Goal: Task Accomplishment & Management: Complete application form

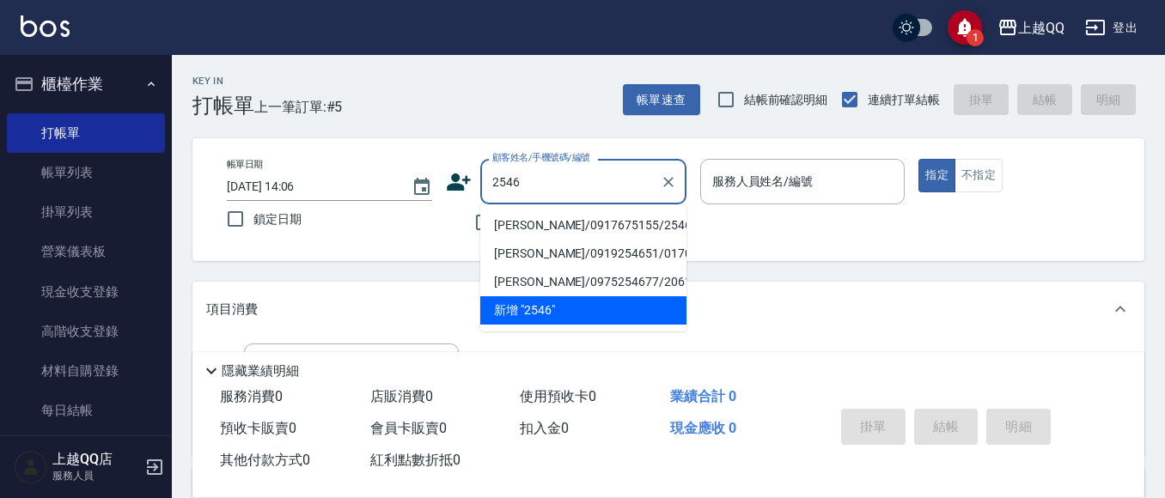
click at [496, 224] on li "[PERSON_NAME]/0917675155/2546" at bounding box center [583, 225] width 206 height 28
type input "[PERSON_NAME]/0917675155/2546"
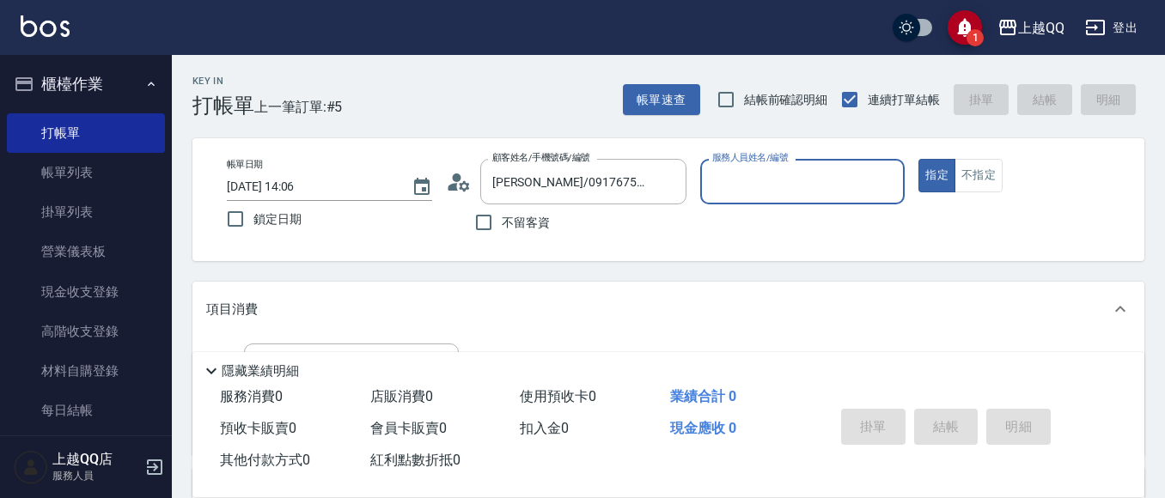
type input "[PERSON_NAME]-8"
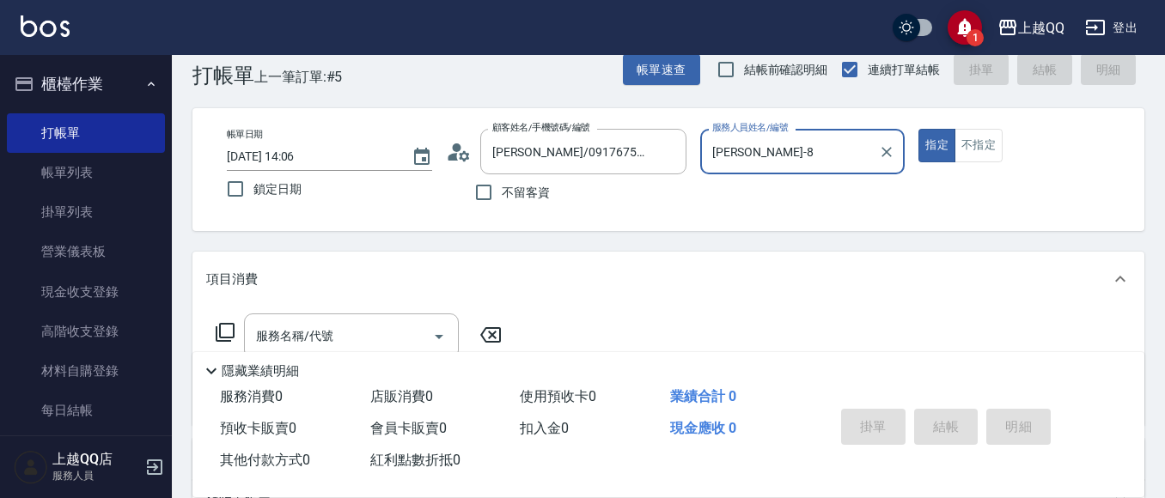
scroll to position [165, 0]
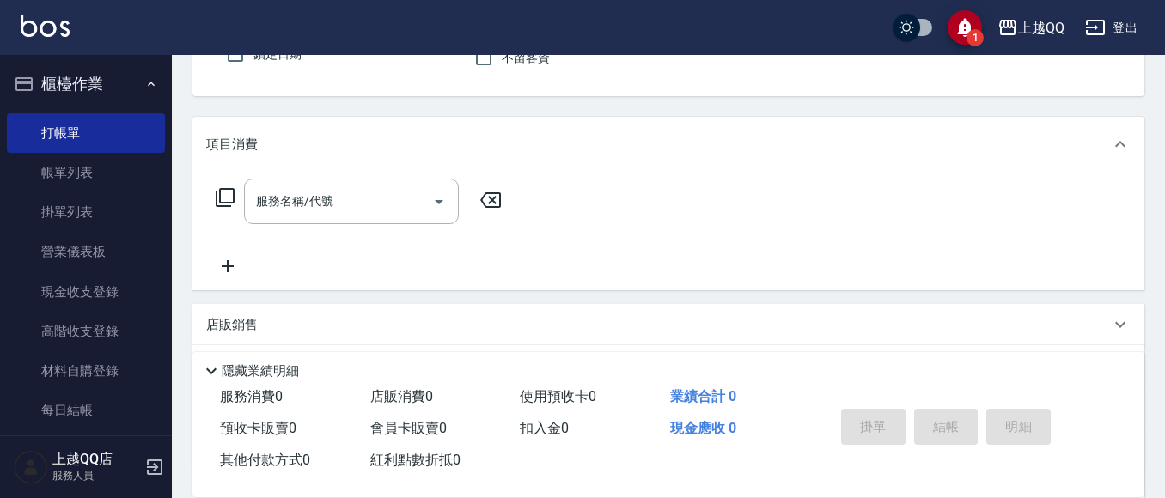
click at [227, 188] on icon at bounding box center [225, 197] width 21 height 21
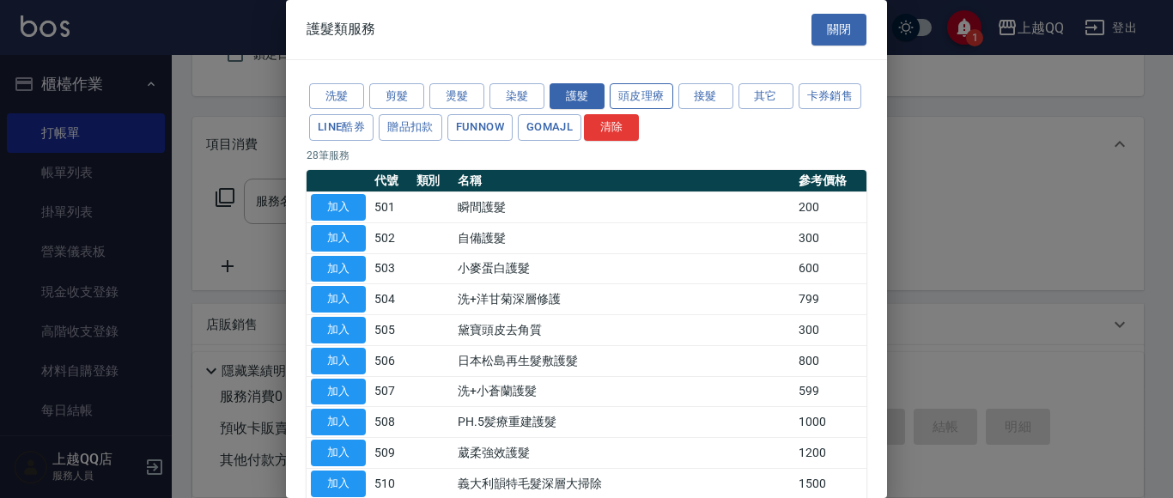
click at [626, 94] on button "頭皮理療" at bounding box center [642, 96] width 64 height 27
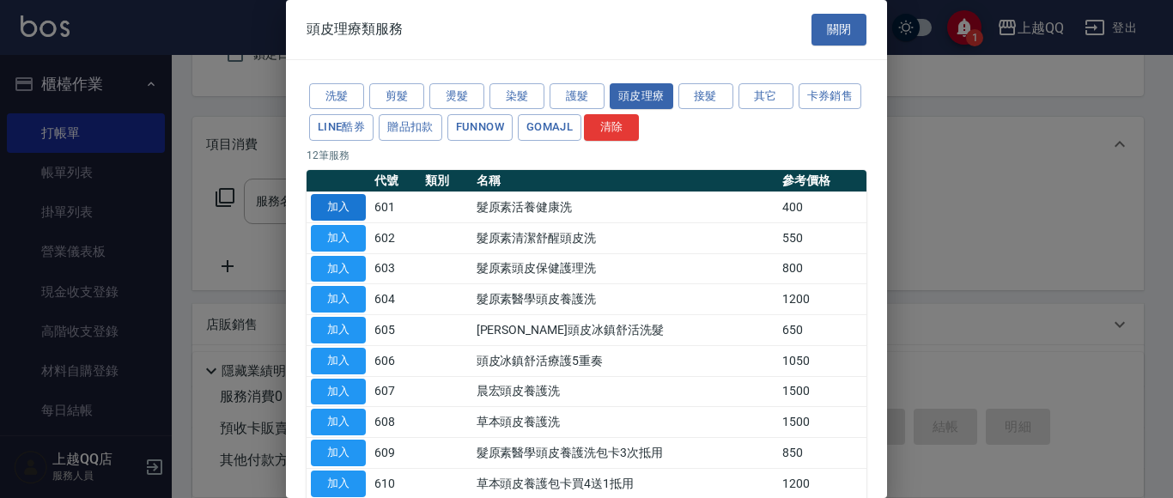
click at [350, 205] on button "加入" at bounding box center [338, 207] width 55 height 27
type input "髮原素活養健康洗(601)"
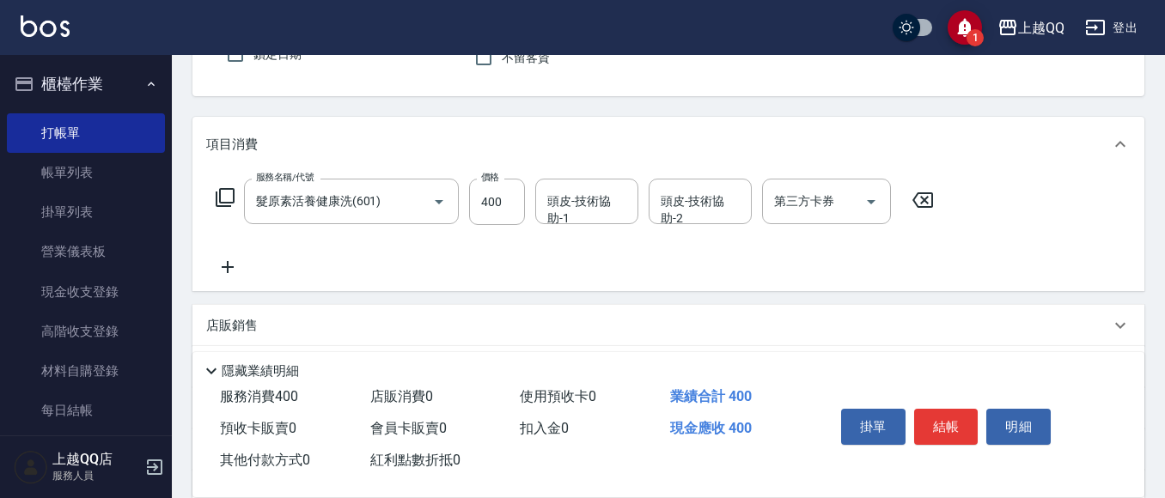
click at [587, 210] on div "頭皮-技術協助-1 頭皮-技術協助-1" at bounding box center [586, 202] width 103 height 46
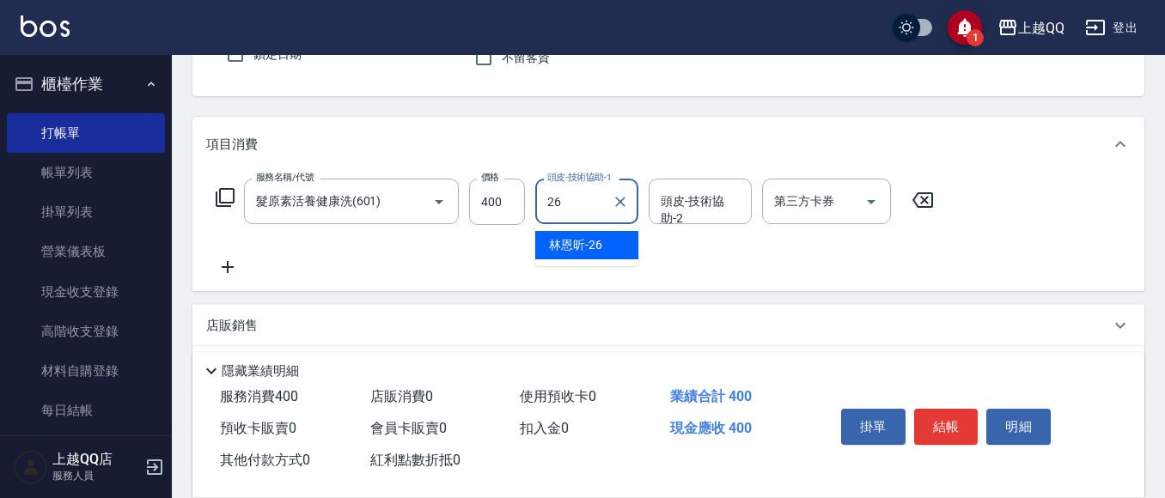
click at [612, 245] on div "[PERSON_NAME]-26" at bounding box center [586, 245] width 103 height 28
type input "[PERSON_NAME]-26"
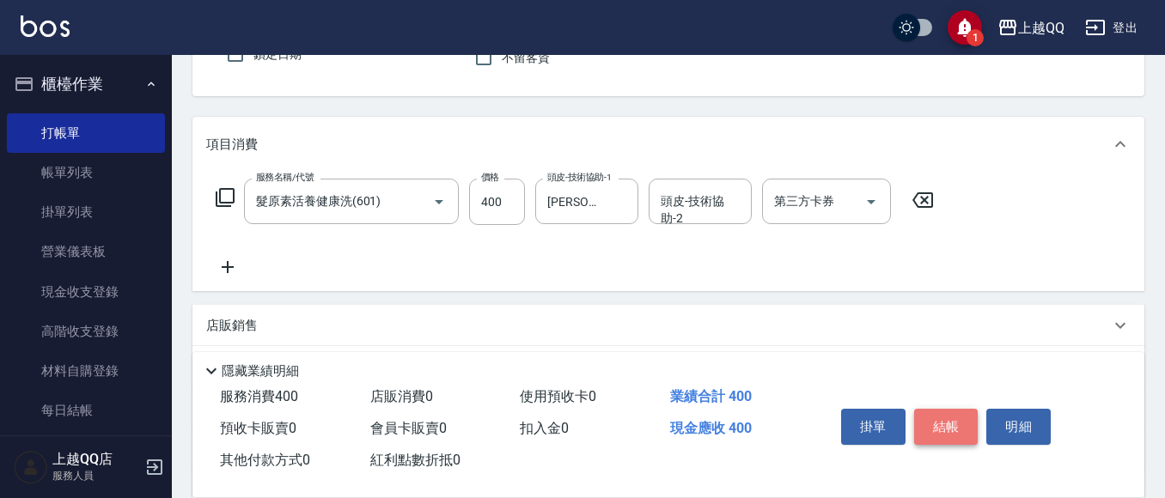
click at [929, 414] on button "結帳" at bounding box center [946, 427] width 64 height 36
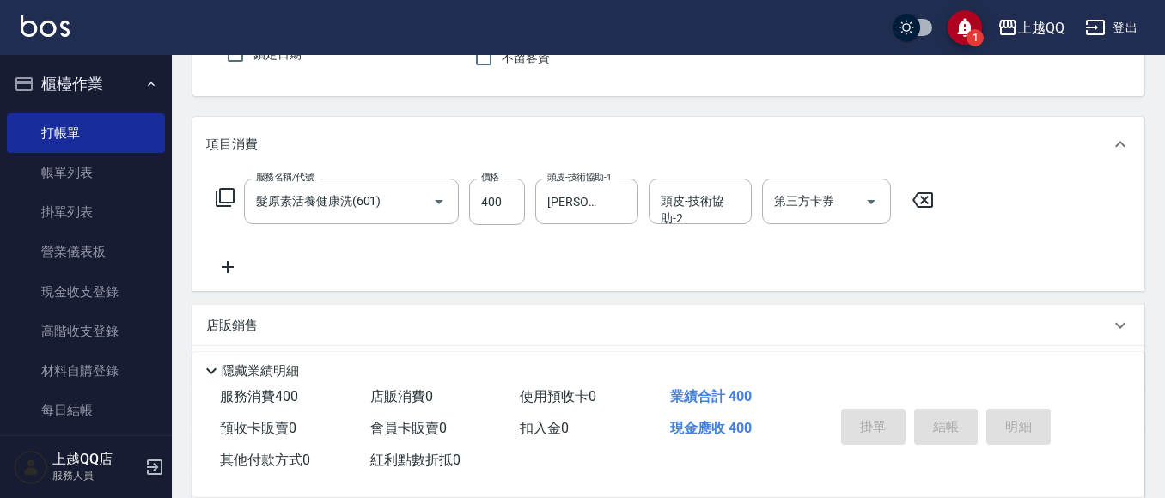
type input "[DATE] 14:47"
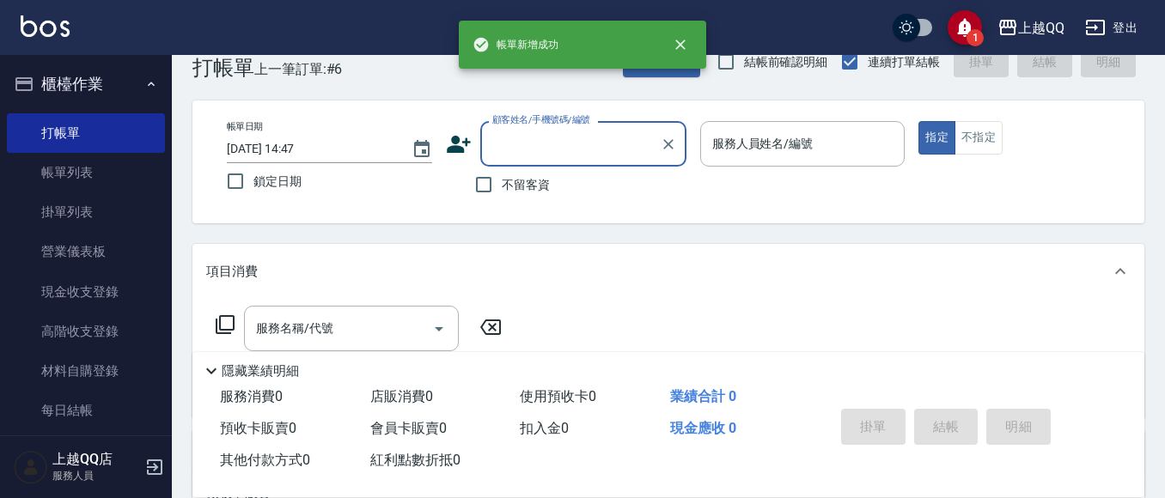
scroll to position [4, 0]
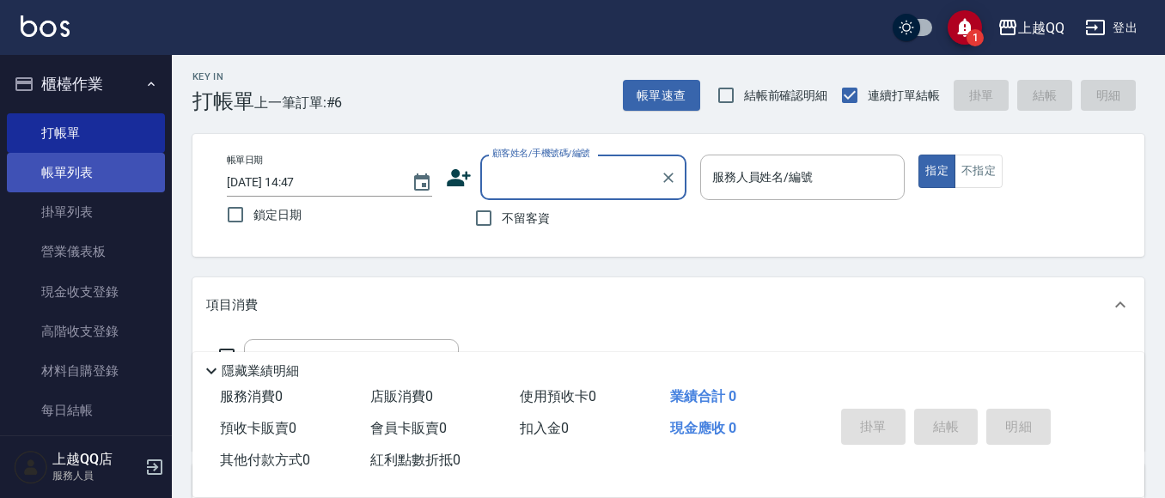
click at [94, 168] on link "帳單列表" at bounding box center [86, 173] width 158 height 40
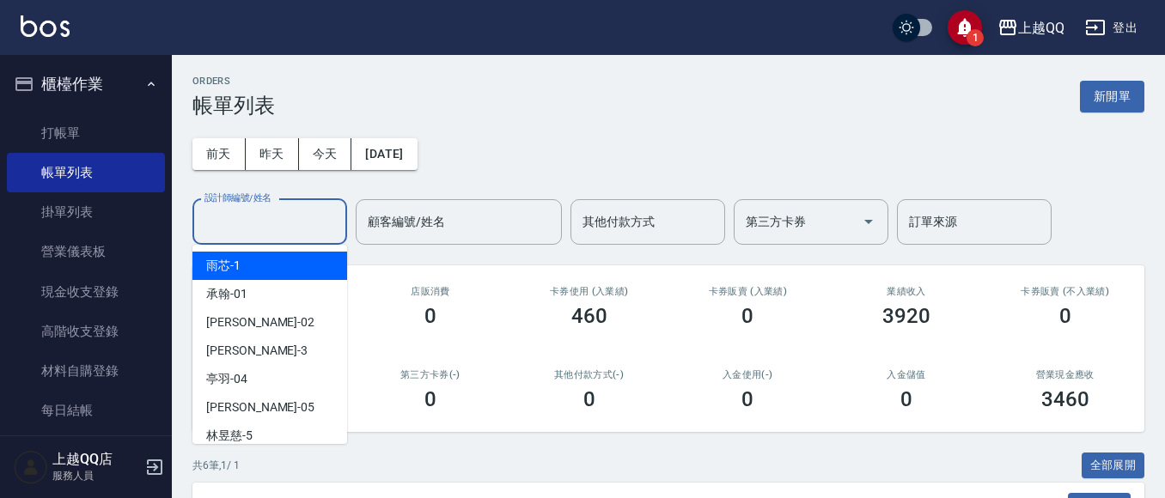
click at [256, 235] on input "設計師編號/姓名" at bounding box center [269, 222] width 139 height 30
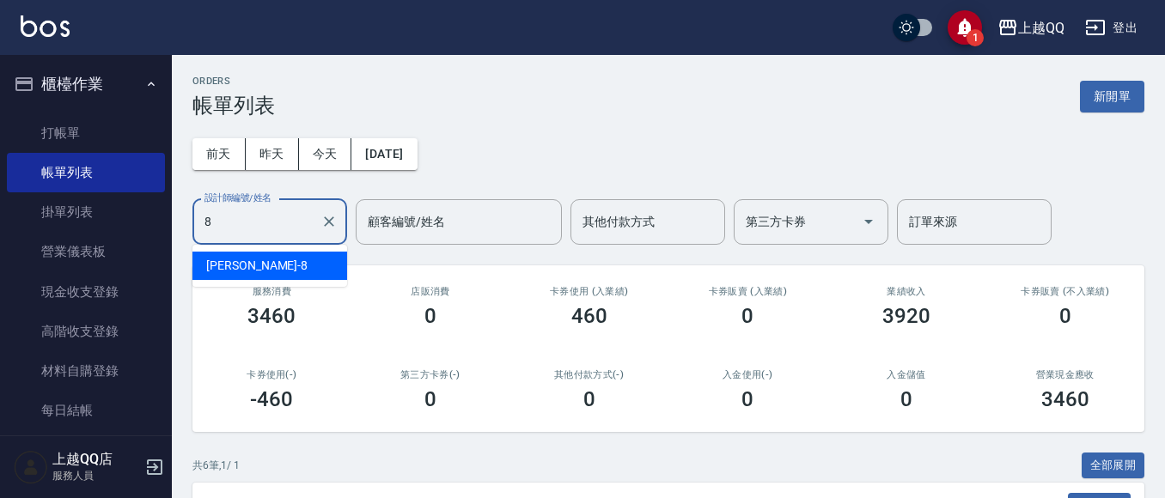
click at [267, 277] on div "[PERSON_NAME] -8" at bounding box center [269, 266] width 155 height 28
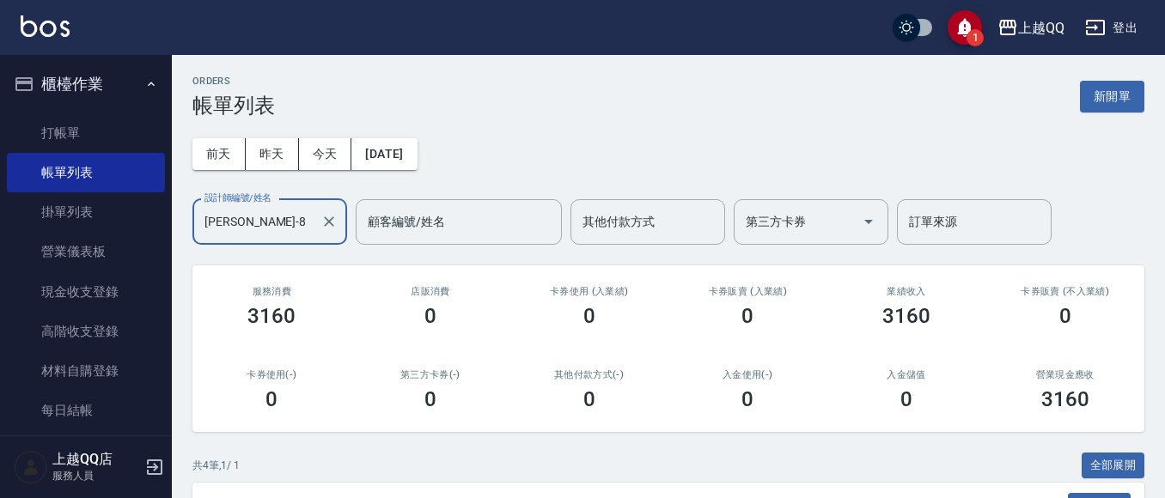
scroll to position [319, 0]
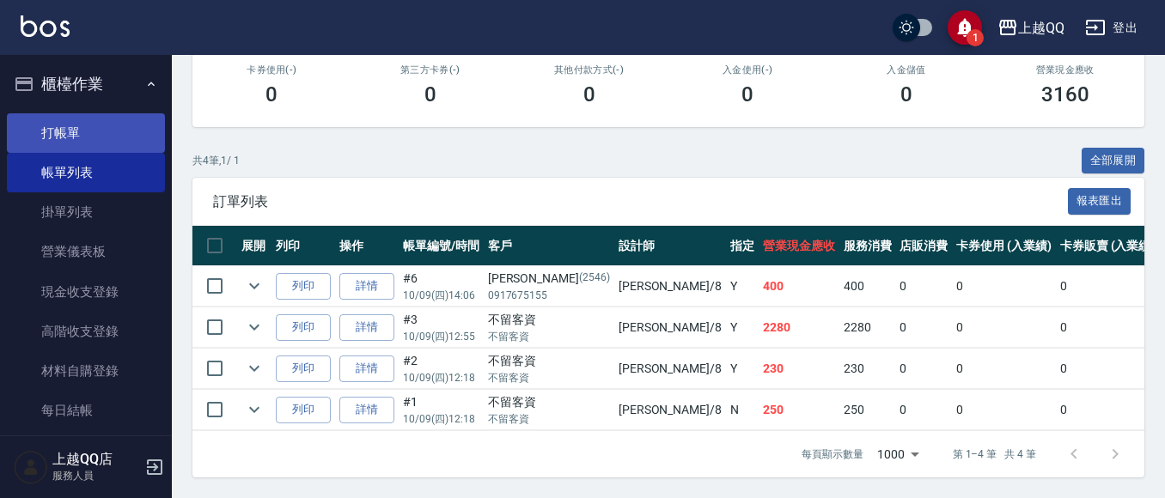
type input "[PERSON_NAME]-8"
click at [60, 134] on link "打帳單" at bounding box center [86, 133] width 158 height 40
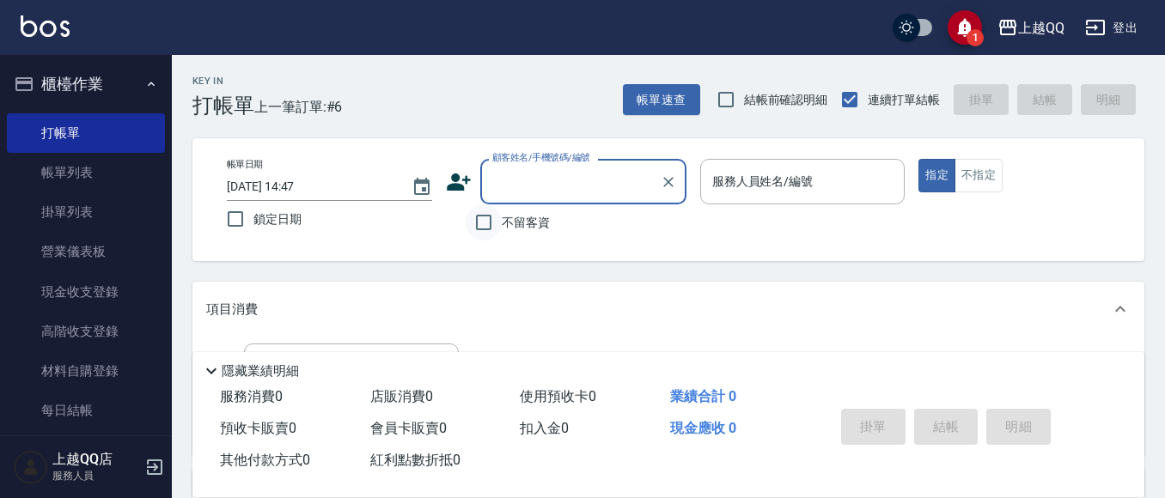
click at [485, 228] on input "不留客資" at bounding box center [484, 222] width 36 height 36
checkbox input "true"
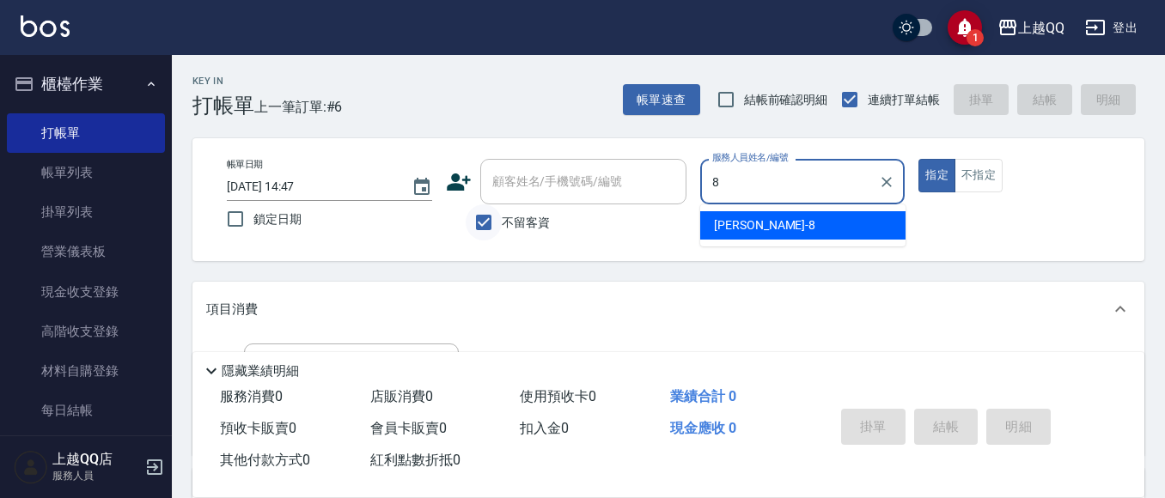
type input "[PERSON_NAME]-8"
type button "true"
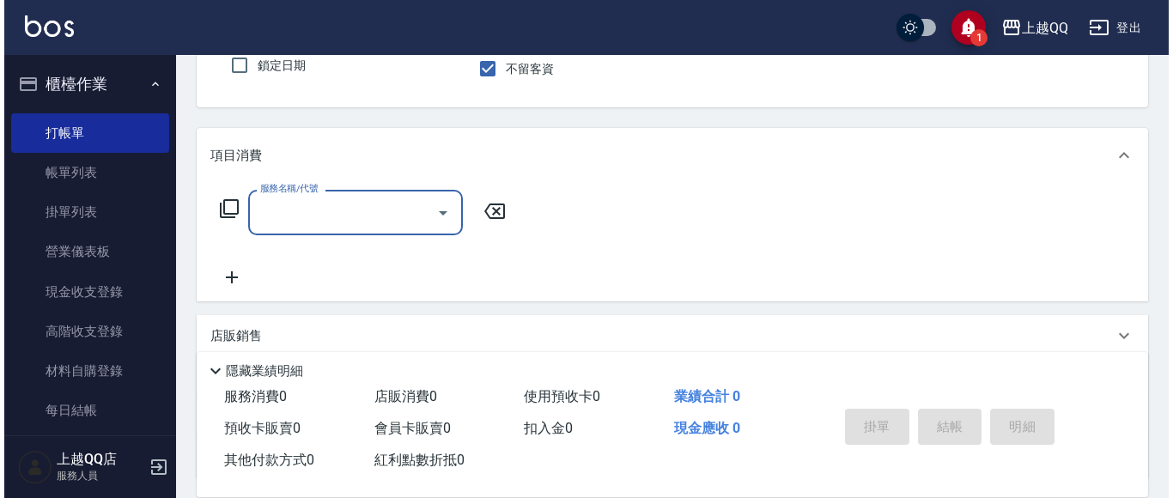
scroll to position [155, 0]
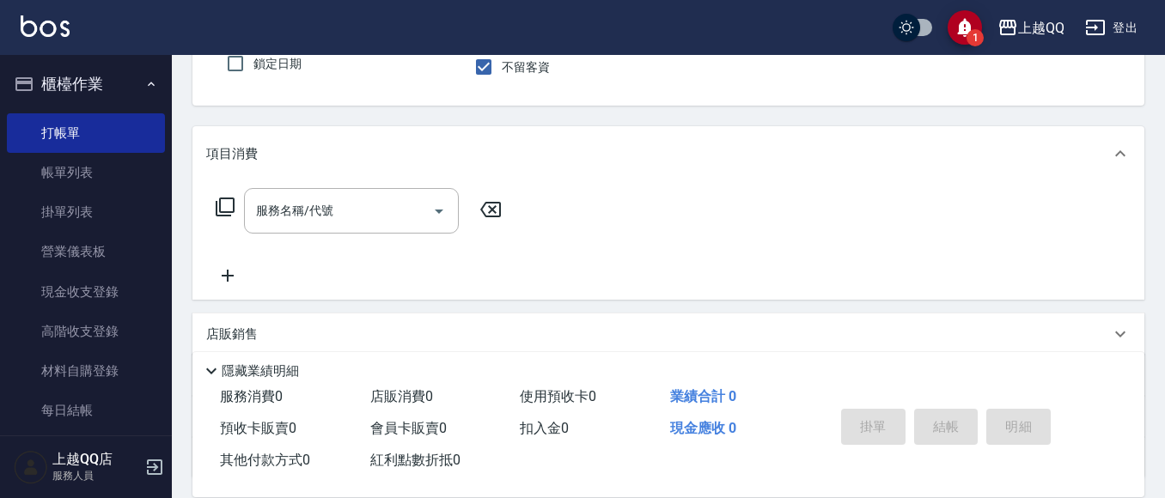
click at [216, 198] on icon at bounding box center [225, 207] width 21 height 21
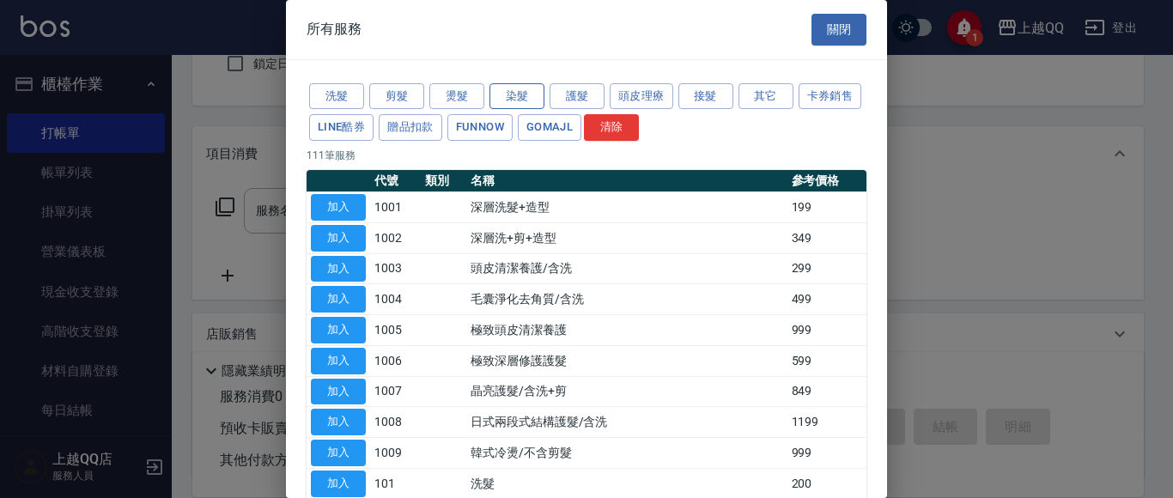
click at [497, 95] on button "染髮" at bounding box center [517, 96] width 55 height 27
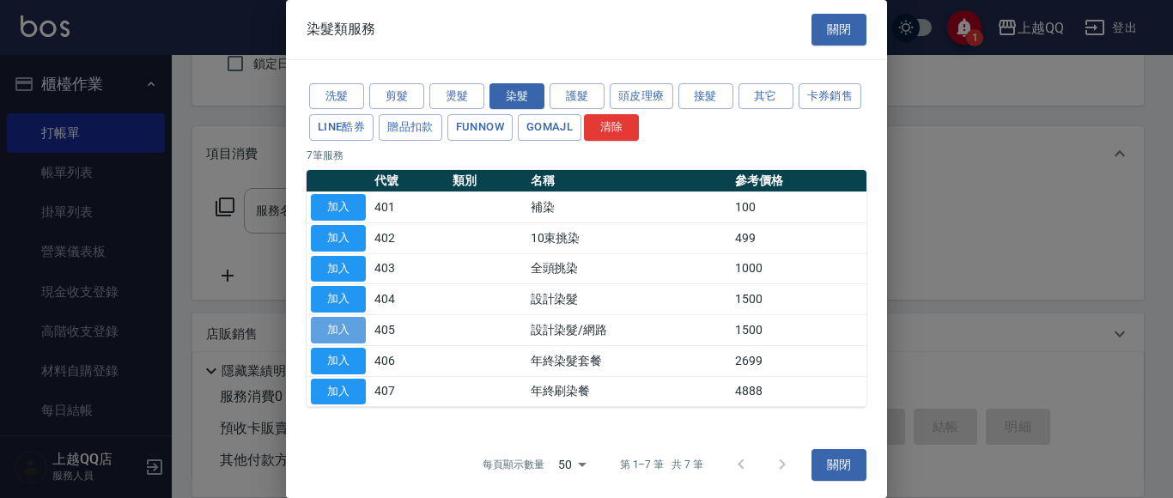
click at [353, 329] on button "加入" at bounding box center [338, 330] width 55 height 27
type input "設計染髮/網路(405)"
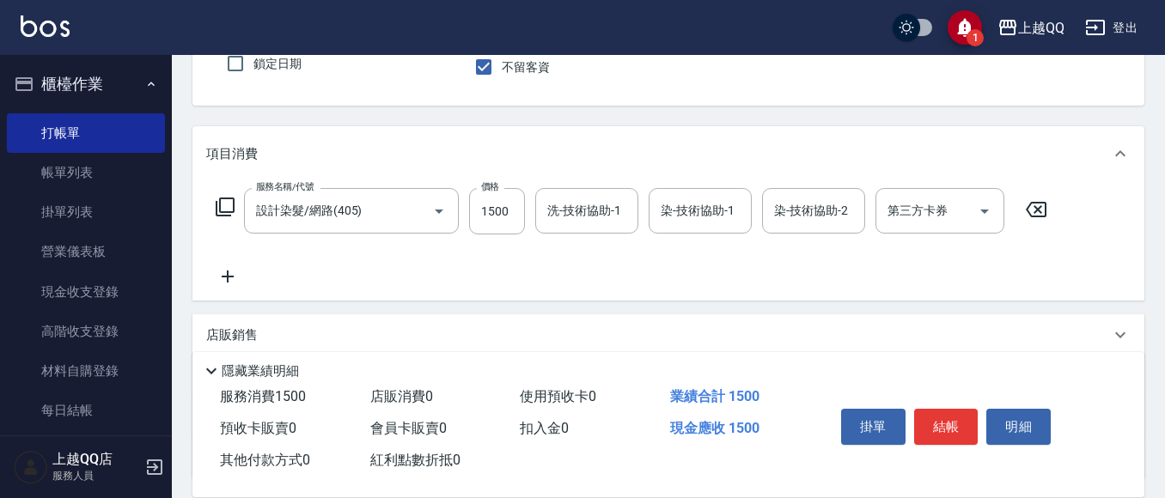
click at [219, 205] on icon at bounding box center [225, 207] width 19 height 19
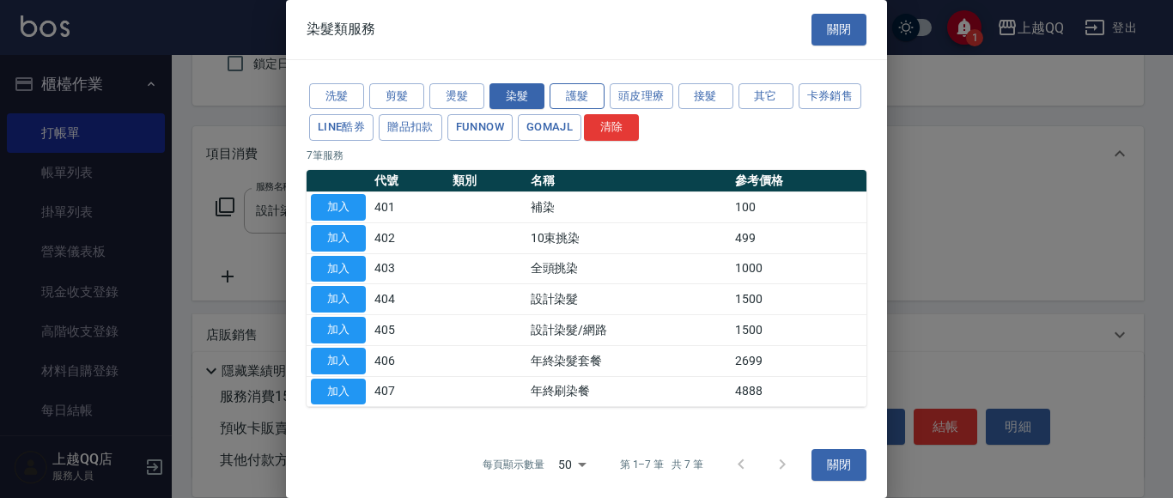
click at [565, 86] on button "護髮" at bounding box center [577, 96] width 55 height 27
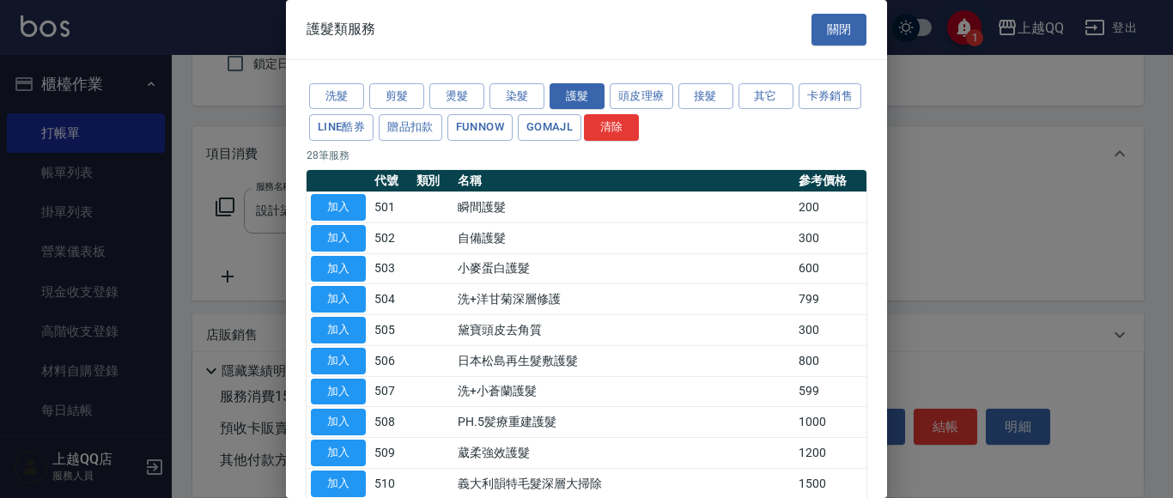
drag, startPoint x: 867, startPoint y: 179, endPoint x: 892, endPoint y: 202, distance: 33.4
click at [885, 205] on div "護髮類服務 關閉 洗髮 剪髮 燙髮 染髮 護髮 頭皮理療 接髮 其它 卡券銷售 LINE酷券 贈品扣款 FUNNOW GOMAJL 清除 28 筆服務 代號 …" at bounding box center [586, 249] width 601 height 498
click at [831, 119] on div "洗髮 剪髮 燙髮 染髮 護髮 頭皮理療 接髮 其它 卡券銷售 LINE酷券 贈品扣款 FUNNOW GOMAJL 清除" at bounding box center [587, 113] width 560 height 64
drag, startPoint x: 878, startPoint y: 119, endPoint x: 878, endPoint y: 138, distance: 19.8
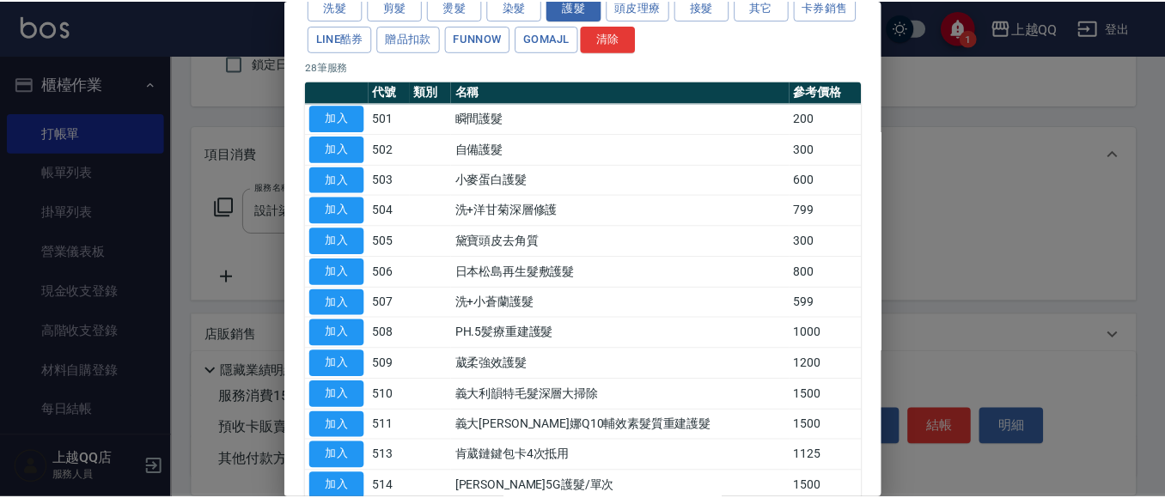
scroll to position [99, 0]
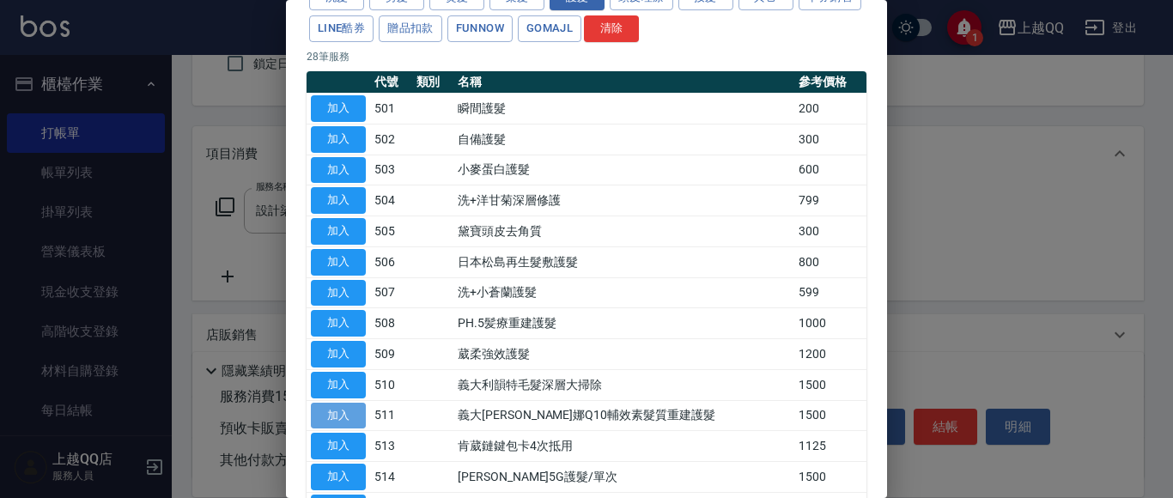
click at [346, 414] on button "加入" at bounding box center [338, 416] width 55 height 27
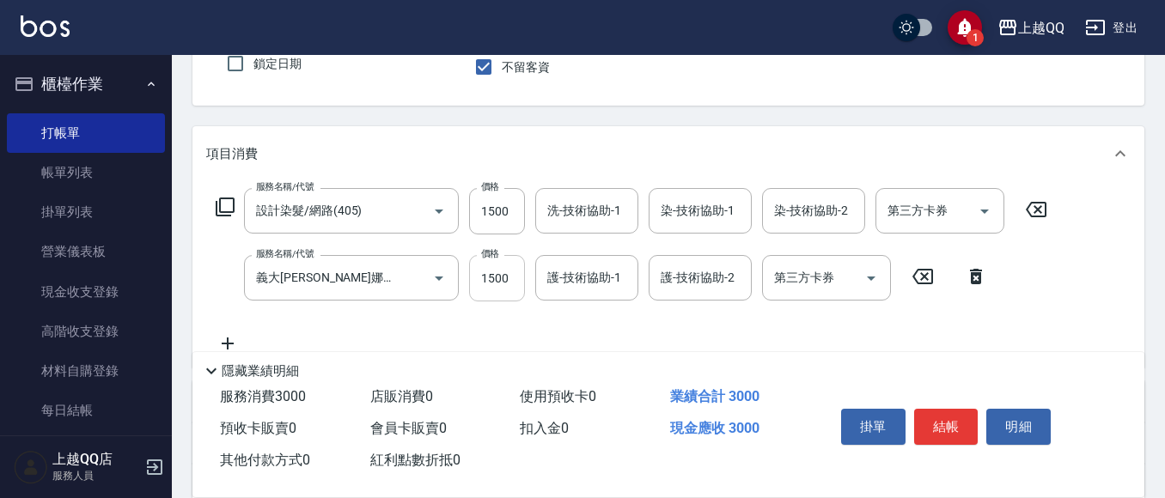
click at [515, 282] on input "1500" at bounding box center [497, 278] width 56 height 46
type input "750"
click at [510, 216] on input "1500" at bounding box center [497, 211] width 56 height 46
type input "899"
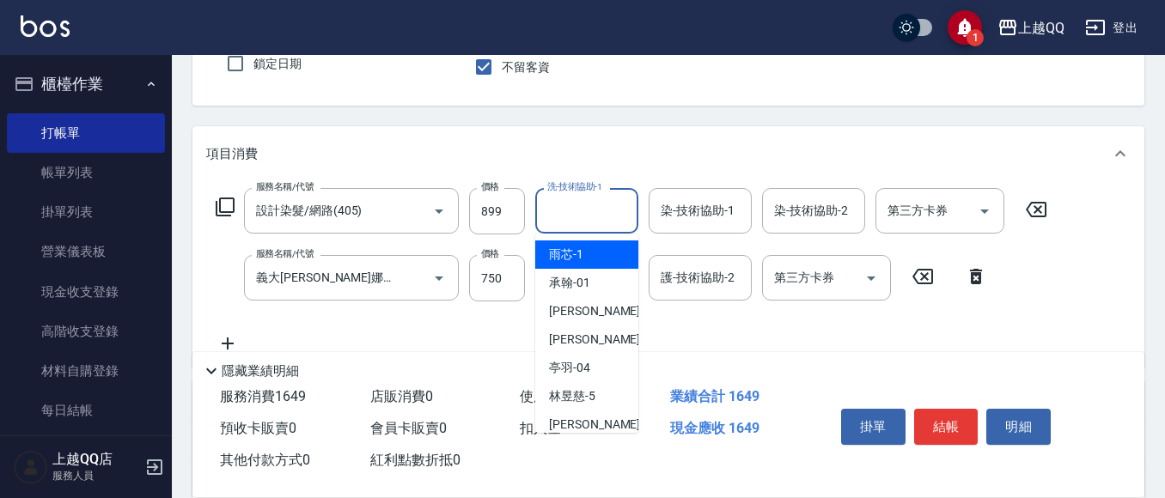
click at [572, 210] on div "洗-技術協助-1 洗-技術協助-1" at bounding box center [586, 211] width 103 height 46
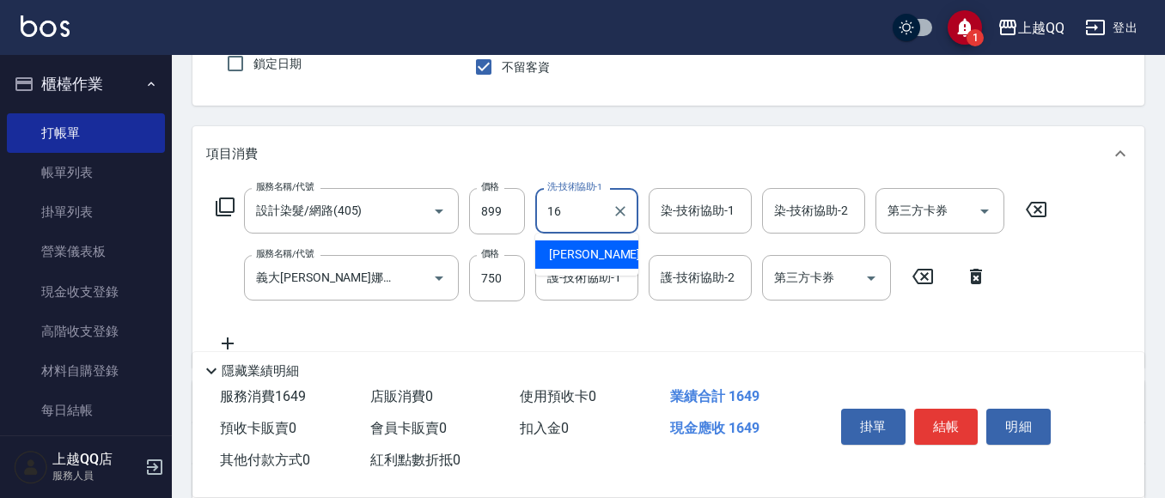
click at [587, 249] on span "[PERSON_NAME] -16" at bounding box center [603, 255] width 108 height 18
type input "[PERSON_NAME]-16"
click at [670, 204] on div "染-技術協助-1 染-技術協助-1" at bounding box center [699, 211] width 103 height 46
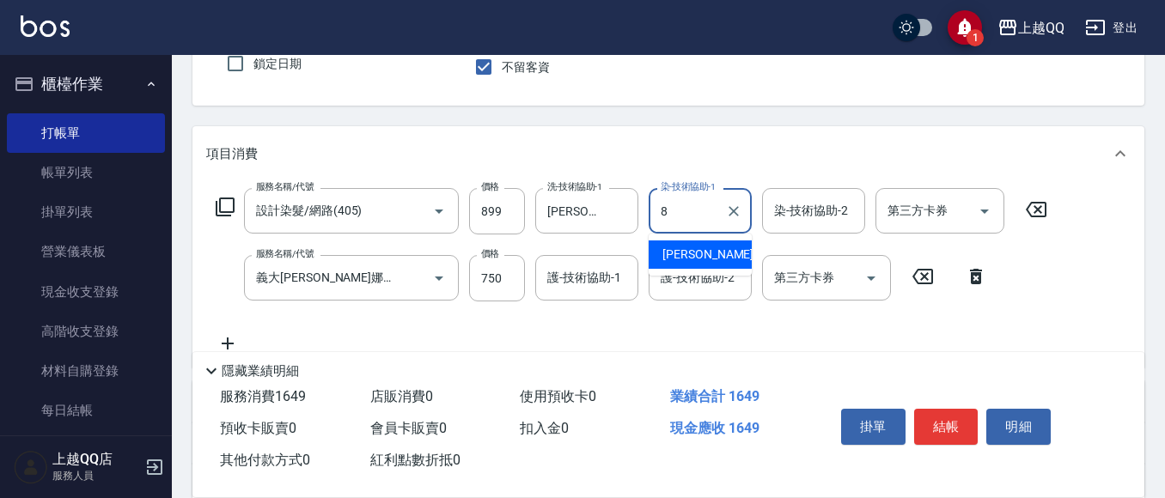
click at [676, 250] on span "[PERSON_NAME] -8" at bounding box center [712, 255] width 101 height 18
type input "[PERSON_NAME]-8"
click at [588, 282] on input "護-技術協助-1" at bounding box center [587, 278] width 88 height 30
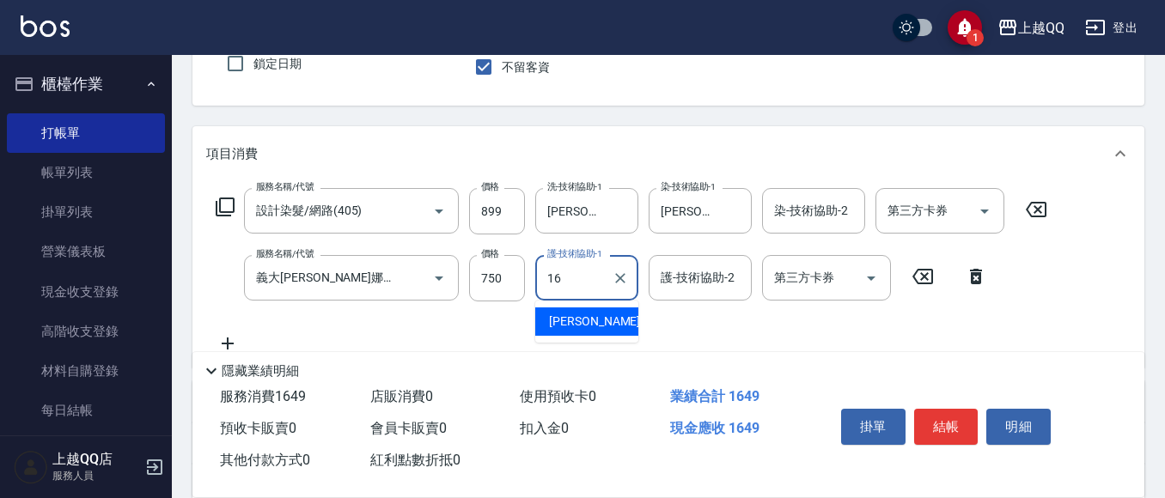
click at [594, 322] on div "[PERSON_NAME] -16" at bounding box center [586, 321] width 103 height 28
type input "[PERSON_NAME]-16"
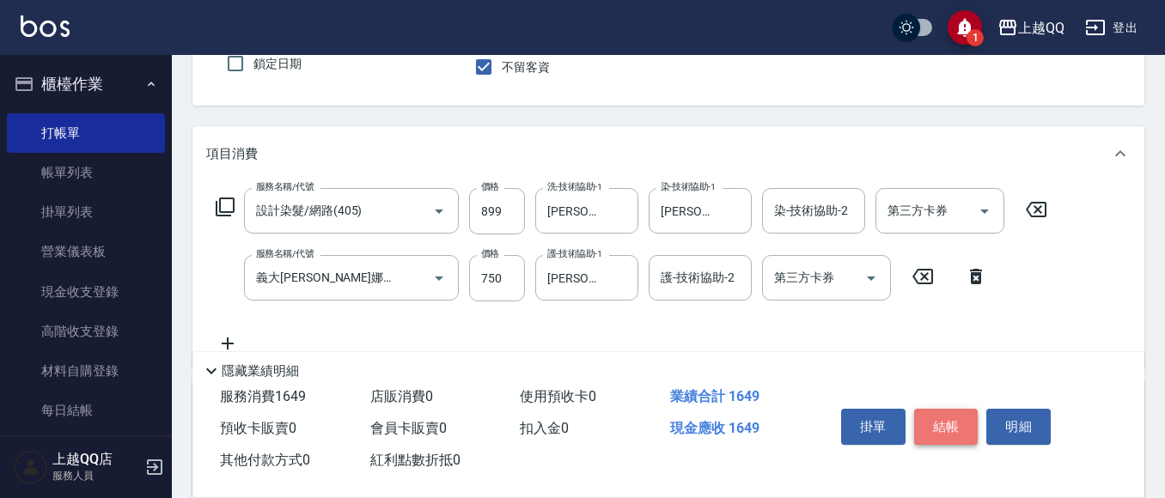
click at [941, 422] on button "結帳" at bounding box center [946, 427] width 64 height 36
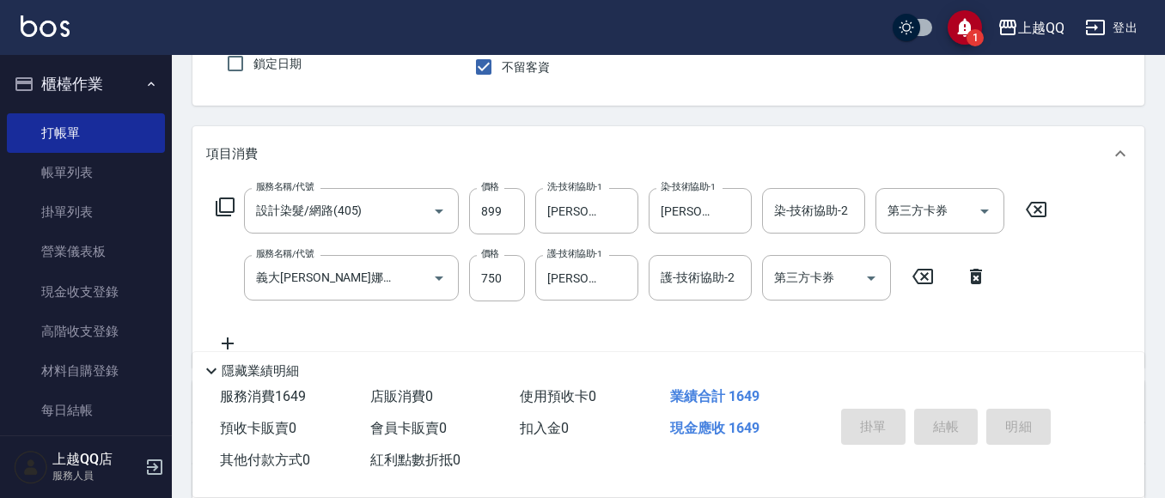
type input "[DATE] 14:48"
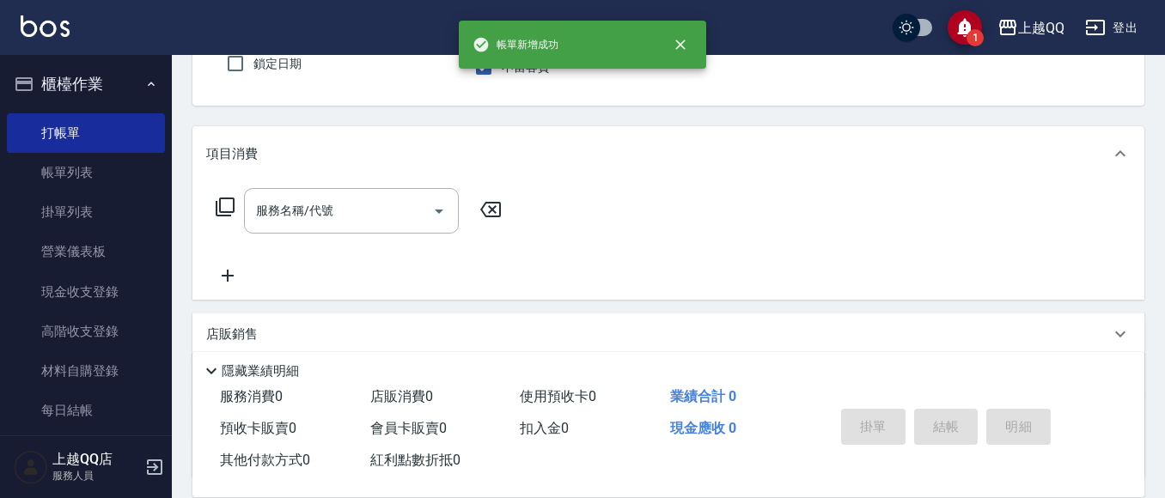
scroll to position [75, 0]
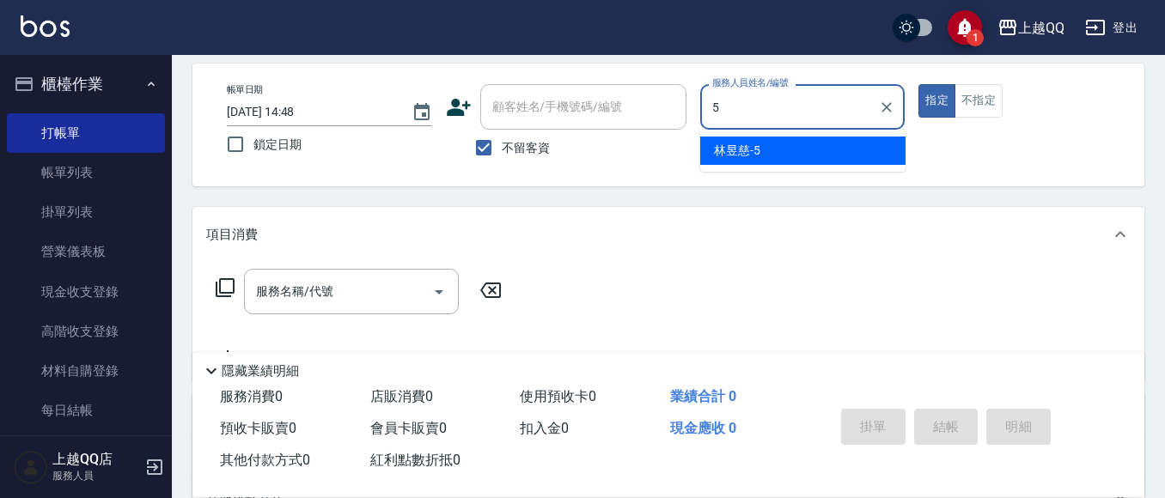
type input "[PERSON_NAME]5"
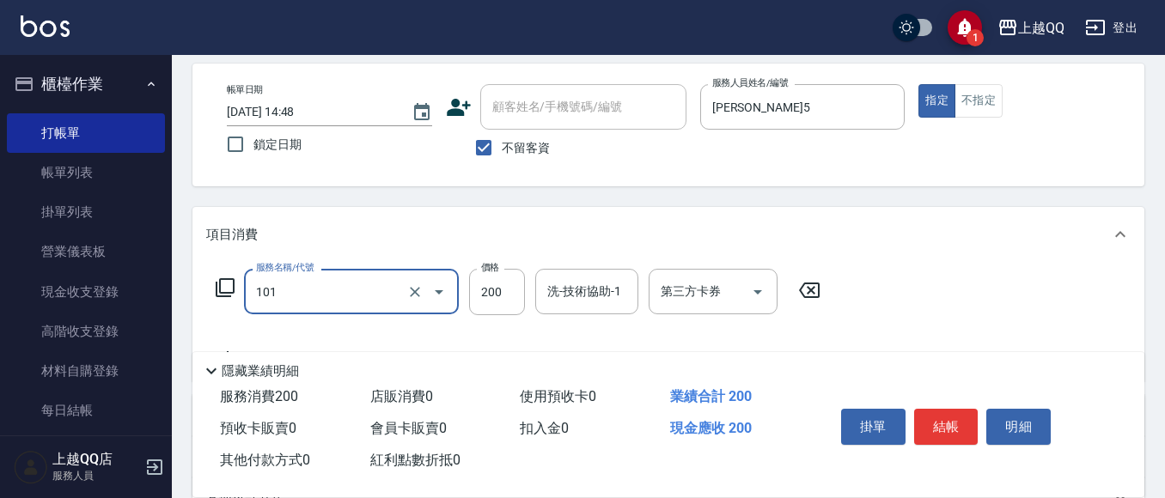
type input "洗髮(101)"
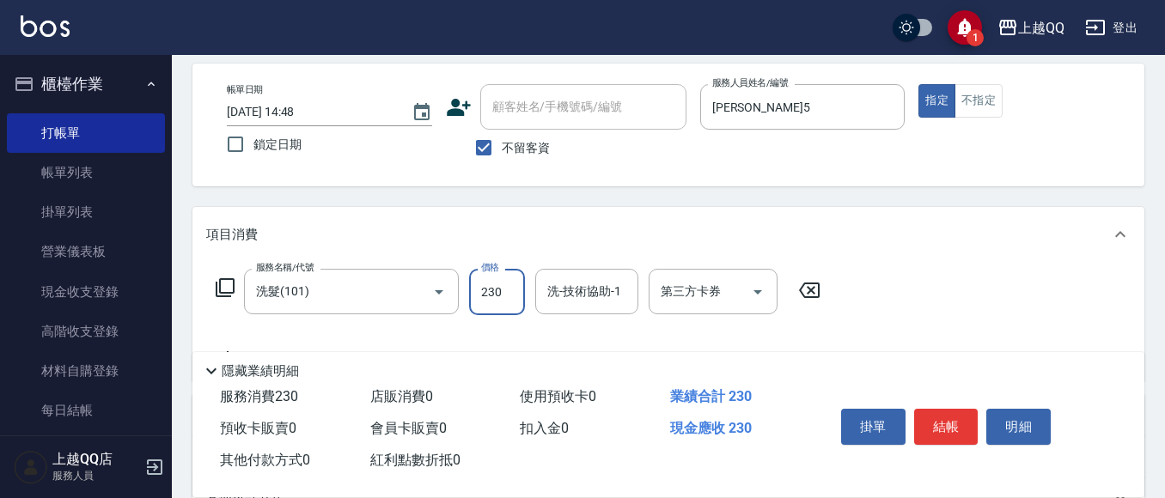
type input "230"
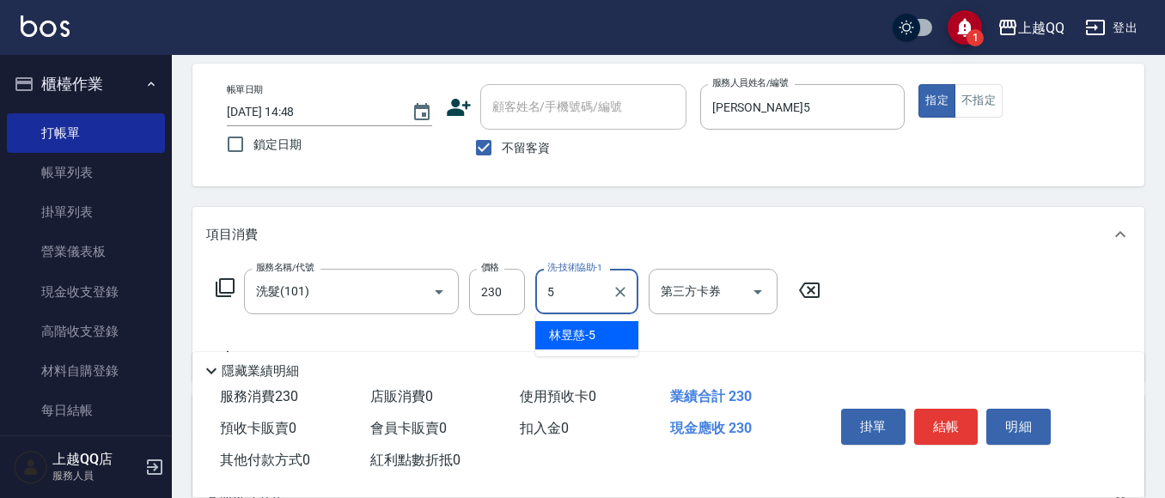
type input "[PERSON_NAME]5"
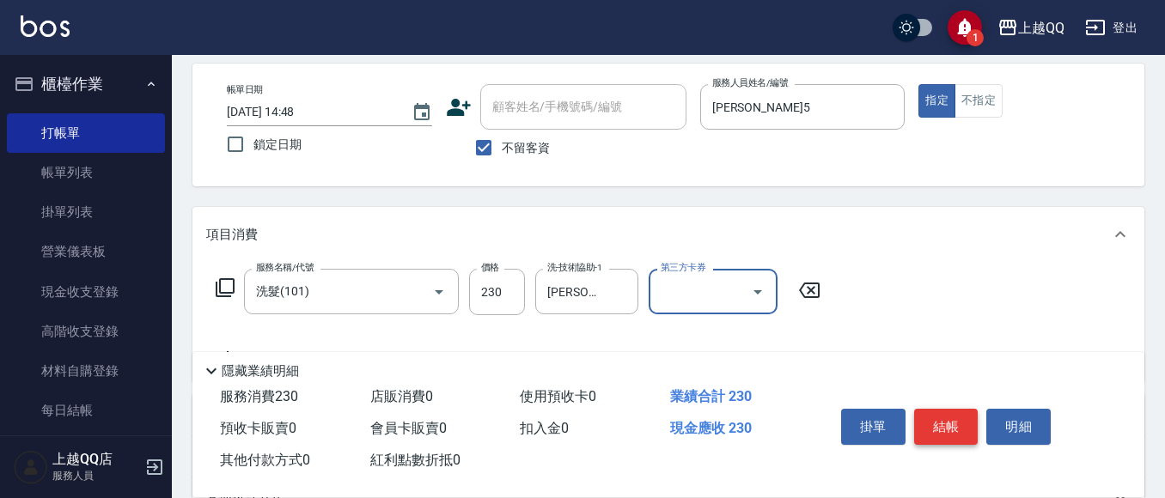
click at [946, 423] on button "結帳" at bounding box center [946, 427] width 64 height 36
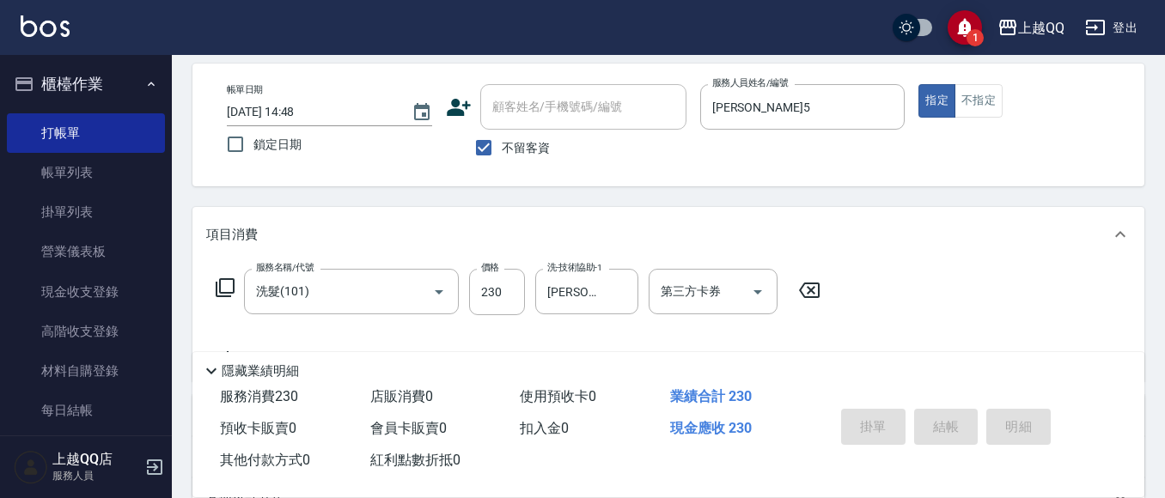
type input "[DATE] 14:49"
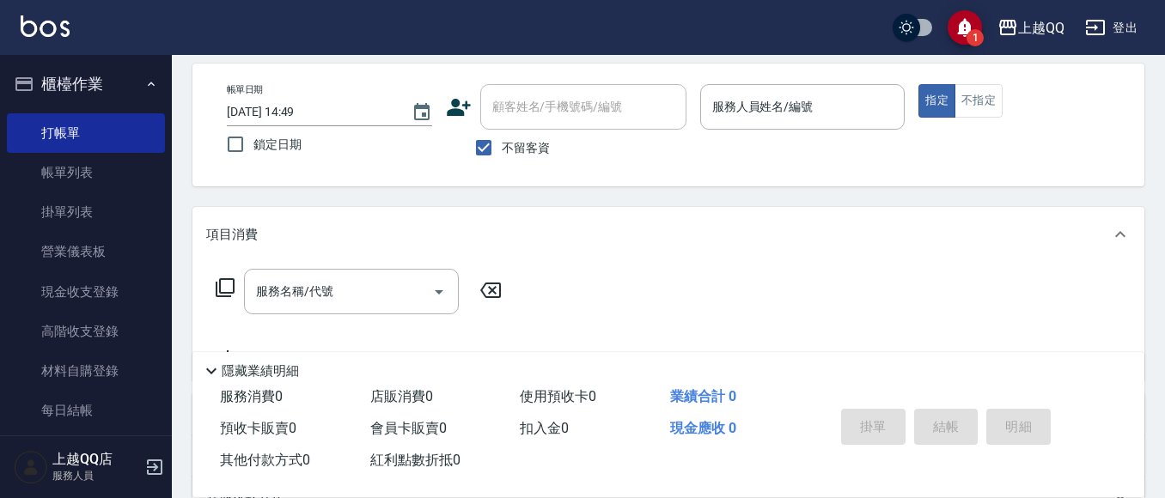
click at [515, 141] on span "不留客資" at bounding box center [526, 148] width 48 height 18
click at [502, 141] on input "不留客資" at bounding box center [484, 148] width 36 height 36
checkbox input "false"
click at [526, 124] on div "顧客姓名/手機號碼/編號" at bounding box center [583, 107] width 206 height 46
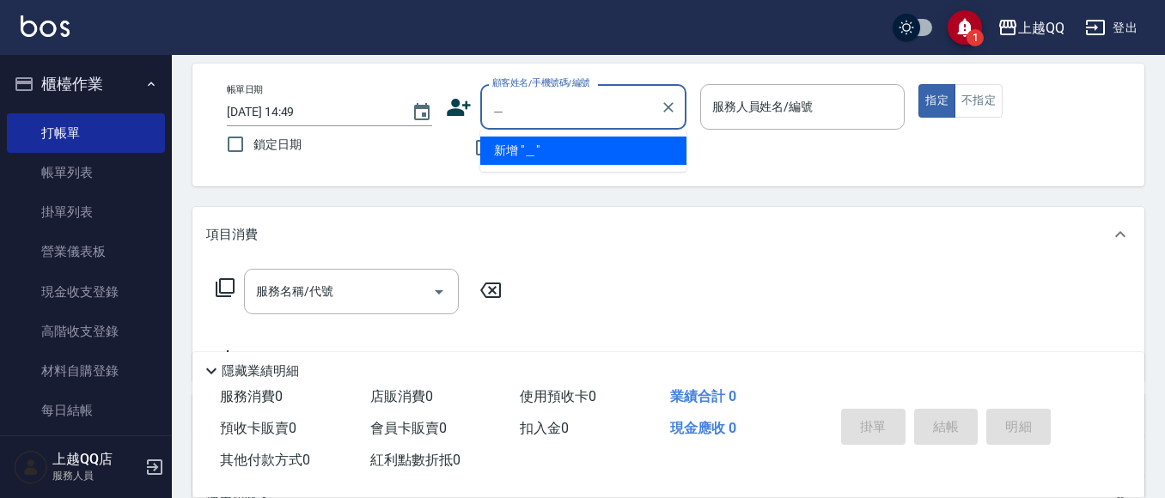
type input "琛"
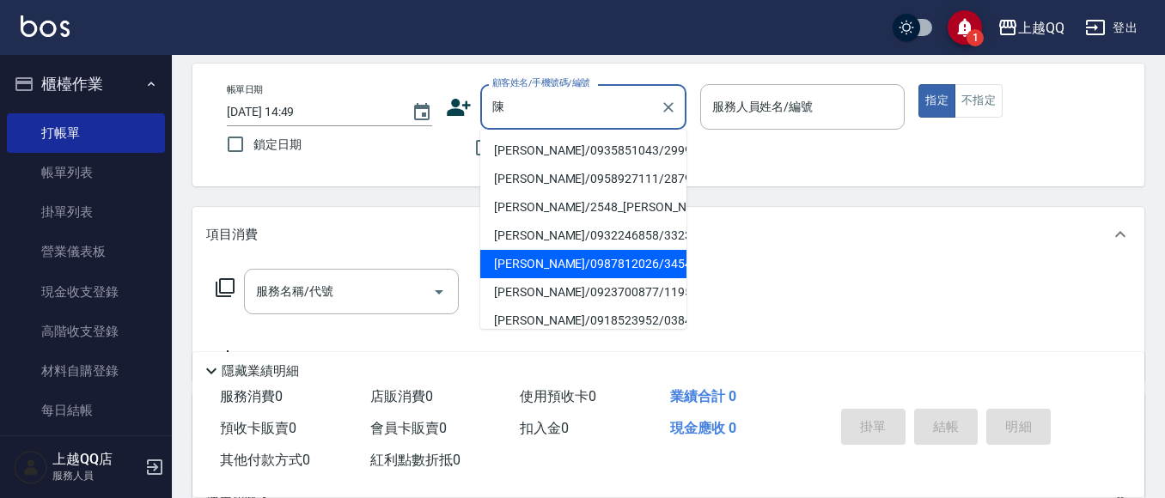
click at [505, 254] on li "[PERSON_NAME]/0987812026/3454" at bounding box center [583, 264] width 206 height 28
type input "[PERSON_NAME]/0987812026/3454"
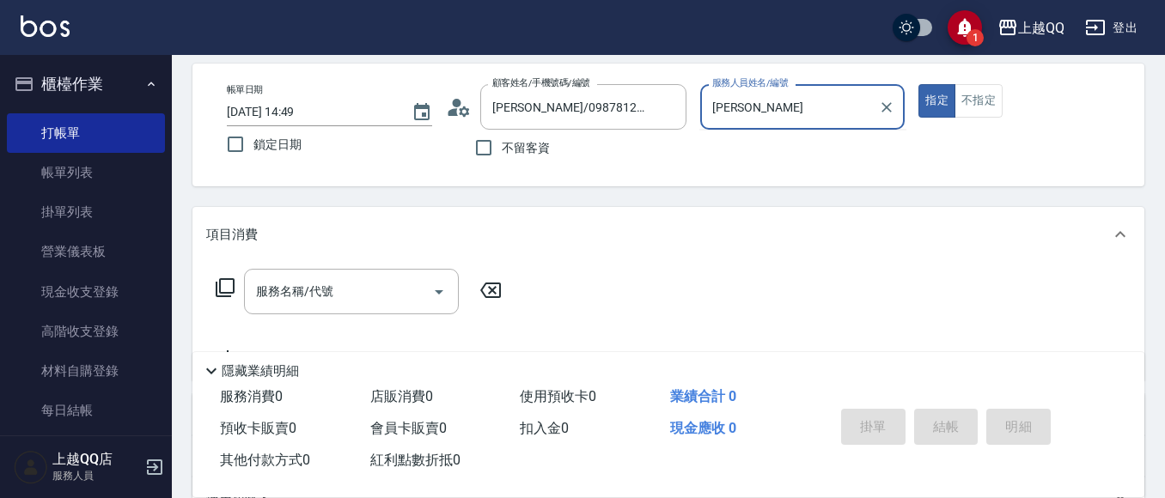
type input "佩"
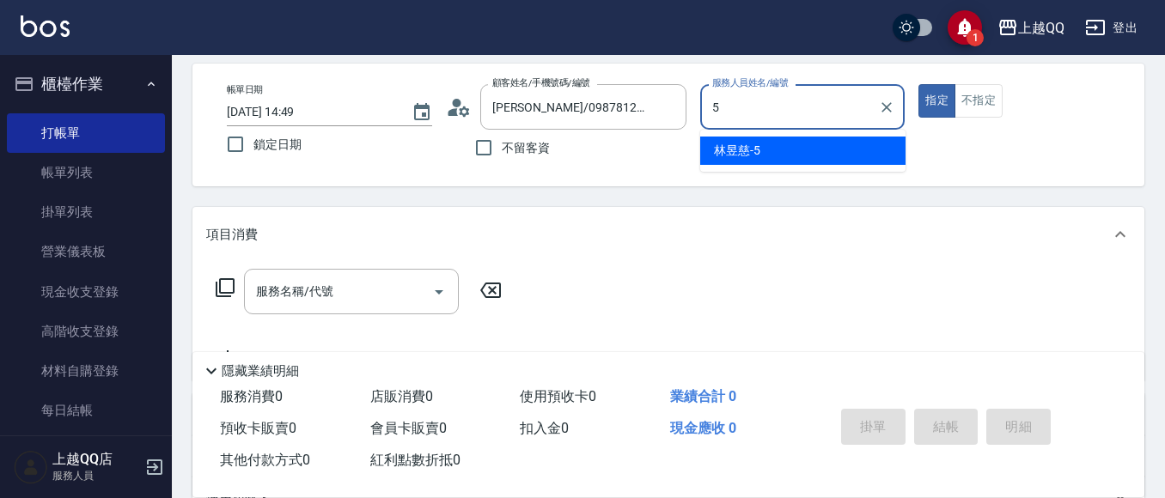
type input "[PERSON_NAME]5"
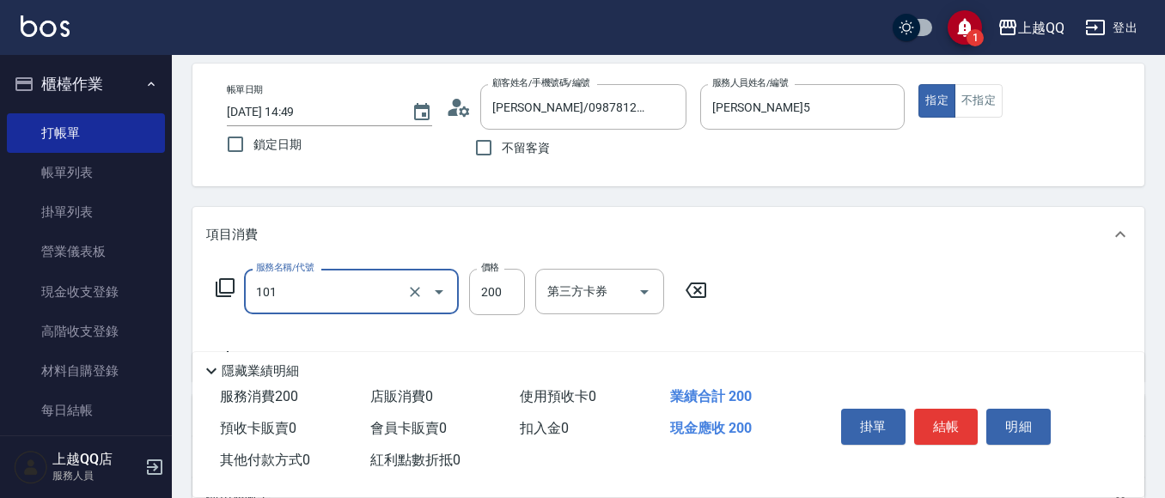
type input "洗髮(101)"
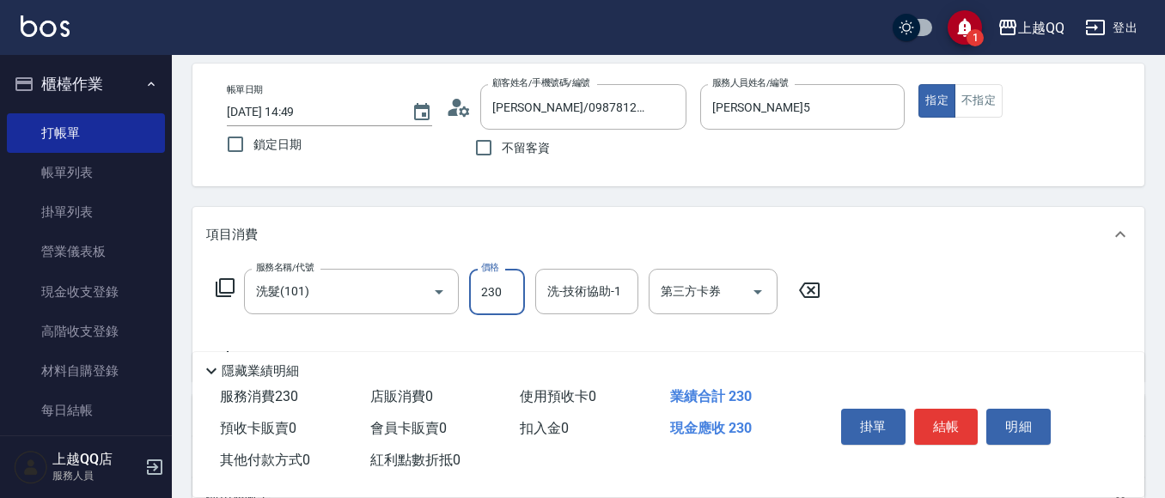
type input "230"
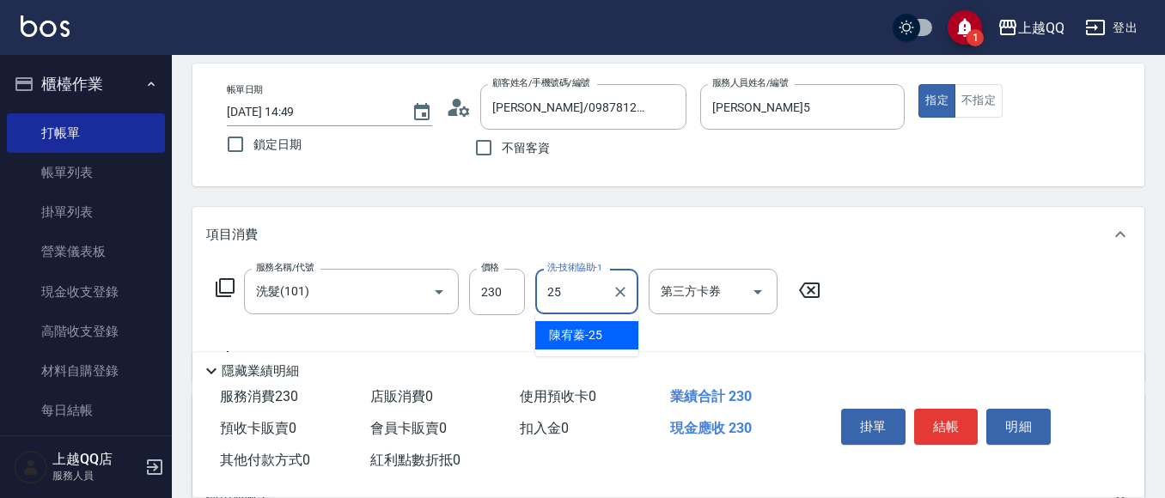
type input "[PERSON_NAME]-25"
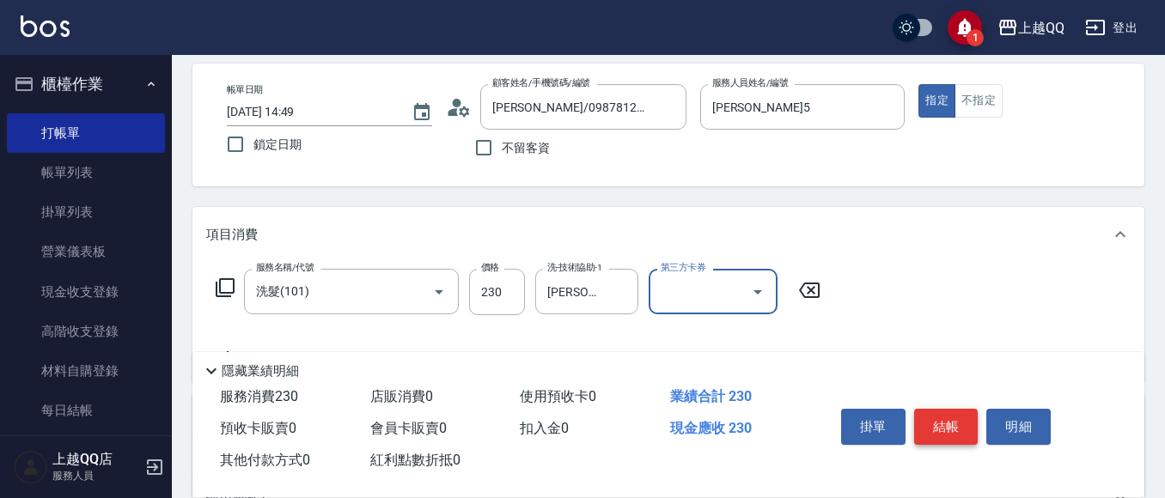
click at [958, 414] on button "結帳" at bounding box center [946, 427] width 64 height 36
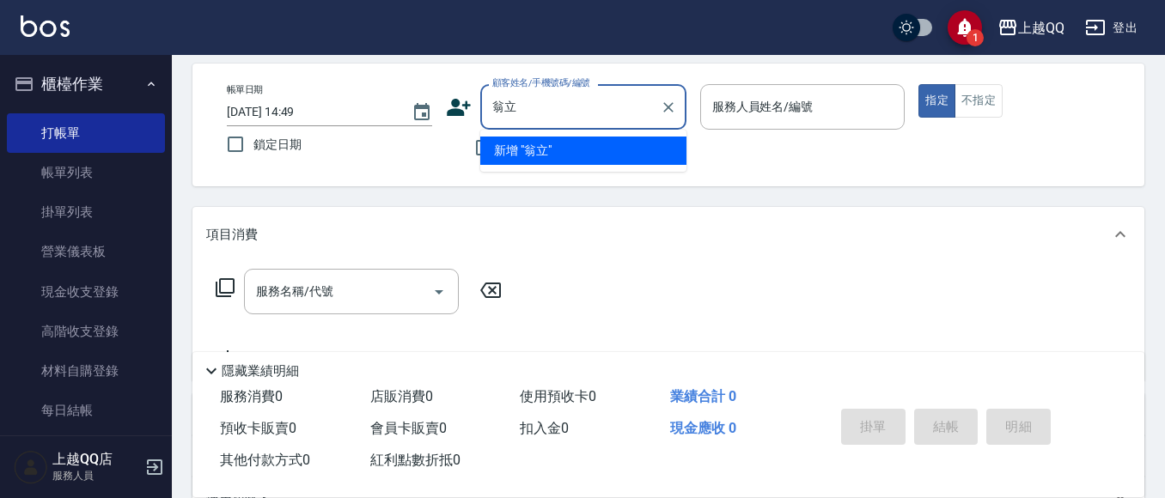
type input "翁"
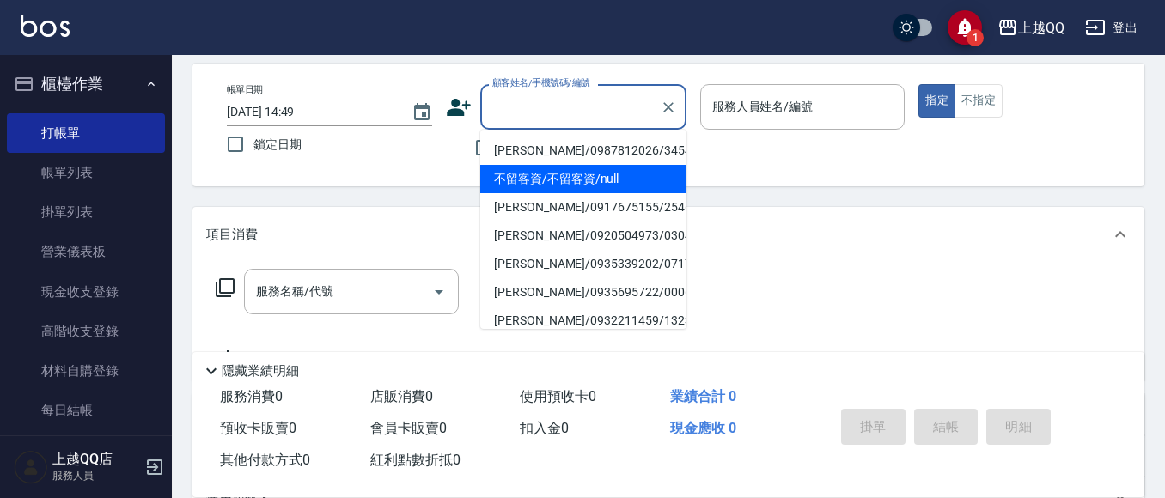
click at [865, 180] on div "帳單日期 [DATE] 14:49 鎖定日期 顧客姓名/手機號碼/編號 顧客姓名/手機號碼/編號 不留客資 服務人員姓名/編號 服務人員姓名/編號 指定 不指定" at bounding box center [668, 125] width 952 height 123
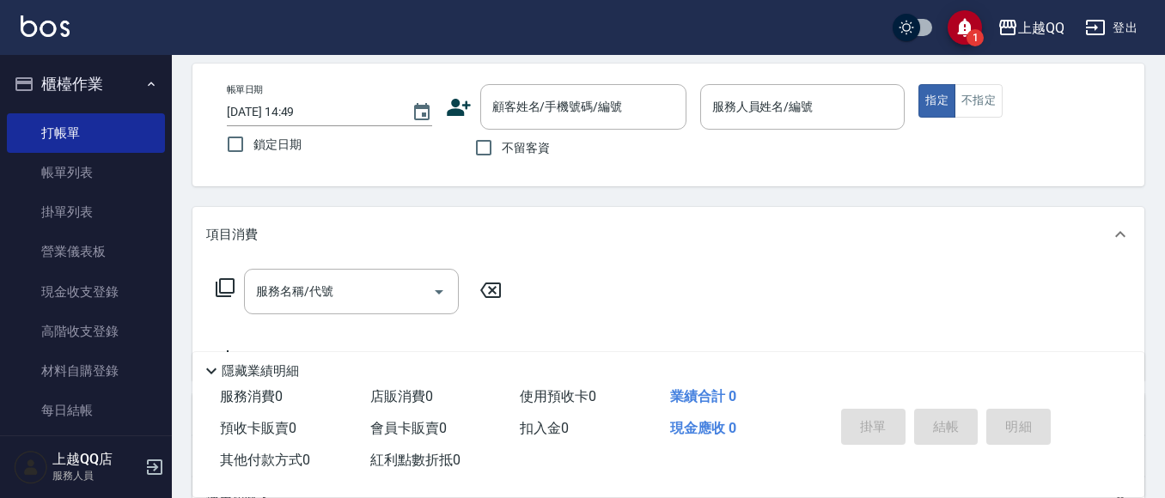
click at [520, 150] on span "不留客資" at bounding box center [526, 148] width 48 height 18
click at [502, 150] on input "不留客資" at bounding box center [484, 148] width 36 height 36
checkbox input "true"
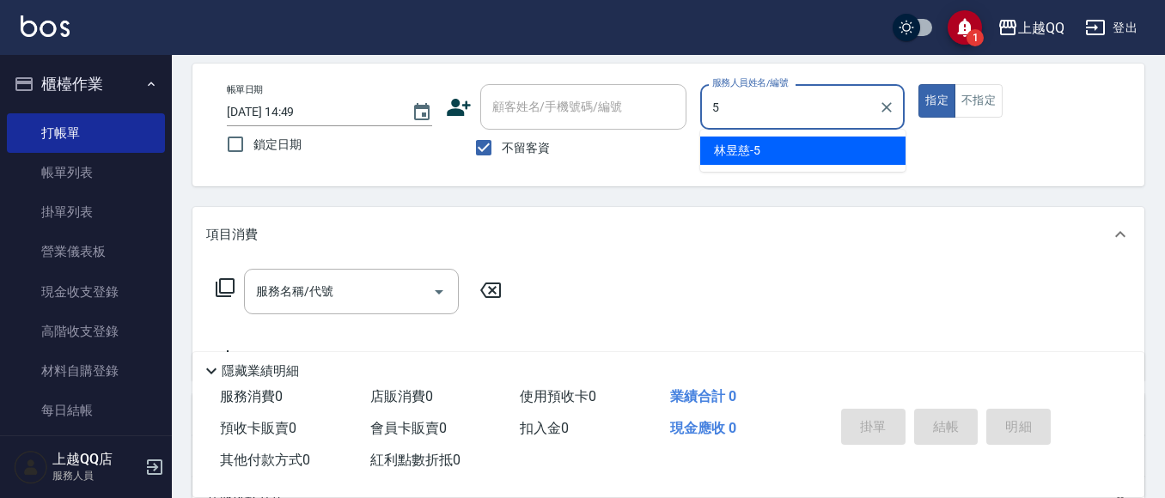
type input "[PERSON_NAME]5"
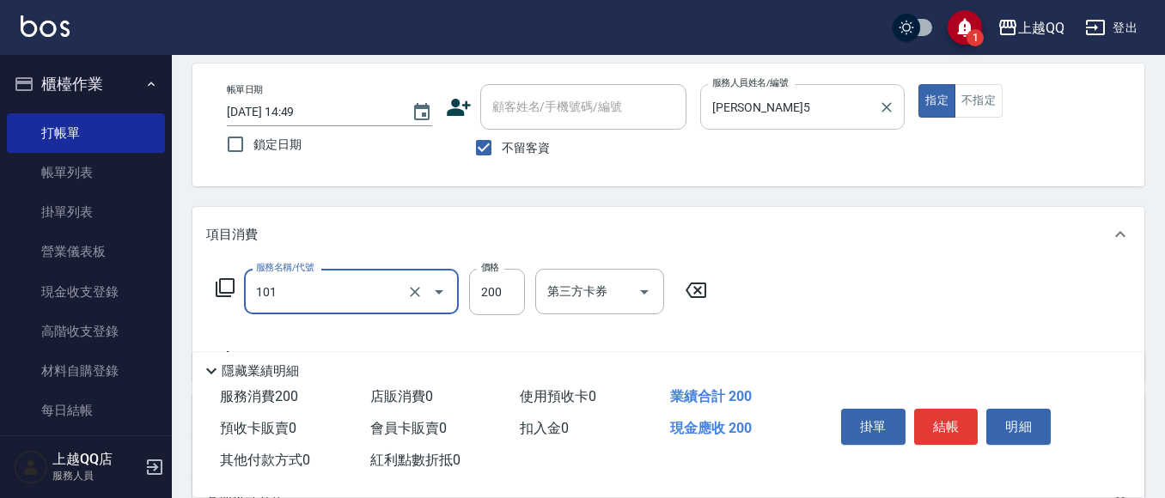
type input "洗髮(101)"
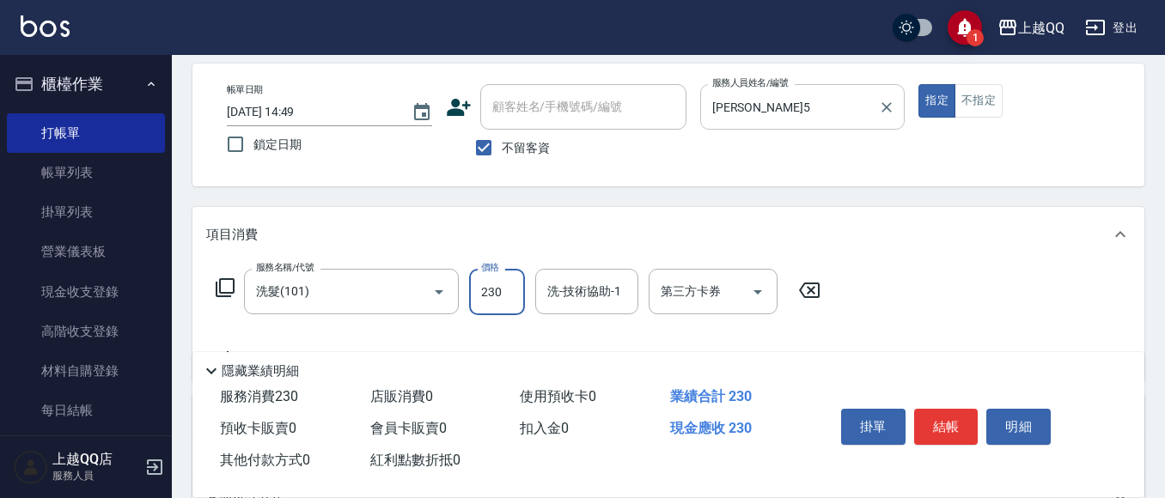
type input "230"
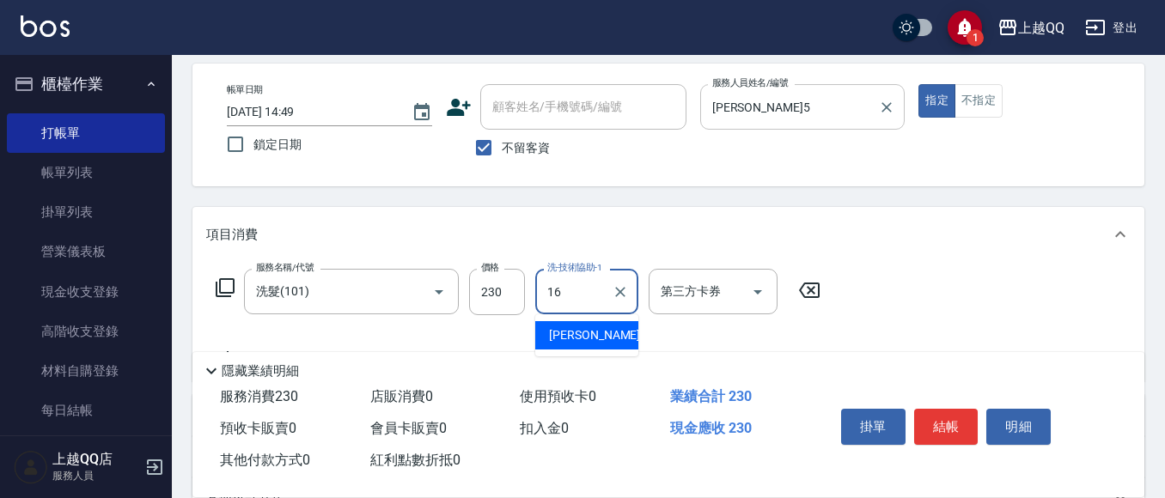
type input "[PERSON_NAME]-16"
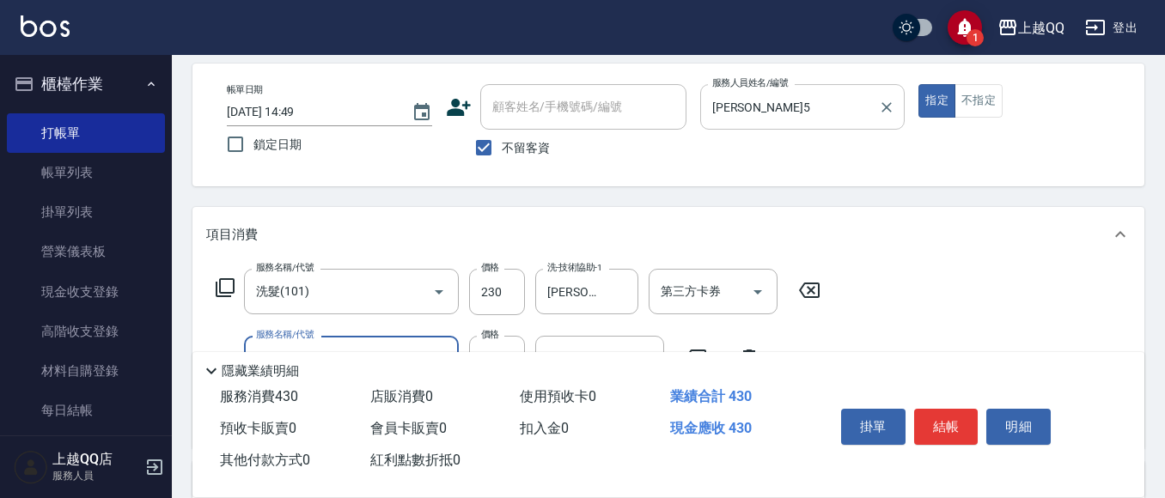
type input "洗髮(101)"
type input "270"
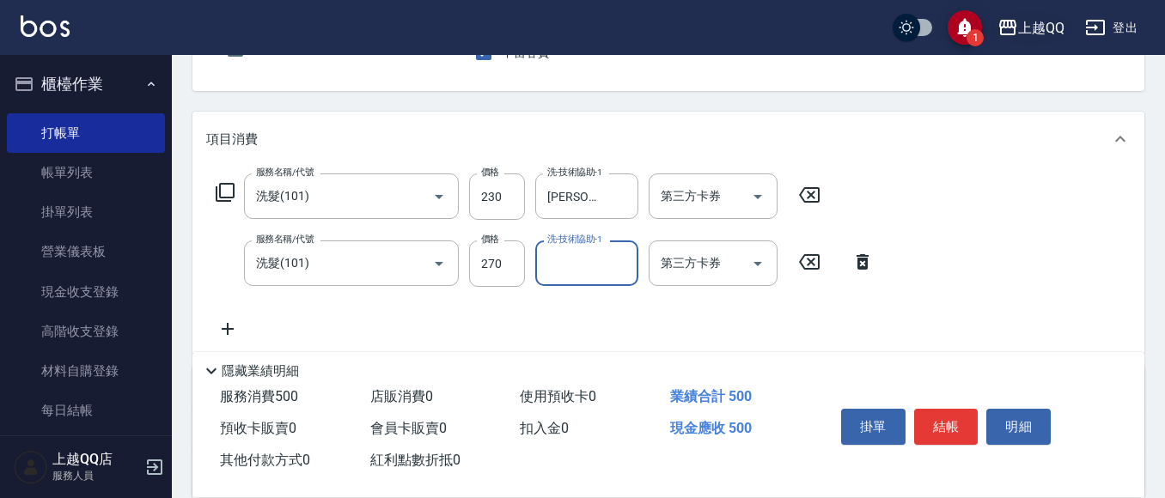
scroll to position [172, 0]
click at [412, 273] on button "Clear" at bounding box center [415, 262] width 24 height 24
type input "洗髮(101)"
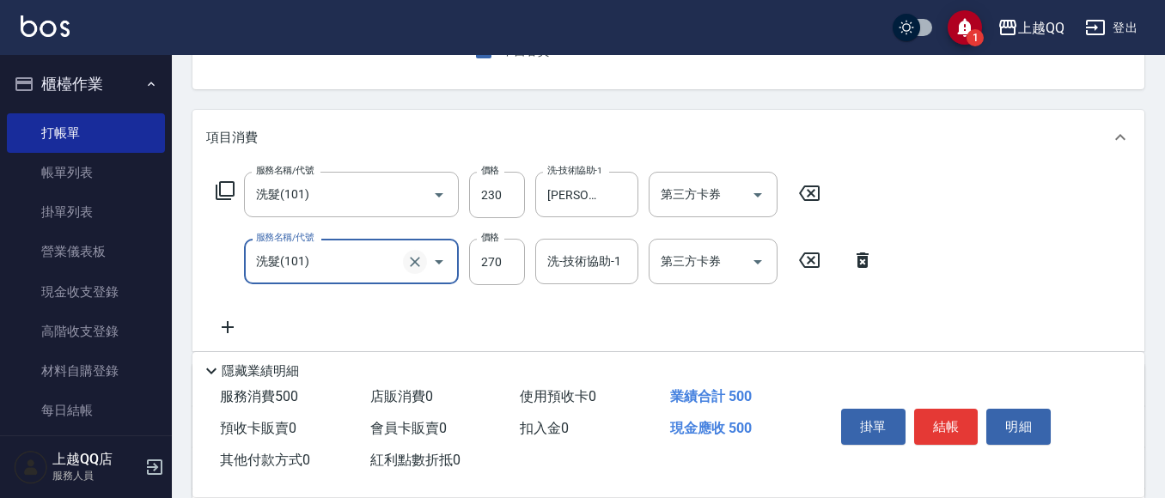
click at [412, 273] on button "Clear" at bounding box center [415, 262] width 24 height 24
type input "0"
type input "指定單剪(203)"
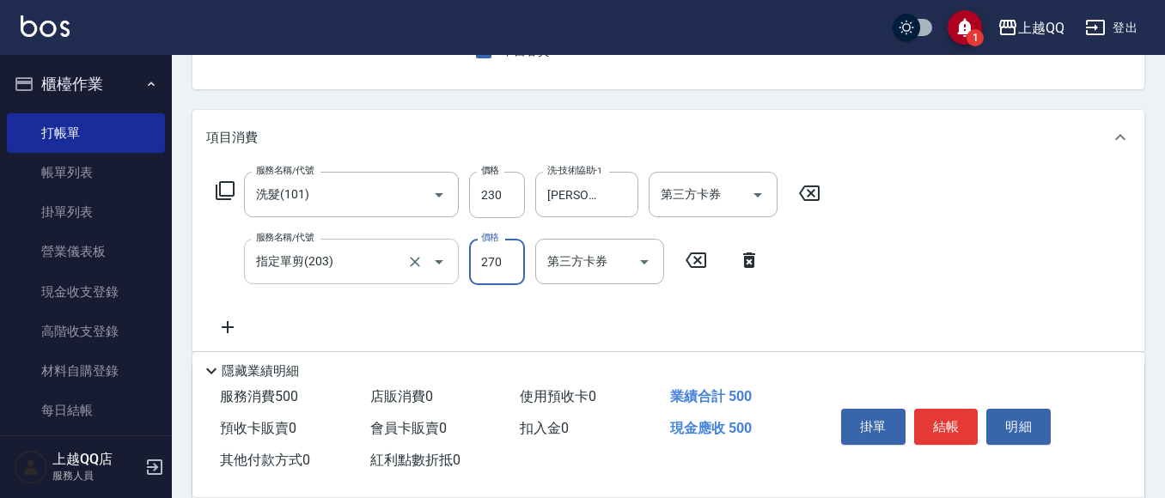
type input "270"
click at [943, 409] on button "結帳" at bounding box center [946, 427] width 64 height 36
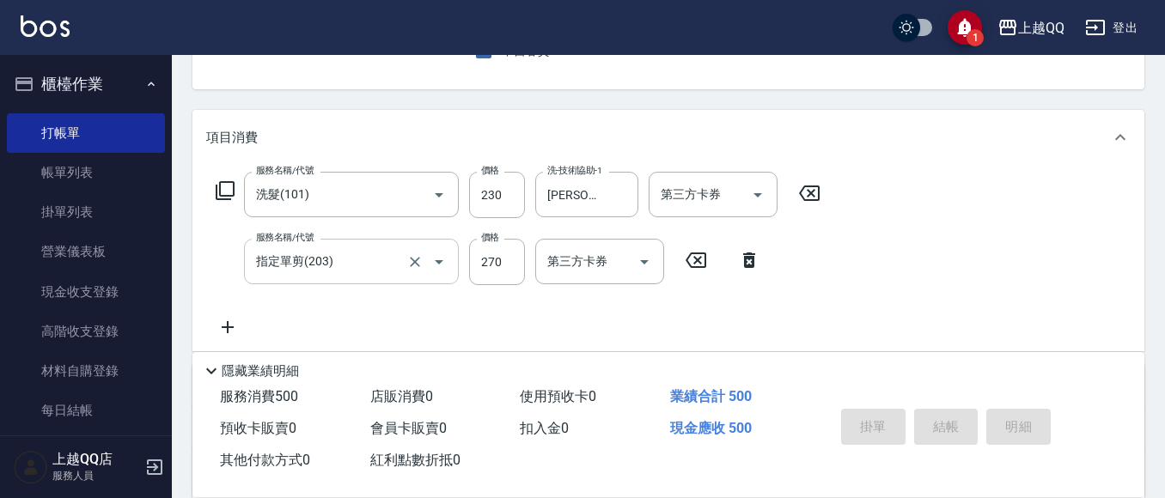
type input "[DATE] 14:50"
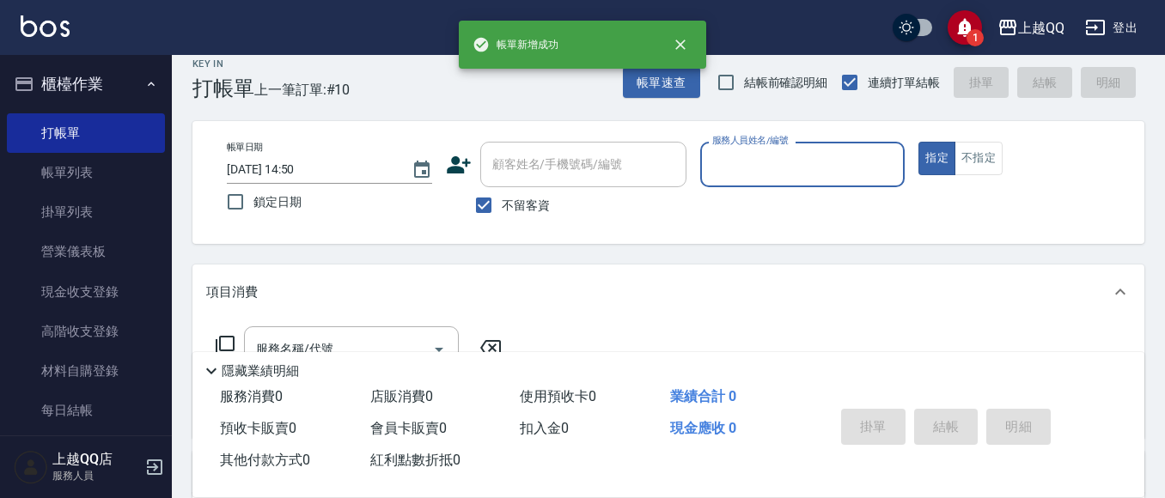
scroll to position [0, 0]
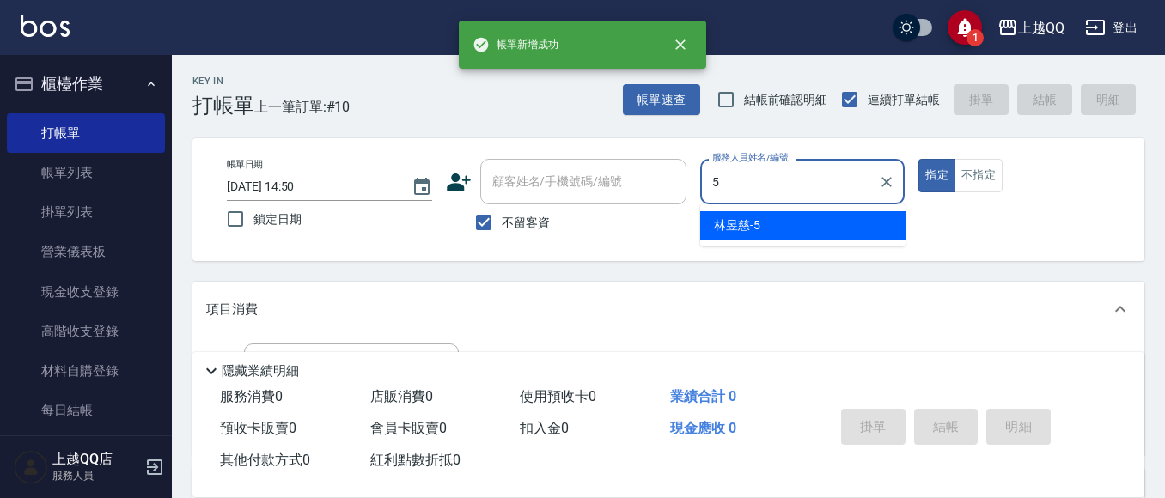
type input "[PERSON_NAME]5"
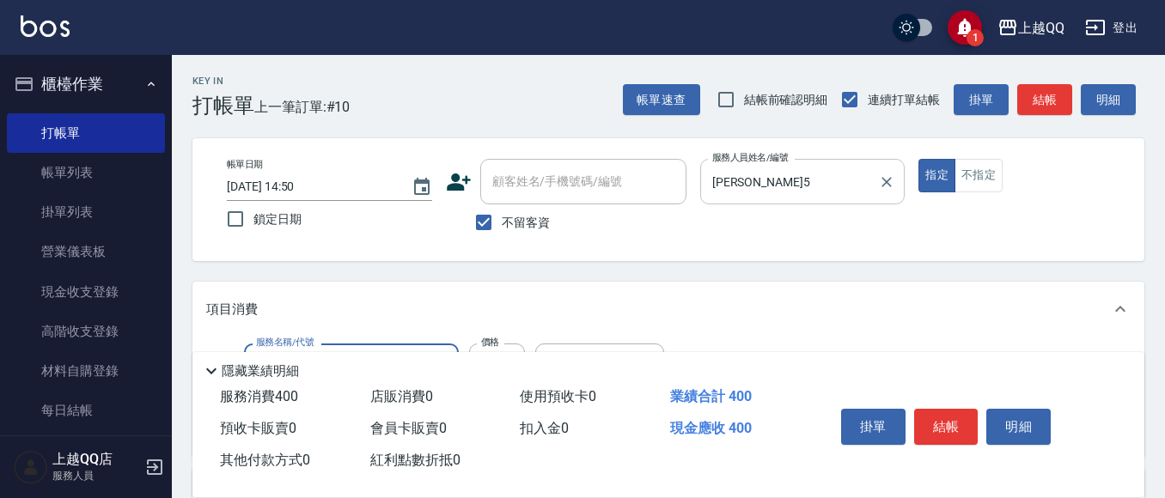
type input "指定單剪(203)"
type input "270"
click at [922, 423] on button "結帳" at bounding box center [946, 427] width 64 height 36
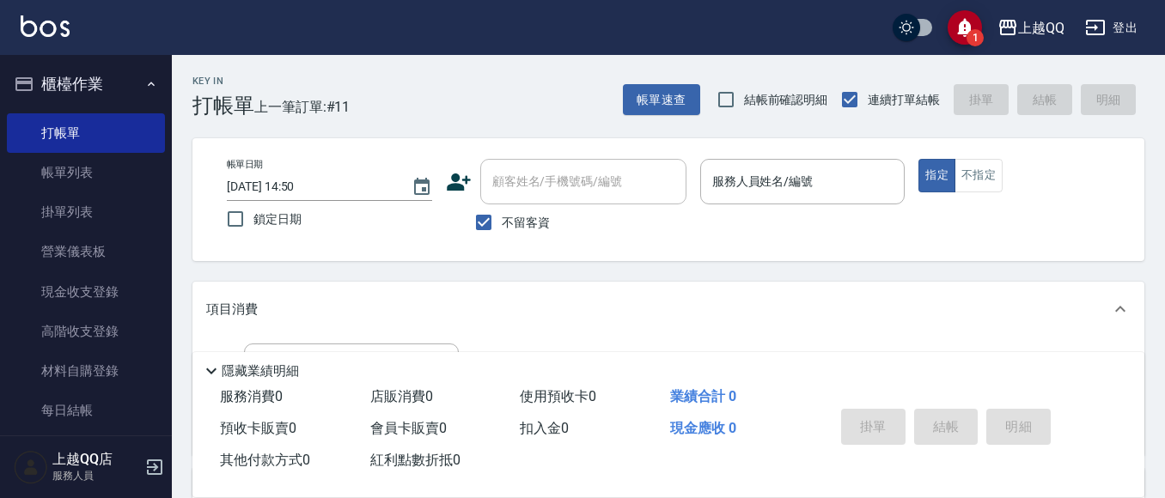
click at [532, 221] on span "不留客資" at bounding box center [526, 223] width 48 height 18
click at [502, 221] on input "不留客資" at bounding box center [484, 222] width 36 height 36
checkbox input "false"
click at [536, 195] on input "顧客姓名/手機號碼/編號" at bounding box center [570, 182] width 165 height 30
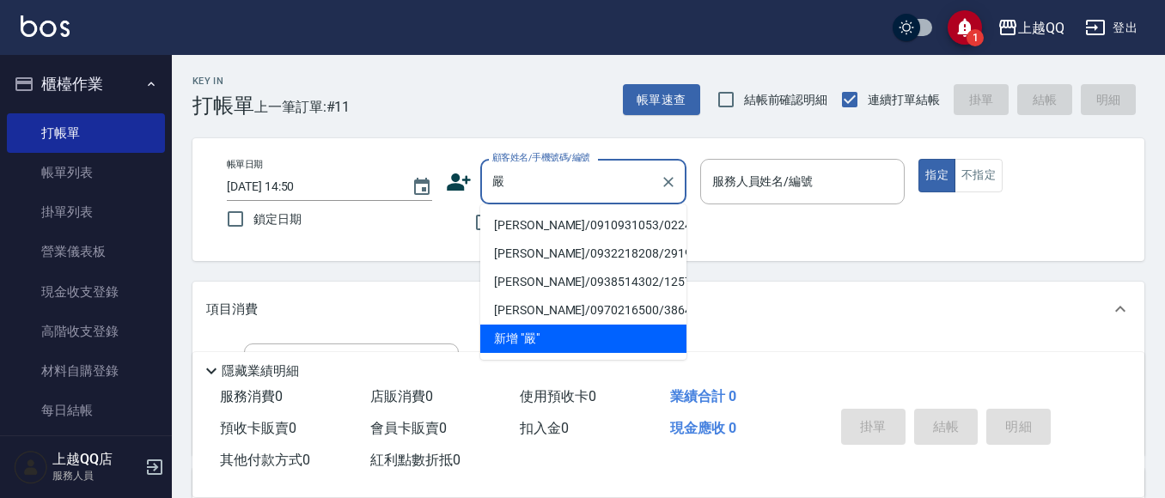
click at [565, 216] on li "[PERSON_NAME]/0910931053/0224" at bounding box center [583, 225] width 206 height 28
type input "[PERSON_NAME]/0910931053/0224"
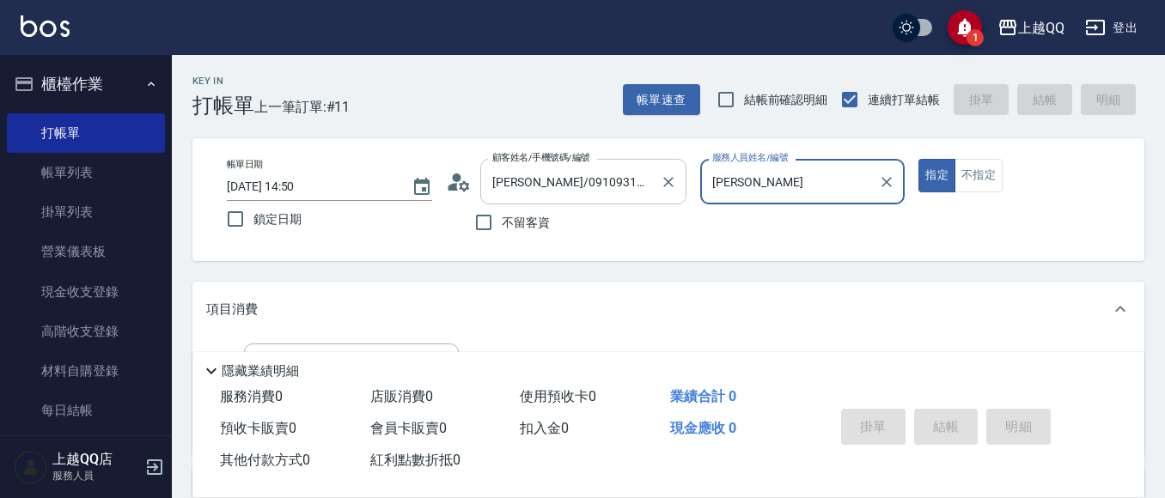
type input "佩"
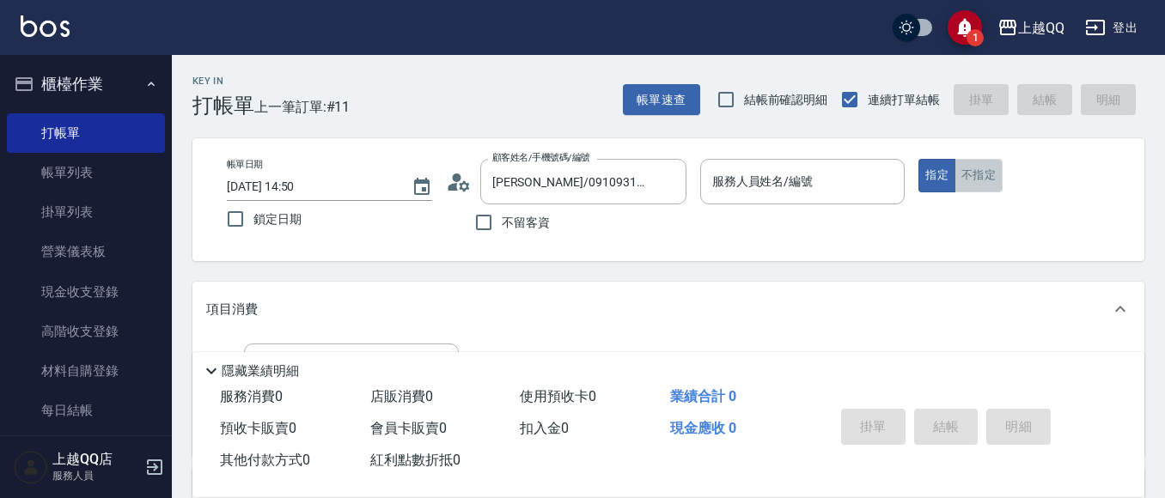
click at [997, 181] on button "不指定" at bounding box center [978, 175] width 48 height 33
type button "false"
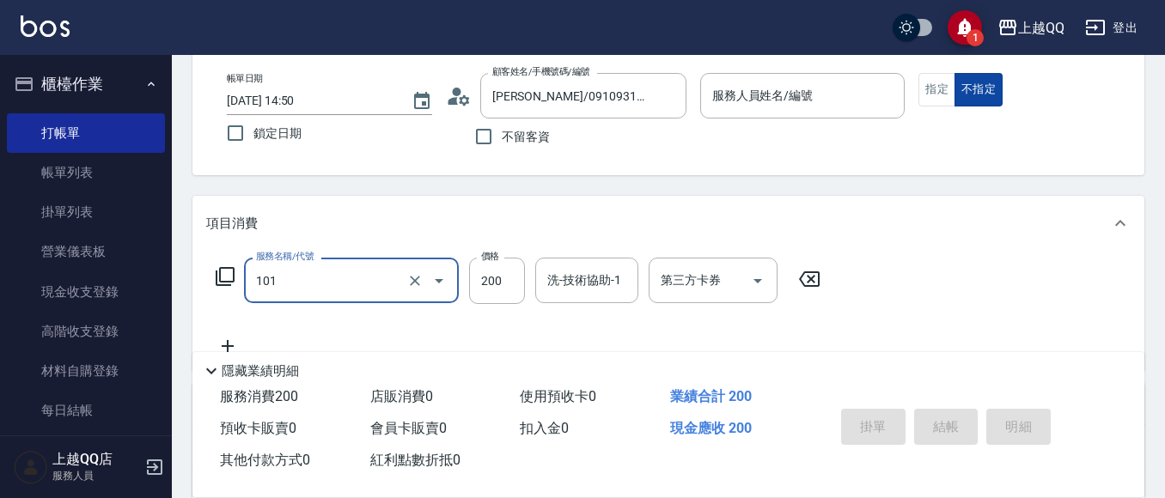
type input "洗髮(101)"
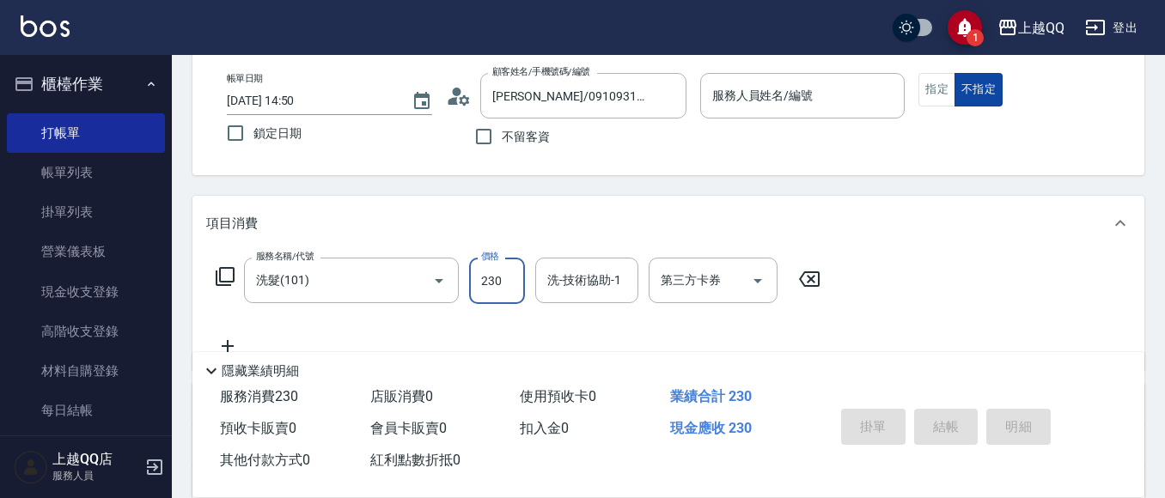
type input "230"
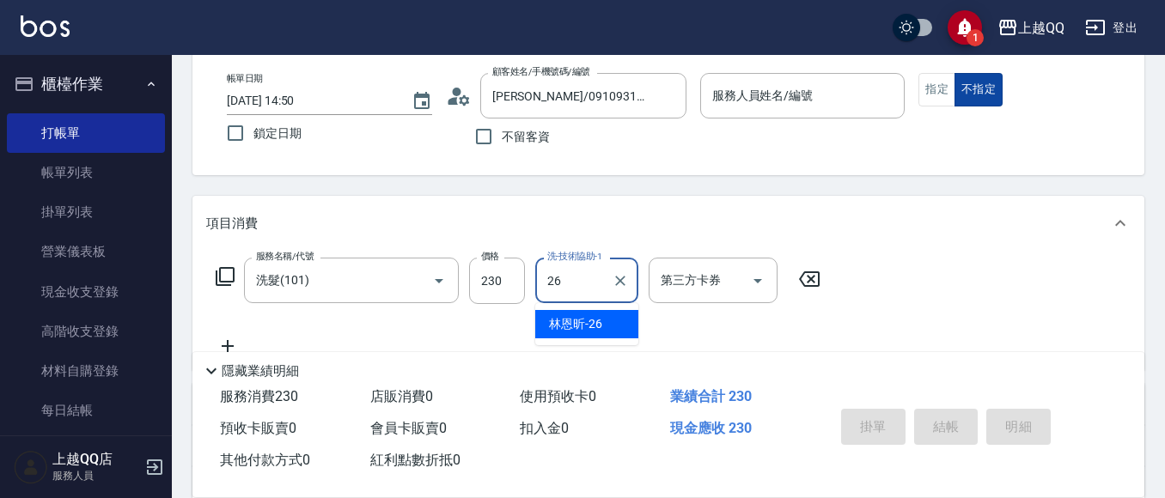
type input "[PERSON_NAME]-26"
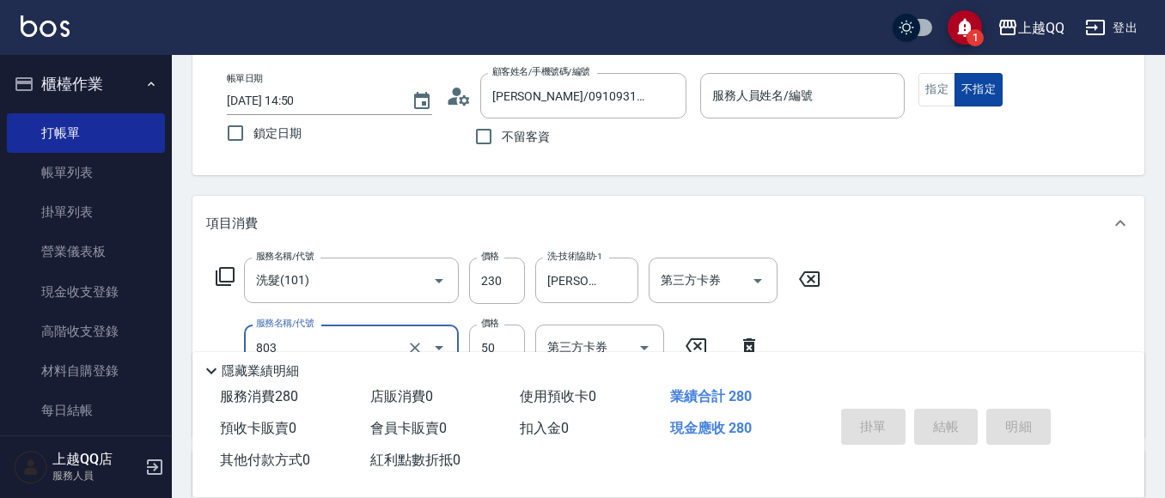
type input "吹捲/夾直/電棒/玉米鬚/青捲(803)"
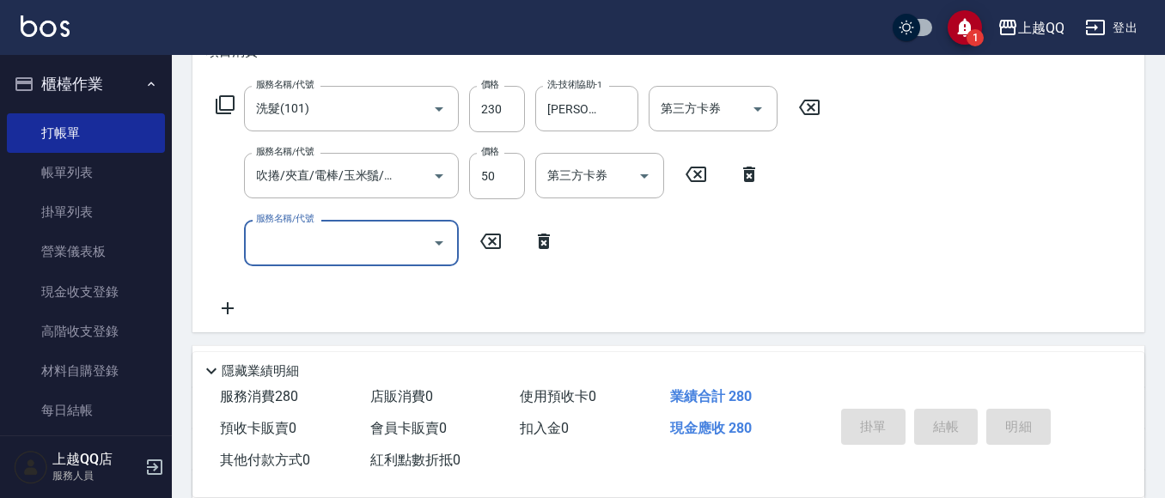
scroll to position [0, 0]
click at [535, 247] on icon at bounding box center [543, 241] width 43 height 21
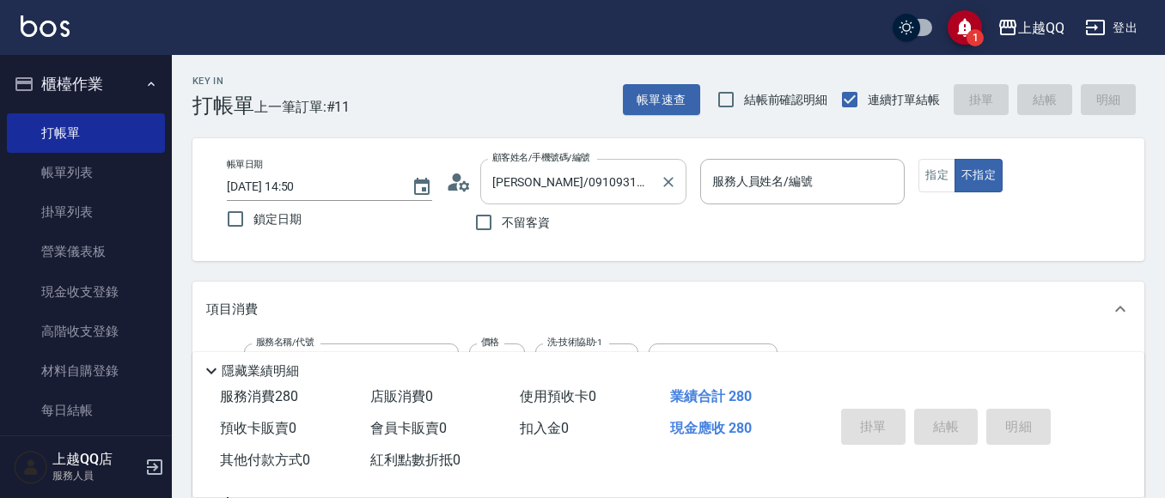
click at [639, 189] on input "[PERSON_NAME]/0910931053/0224" at bounding box center [570, 182] width 165 height 30
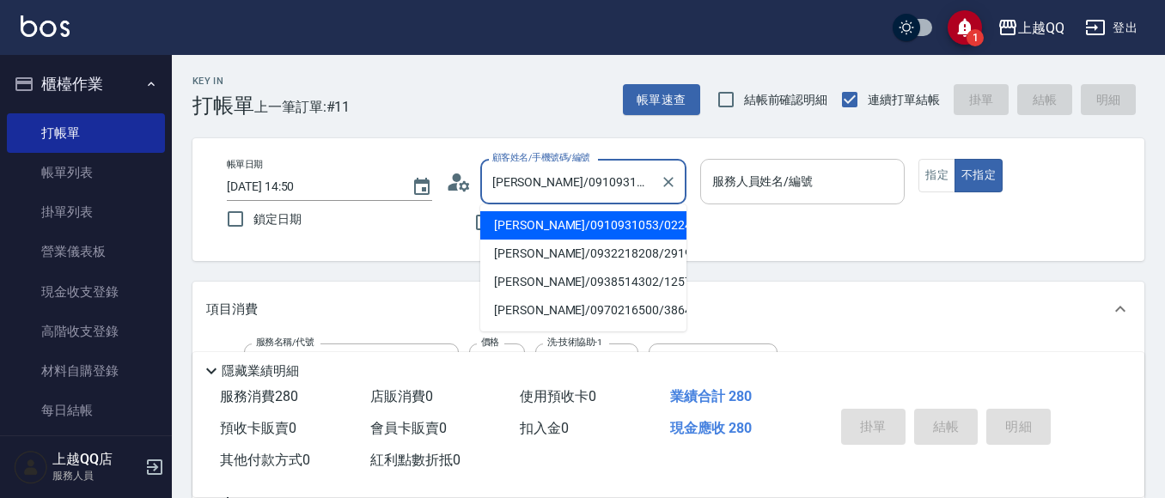
click at [867, 170] on input "服務人員姓名/編號" at bounding box center [803, 182] width 190 height 30
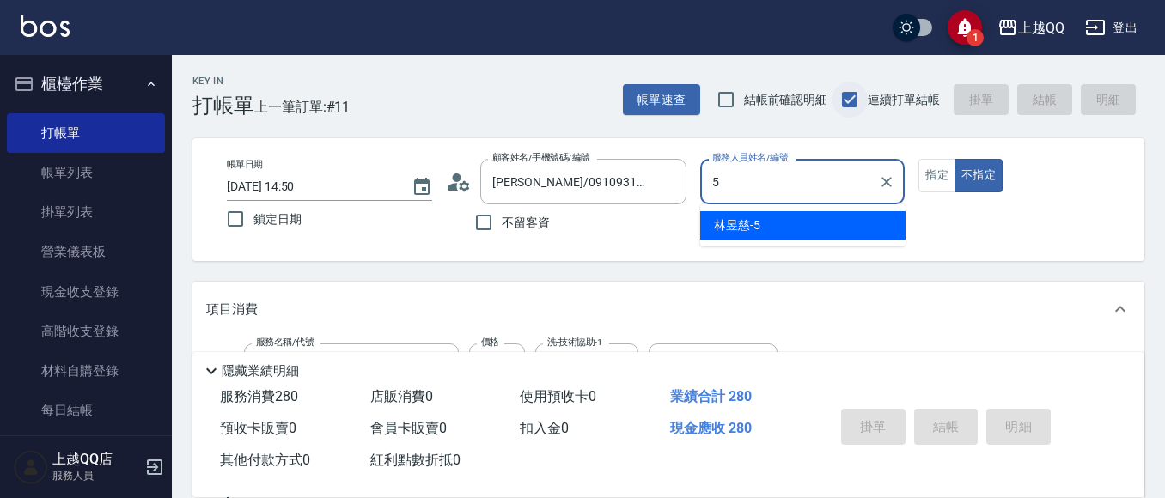
type input "[PERSON_NAME]5"
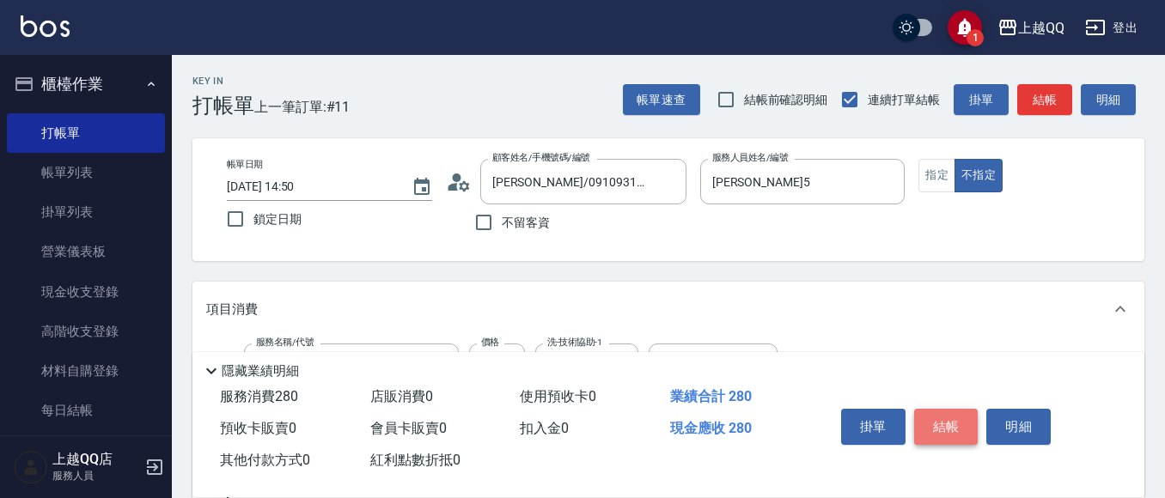
click at [940, 411] on button "結帳" at bounding box center [946, 427] width 64 height 36
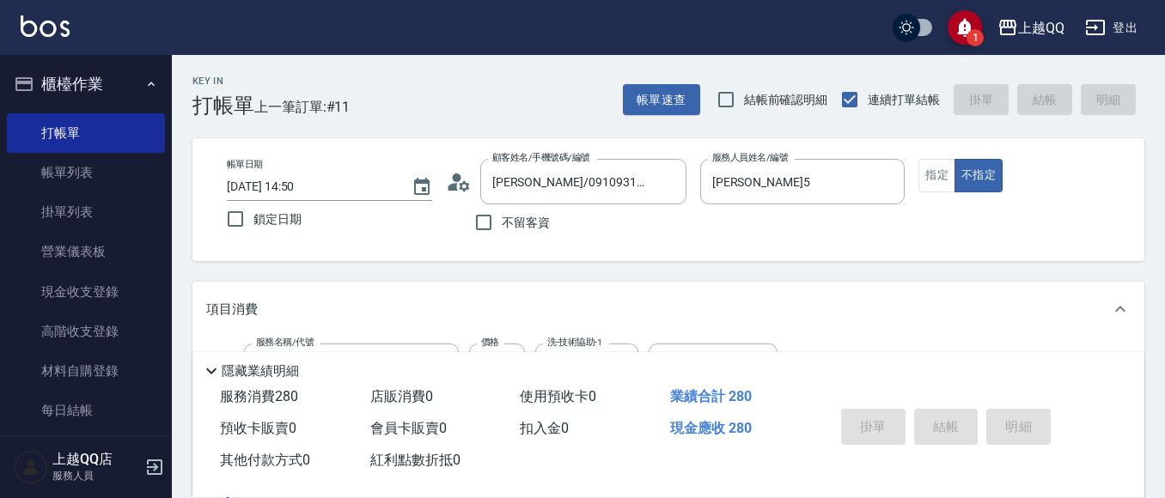
type input "[DATE] 14:52"
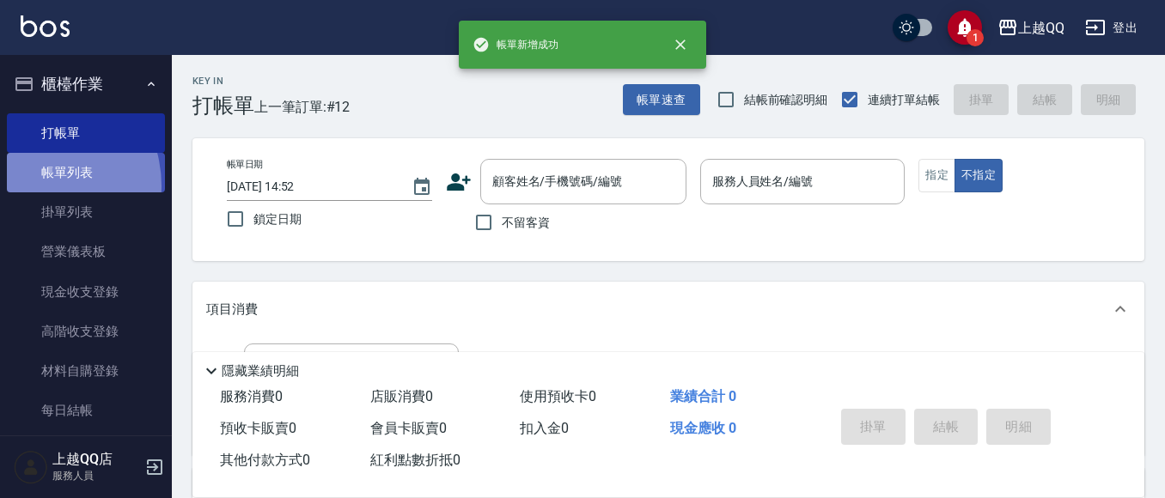
click at [34, 186] on link "帳單列表" at bounding box center [86, 173] width 158 height 40
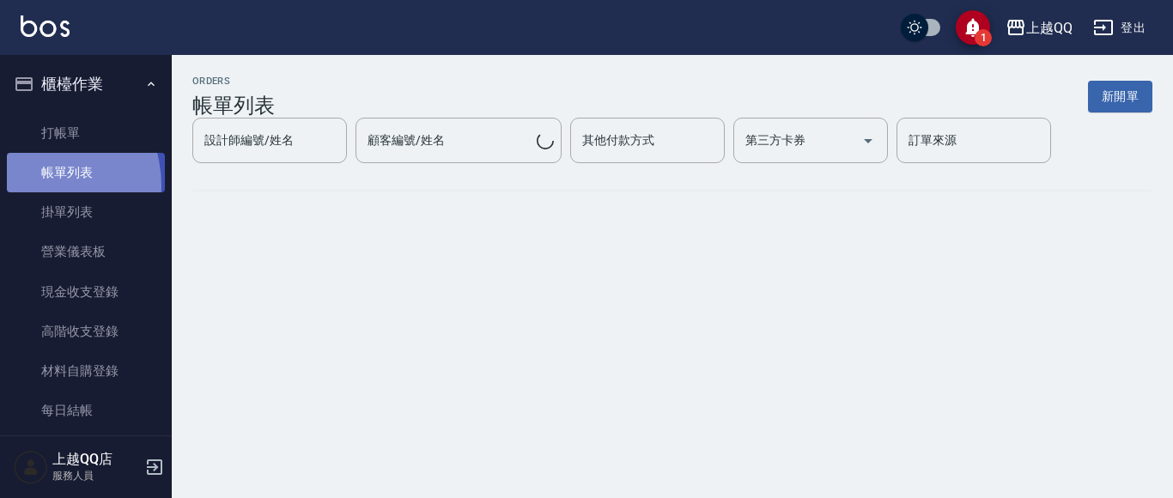
click at [34, 186] on link "帳單列表" at bounding box center [86, 173] width 158 height 40
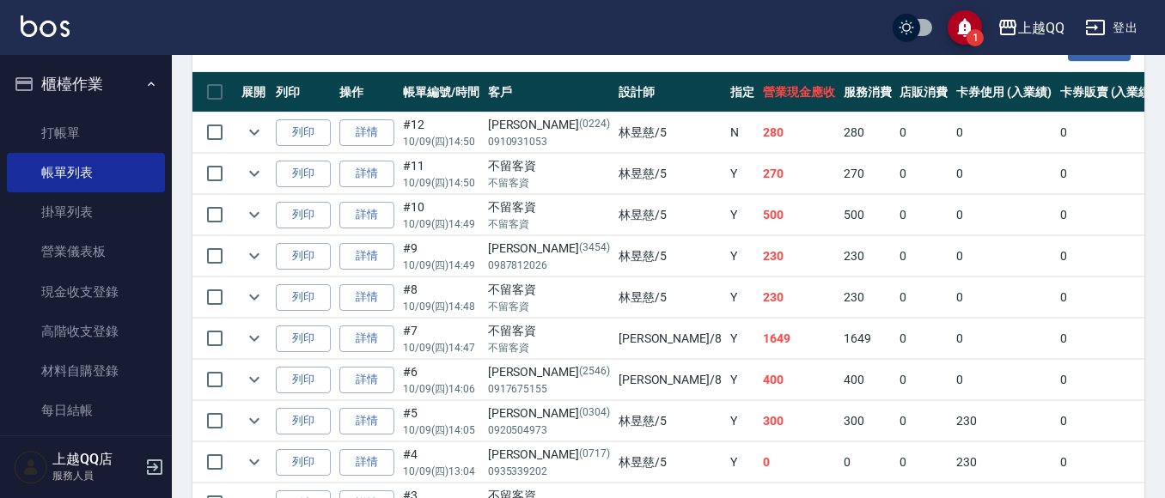
scroll to position [429, 0]
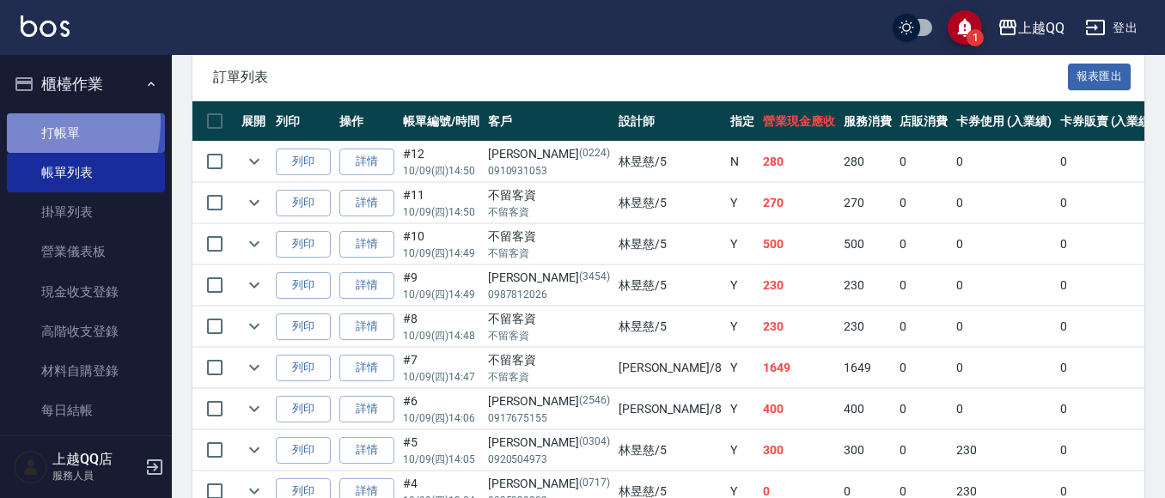
click at [32, 123] on link "打帳單" at bounding box center [86, 133] width 158 height 40
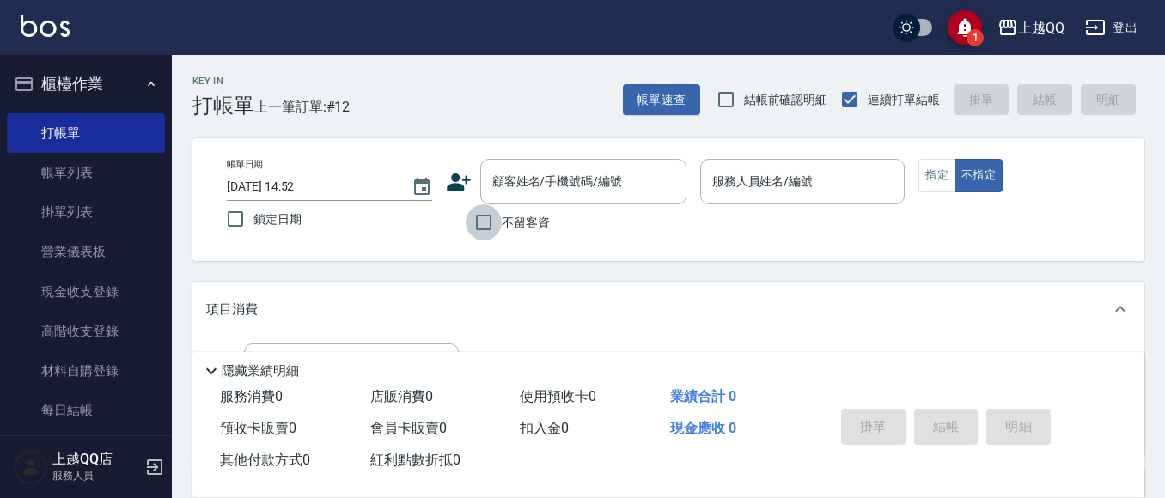
click at [496, 217] on input "不留客資" at bounding box center [484, 222] width 36 height 36
checkbox input "true"
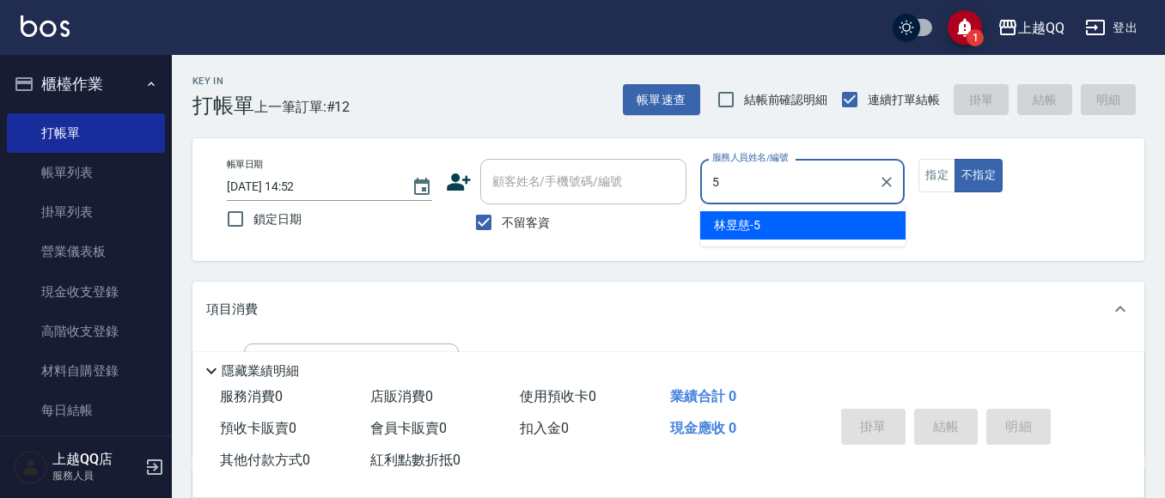
type input "[PERSON_NAME]5"
type button "false"
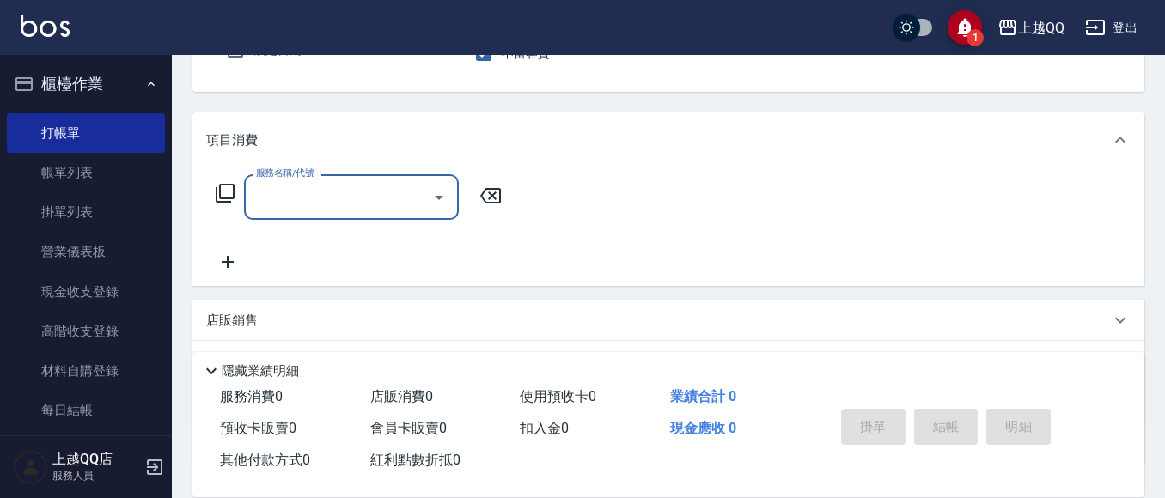
scroll to position [172, 0]
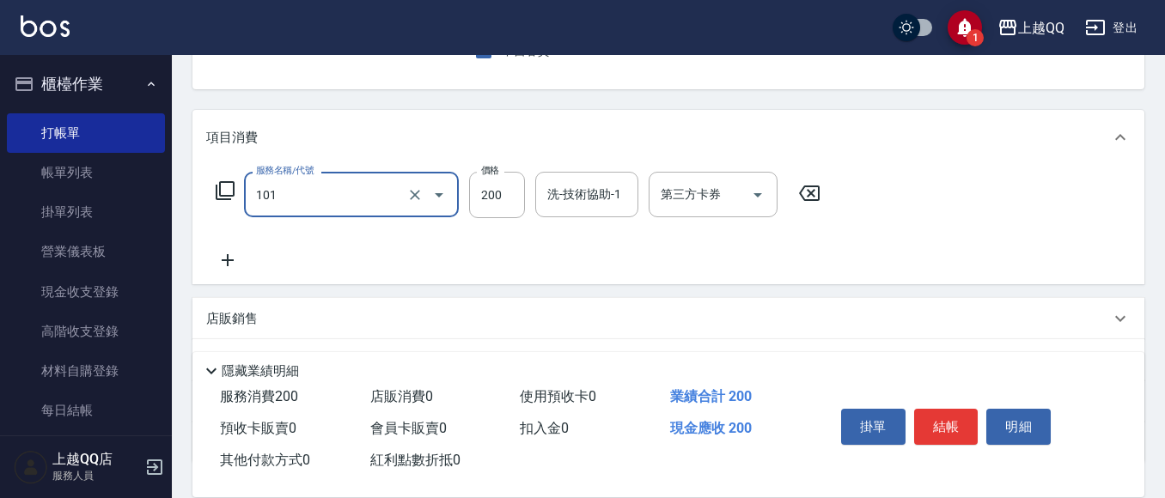
type input "洗髮(101)"
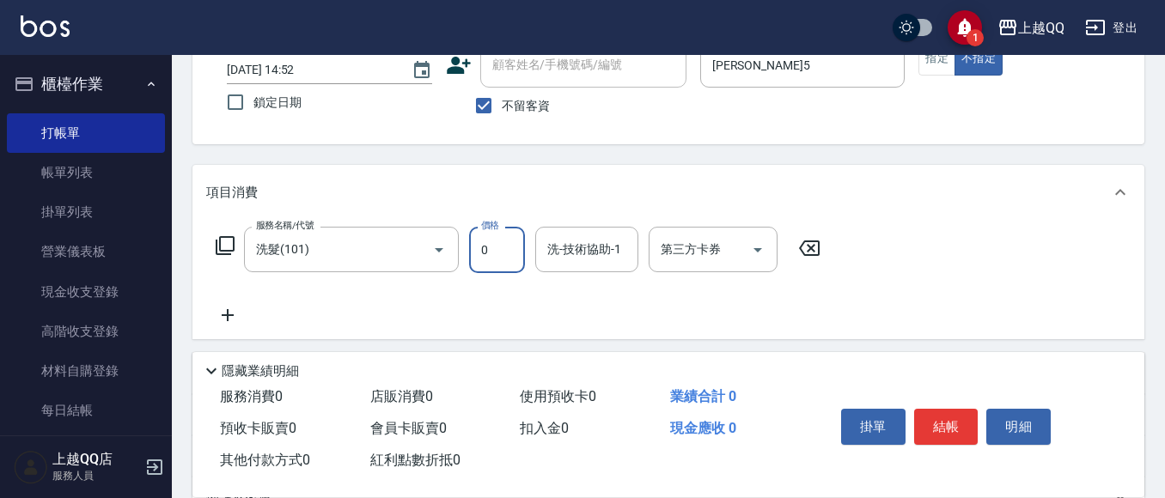
scroll to position [86, 0]
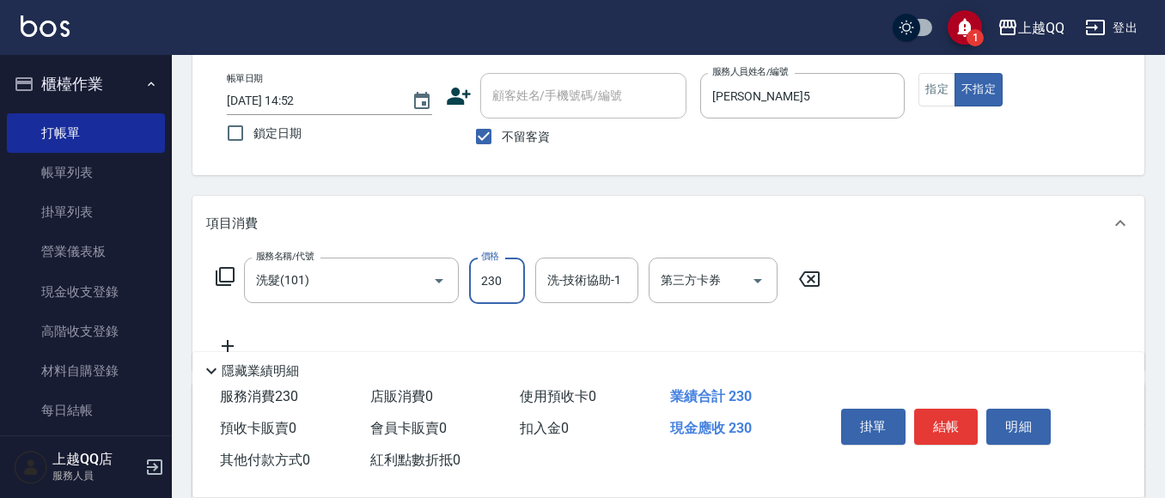
type input "230"
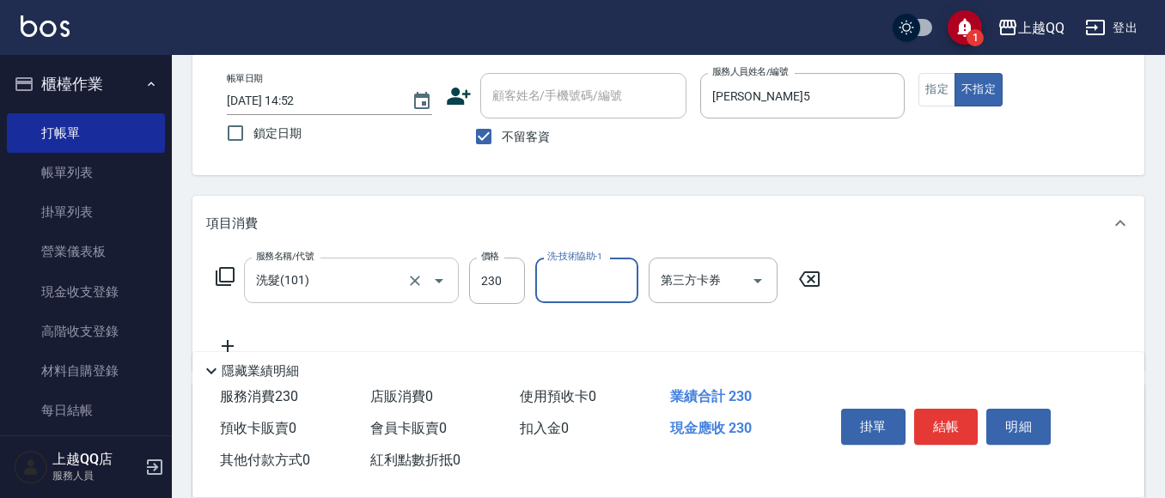
click at [435, 291] on button "Open" at bounding box center [438, 280] width 27 height 27
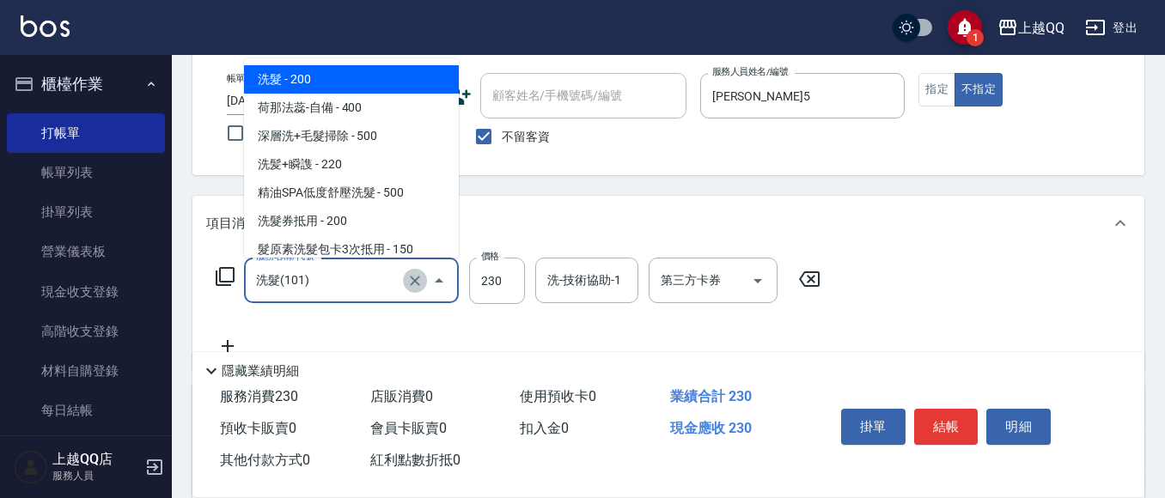
click at [412, 276] on icon "Clear" at bounding box center [414, 280] width 17 height 17
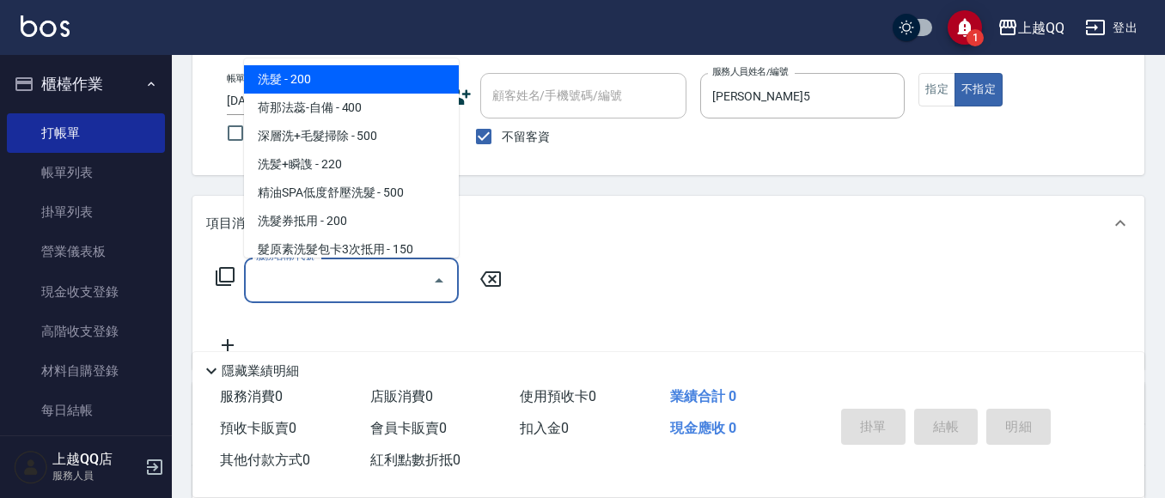
type input "0"
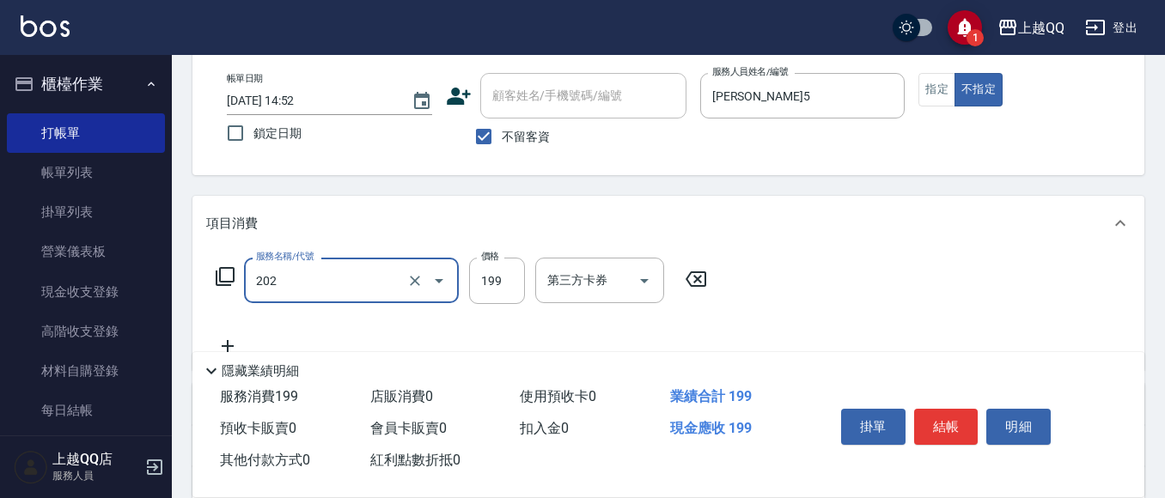
type input "不指定單剪(202)"
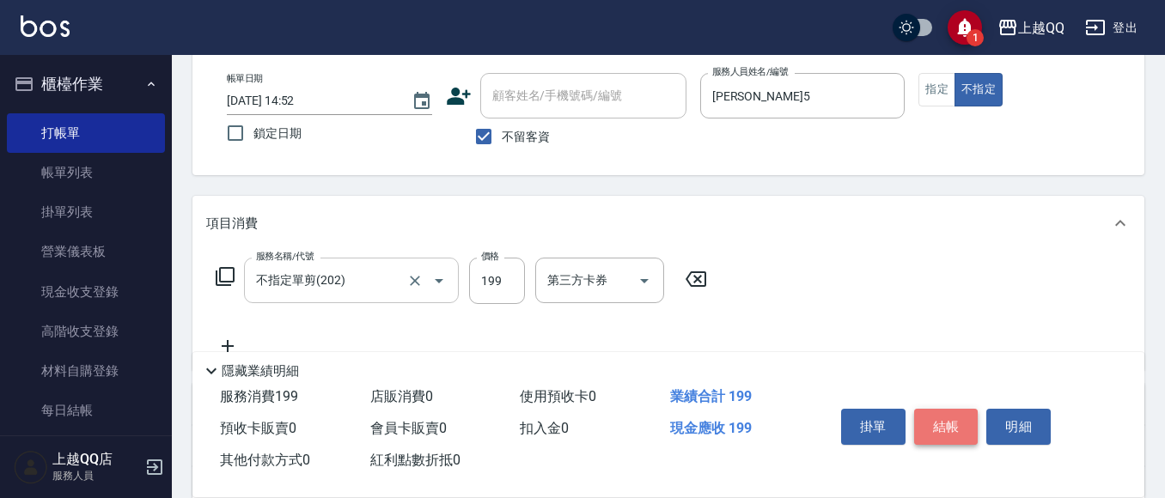
click at [961, 409] on button "結帳" at bounding box center [946, 427] width 64 height 36
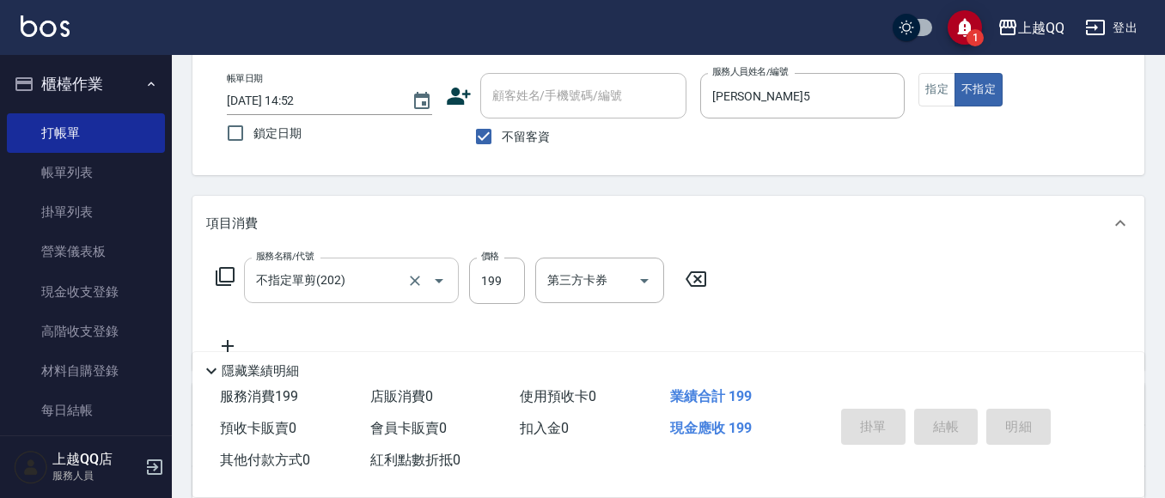
type input "[DATE] 14:54"
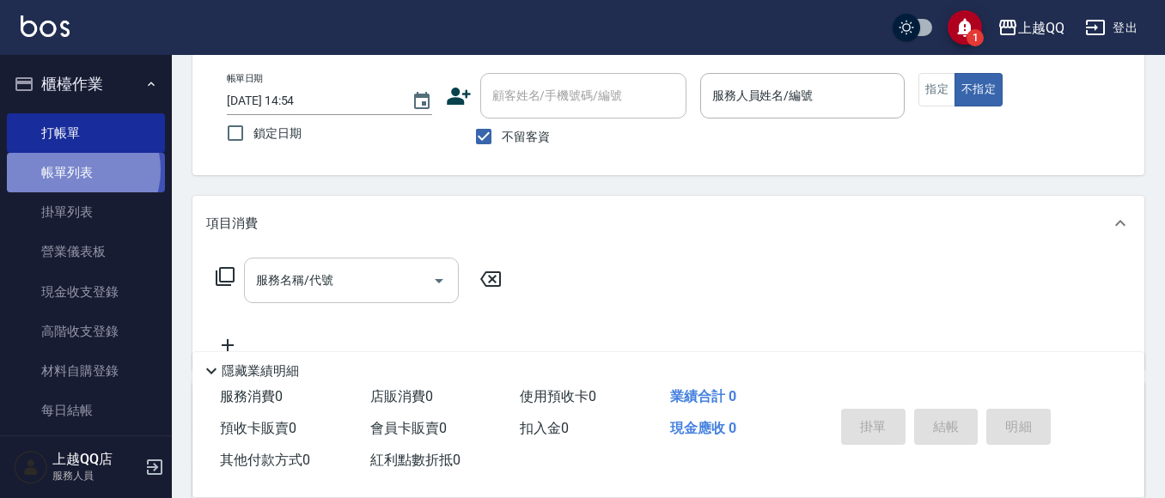
click at [76, 170] on link "帳單列表" at bounding box center [86, 173] width 158 height 40
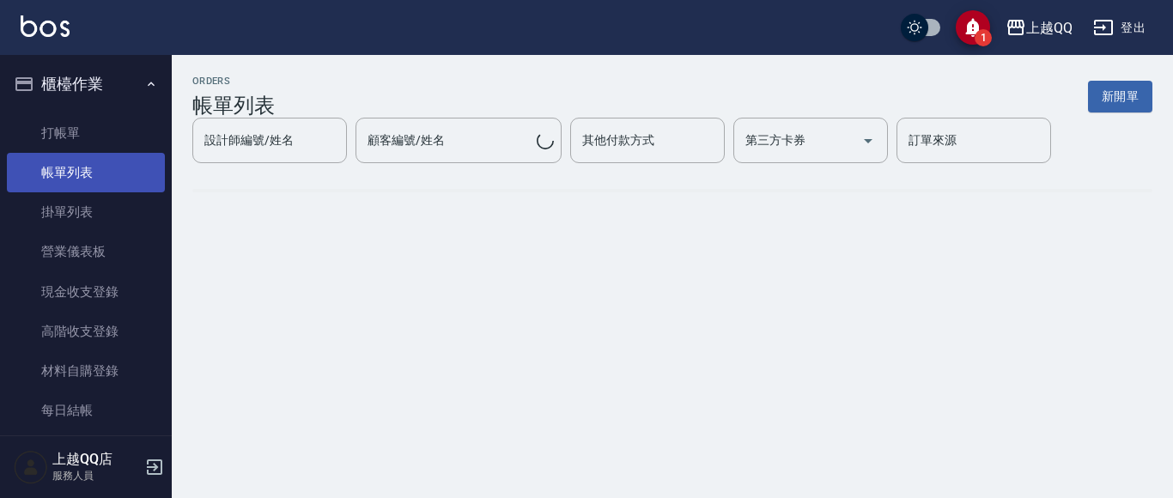
click at [81, 176] on link "帳單列表" at bounding box center [86, 173] width 158 height 40
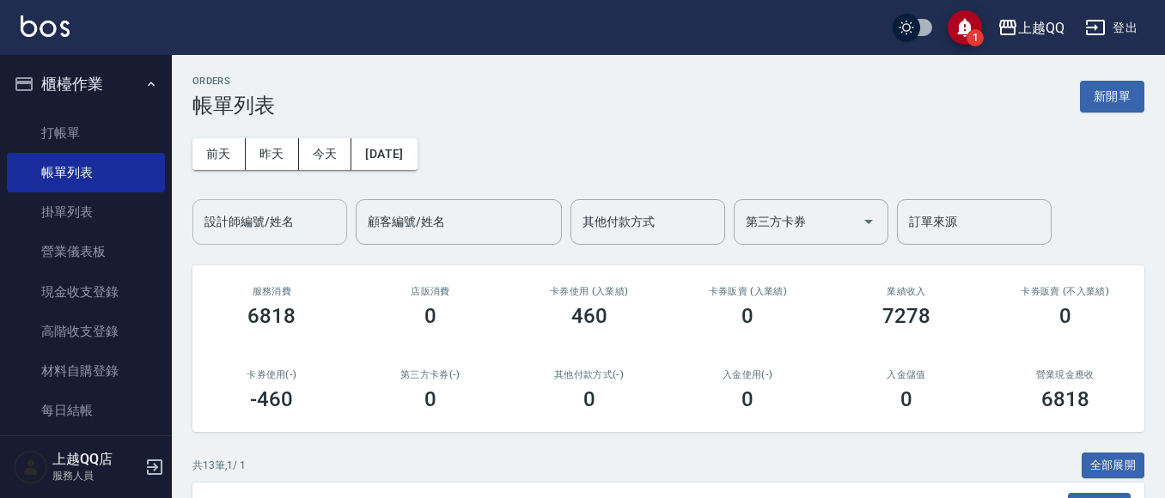
click at [235, 240] on div "設計師編號/姓名" at bounding box center [269, 222] width 155 height 46
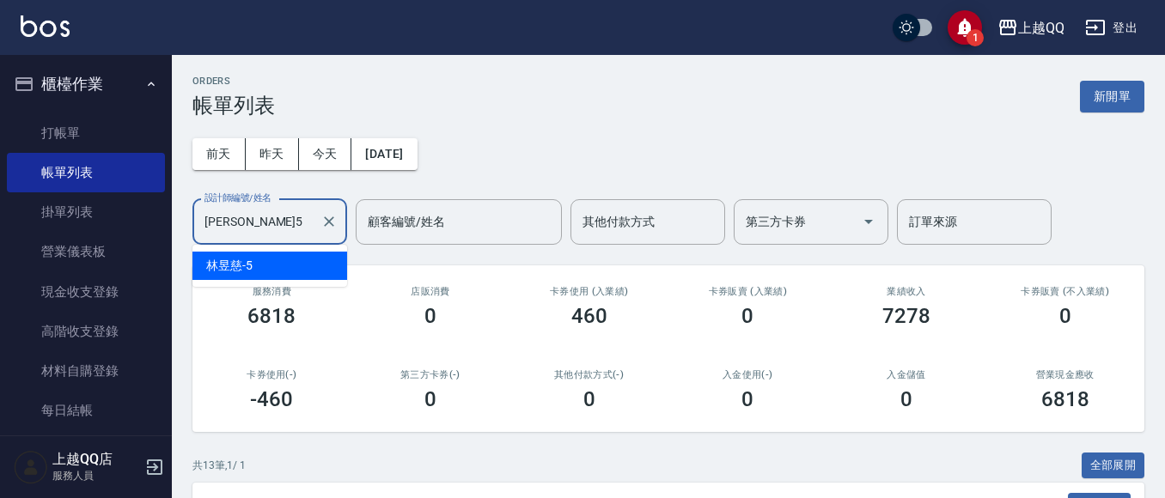
type input "[PERSON_NAME]5"
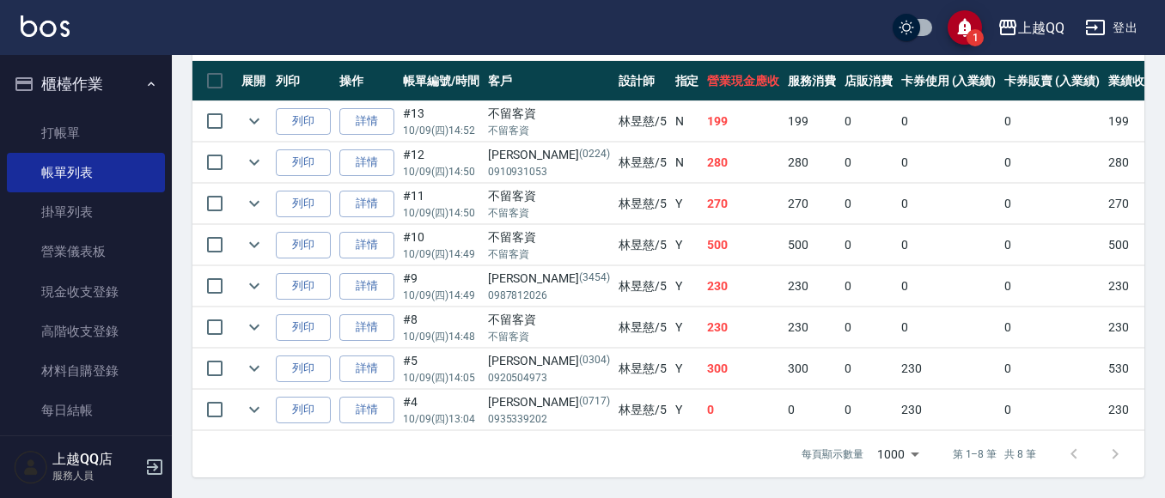
scroll to position [484, 0]
click at [118, 131] on link "打帳單" at bounding box center [86, 133] width 158 height 40
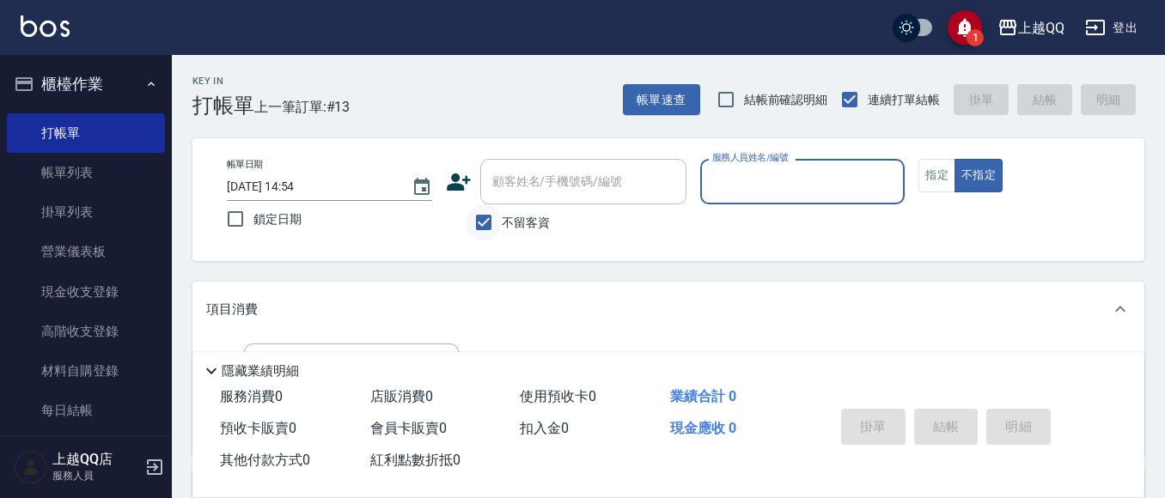
click at [494, 217] on input "不留客資" at bounding box center [484, 222] width 36 height 36
checkbox input "false"
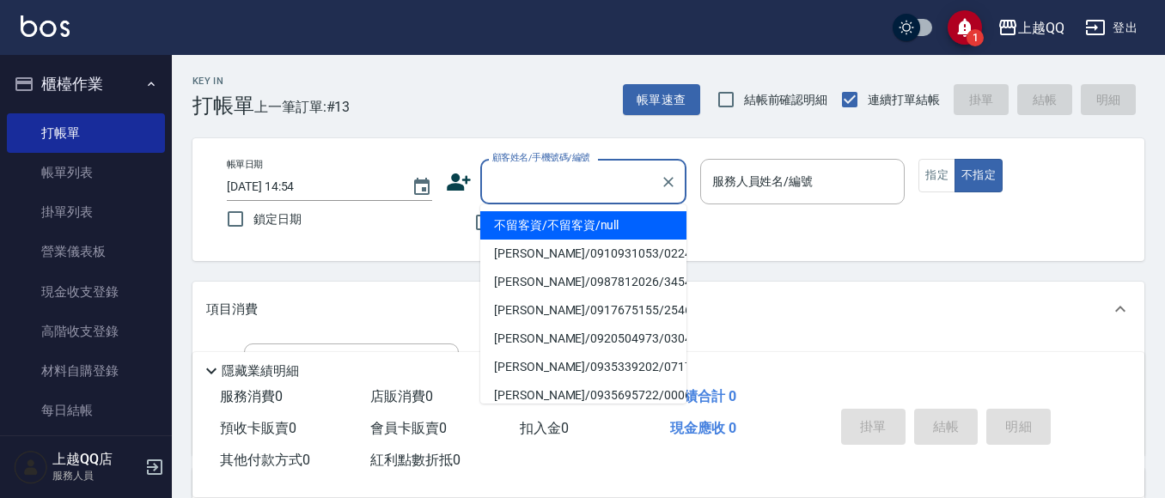
click at [595, 176] on input "顧客姓名/手機號碼/編號" at bounding box center [570, 182] width 165 height 30
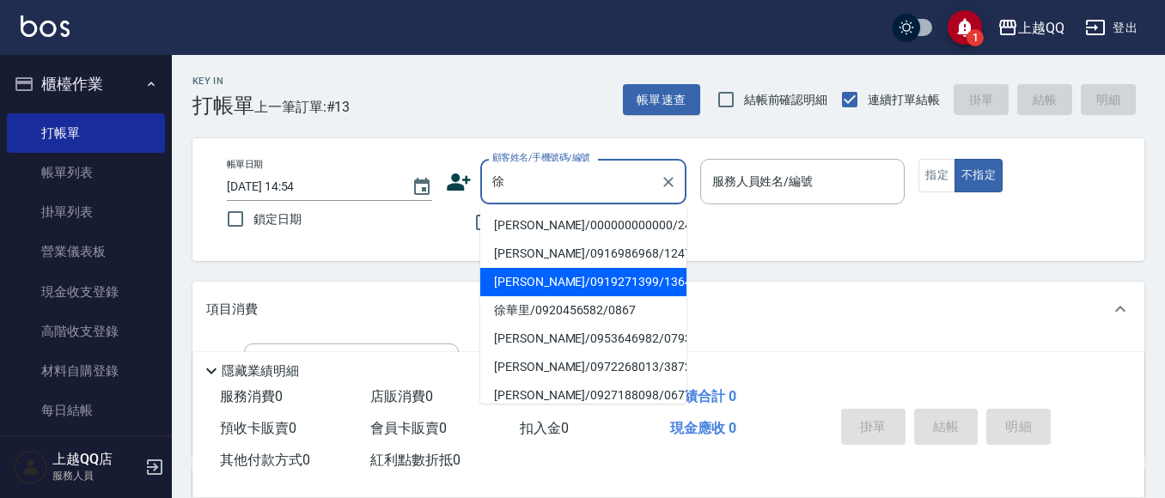
click at [655, 292] on li "[PERSON_NAME]/0919271399/1364" at bounding box center [583, 282] width 206 height 28
type input "[PERSON_NAME]/0919271399/1364"
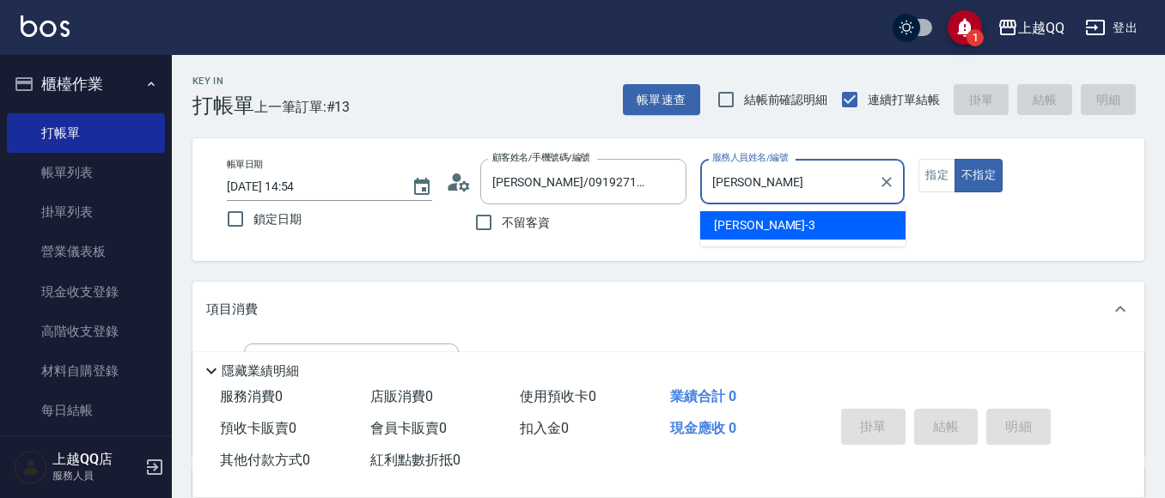
type input "佩"
type input "3"
type button "false"
type input "佩怡-3"
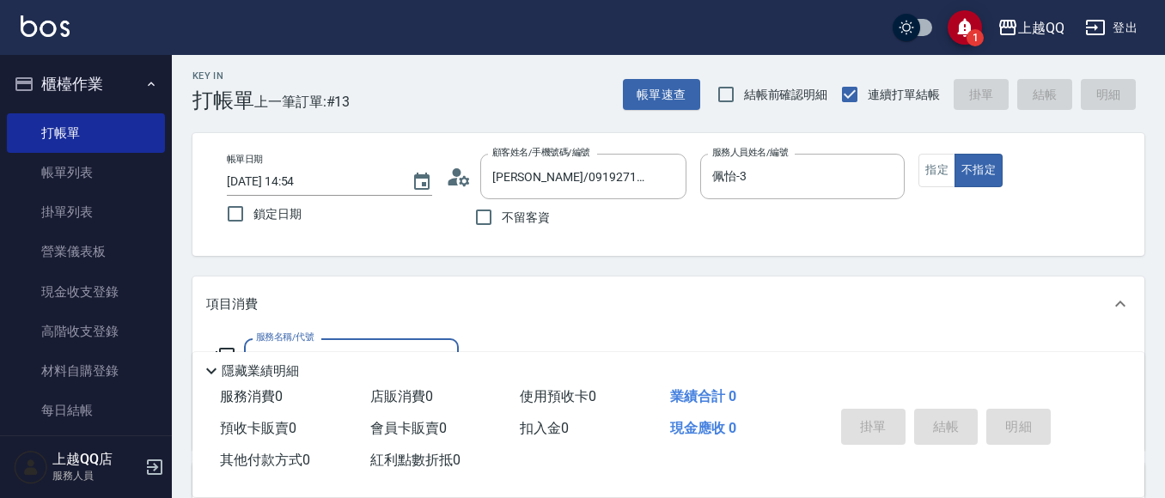
scroll to position [86, 0]
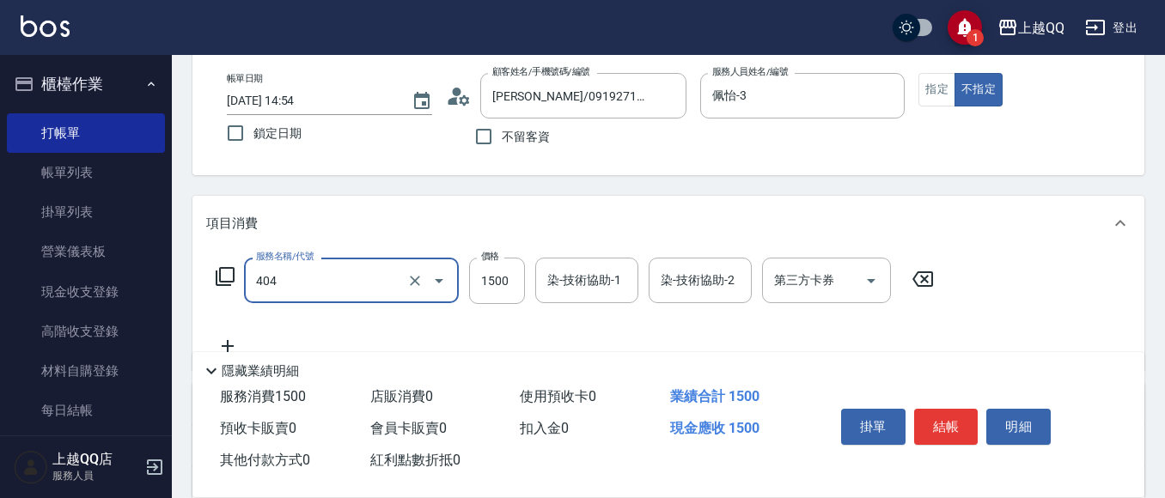
type input "設計染髮(404)"
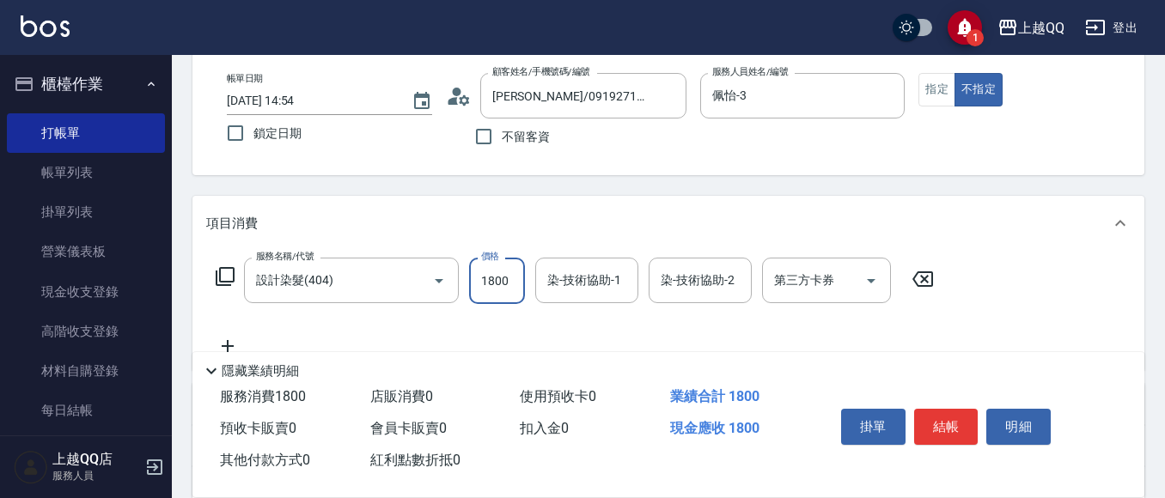
type input "1800"
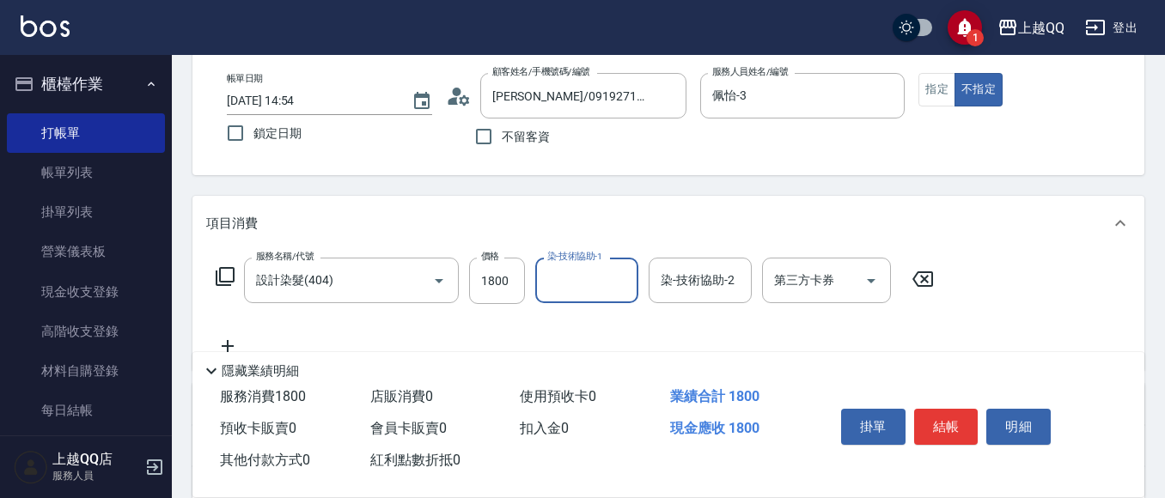
type input "5"
type input "[PERSON_NAME]-25"
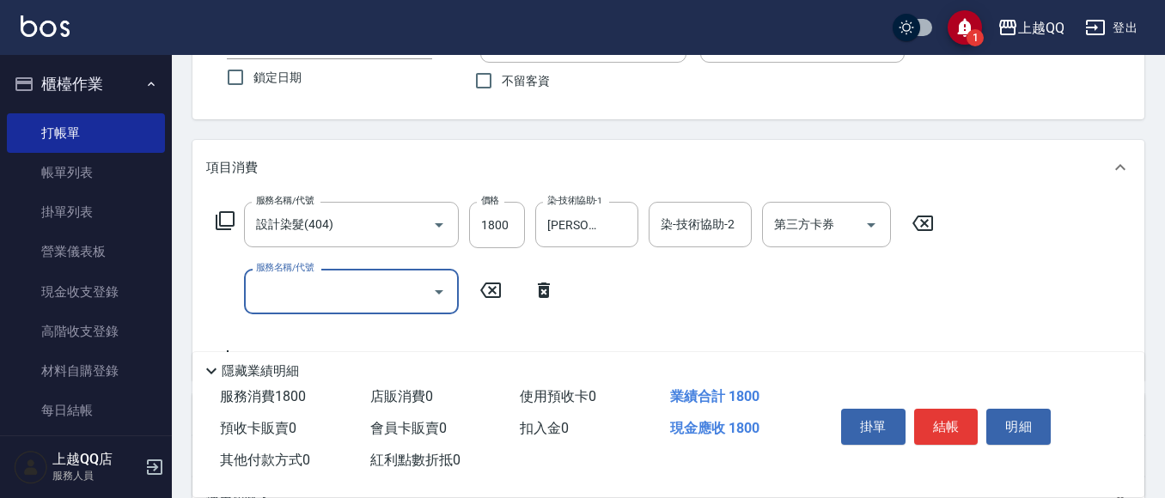
scroll to position [172, 0]
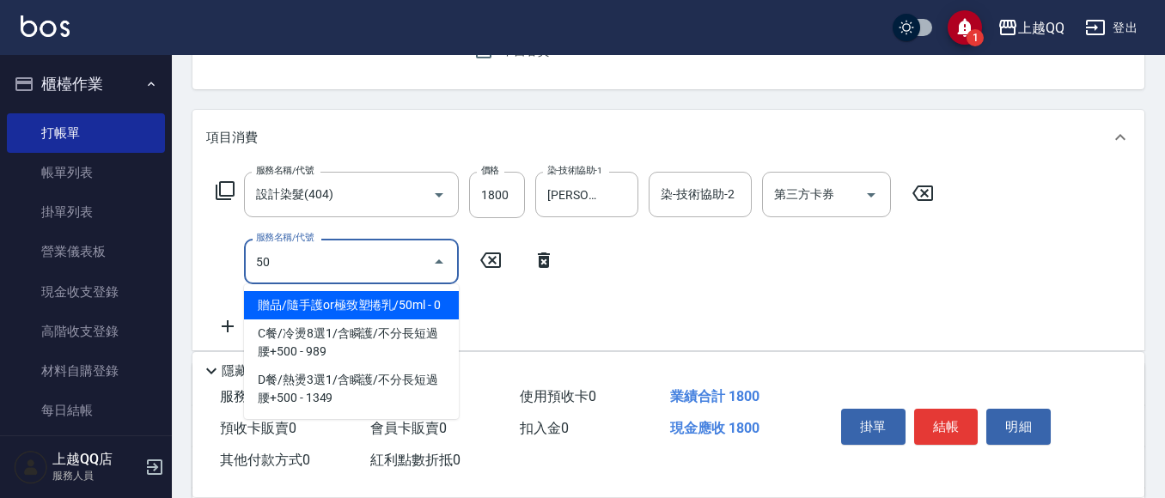
type input "503"
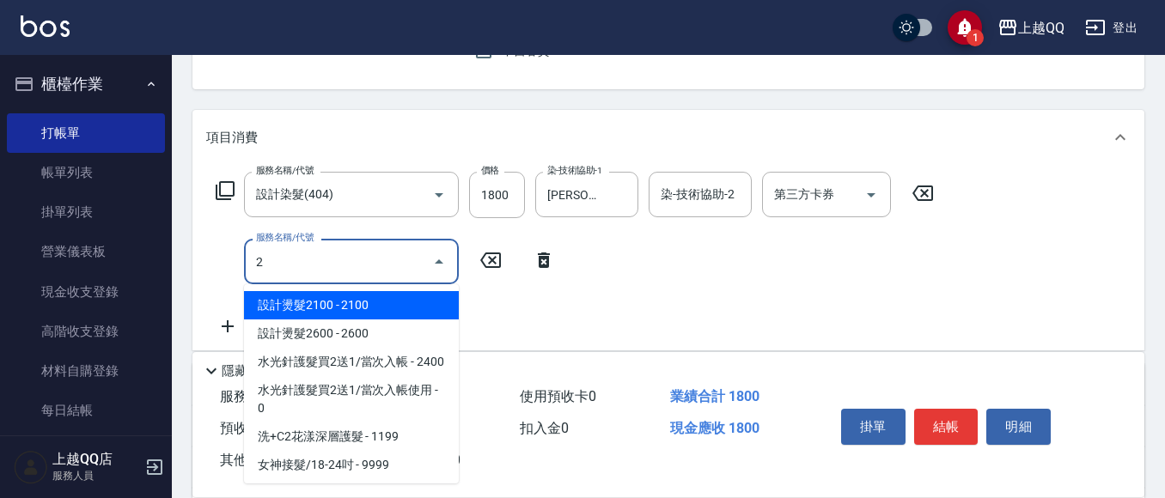
type input "設計燙髮2100(306)"
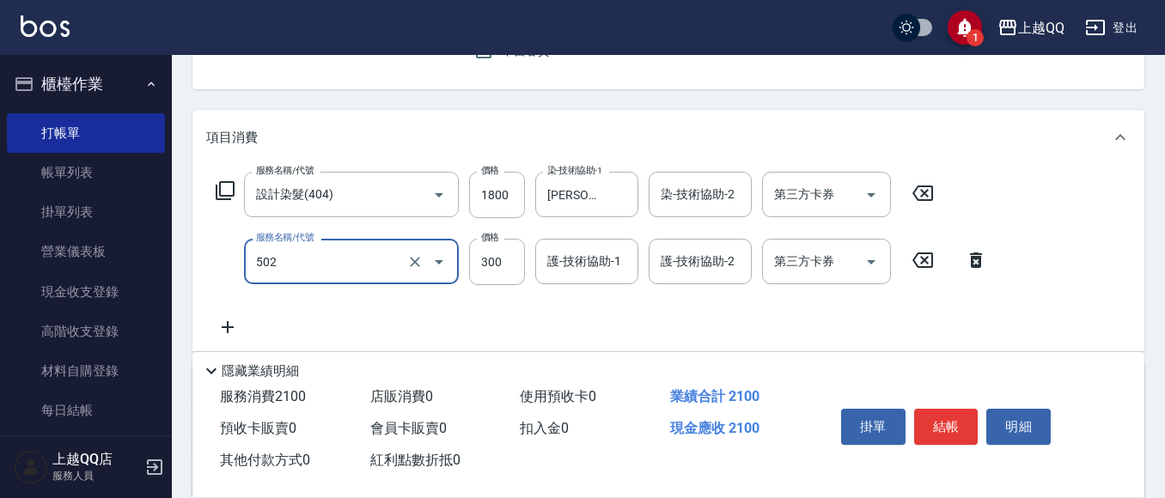
type input "自備護髮(502)"
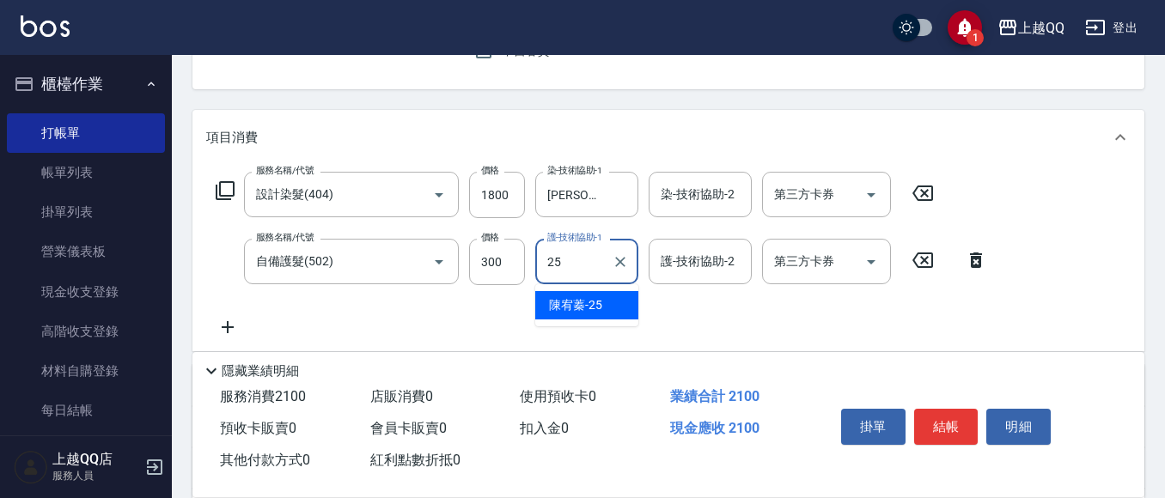
type input "[PERSON_NAME]-25"
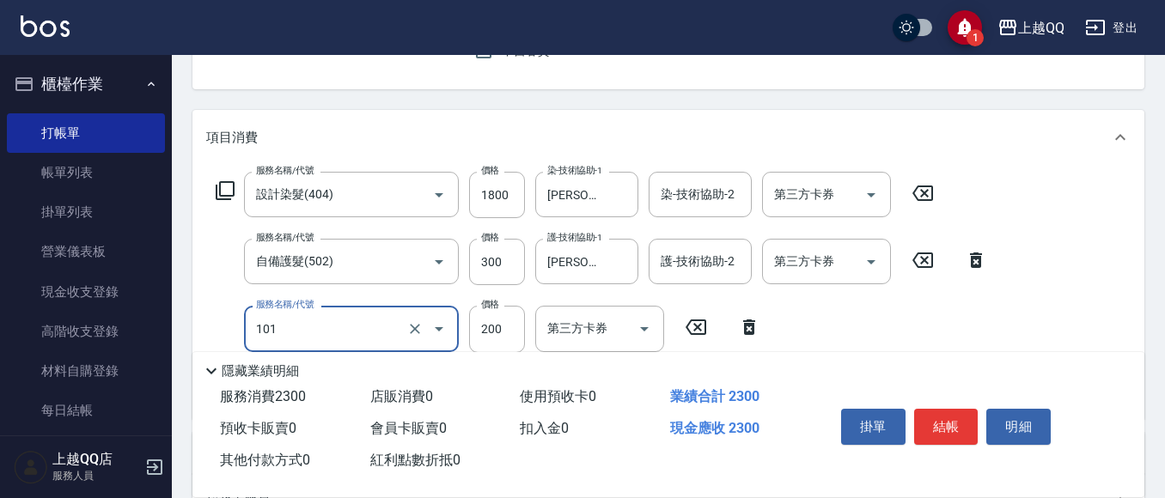
type input "洗髮(101)"
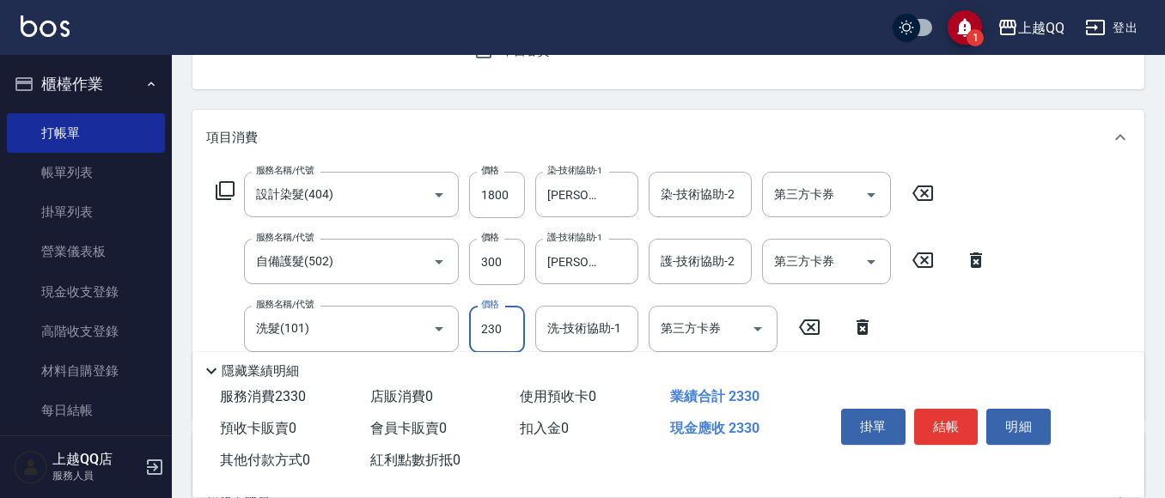
type input "230"
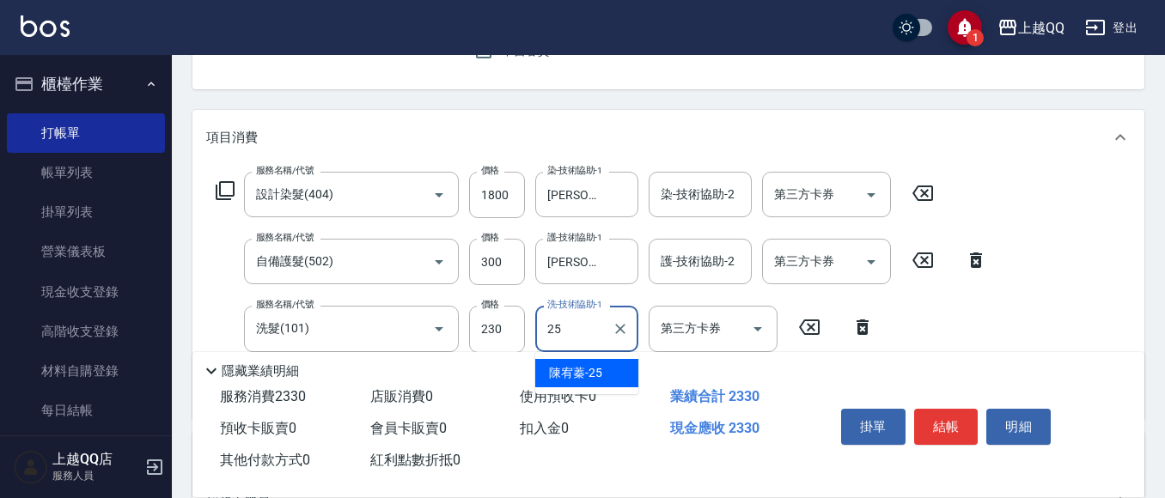
type input "[PERSON_NAME]-25"
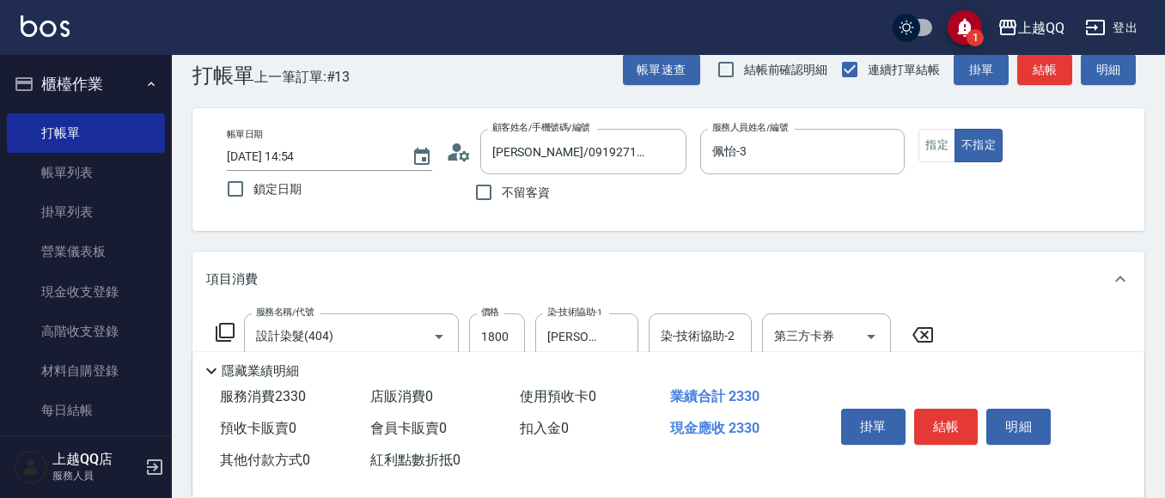
scroll to position [0, 0]
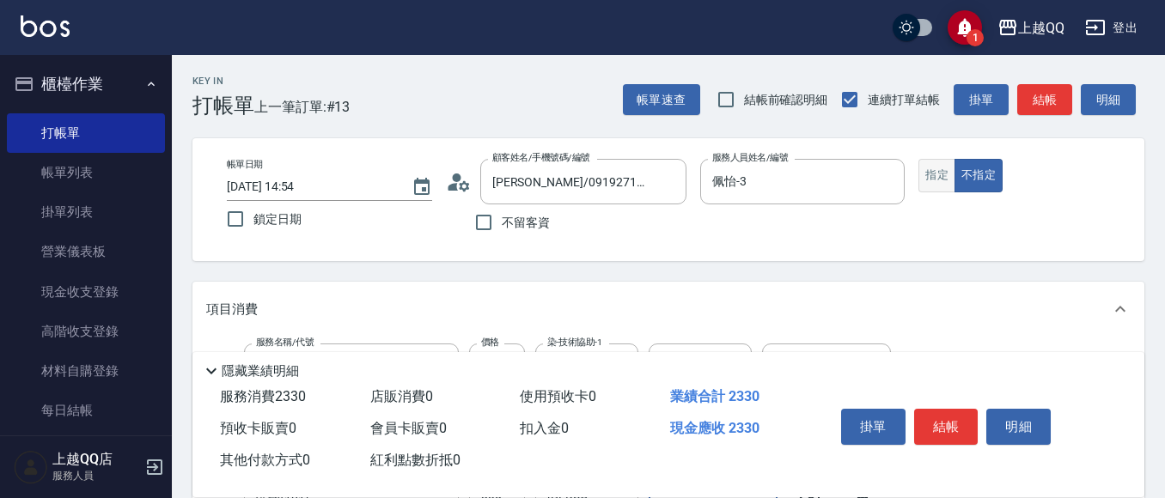
click at [934, 185] on button "指定" at bounding box center [936, 175] width 37 height 33
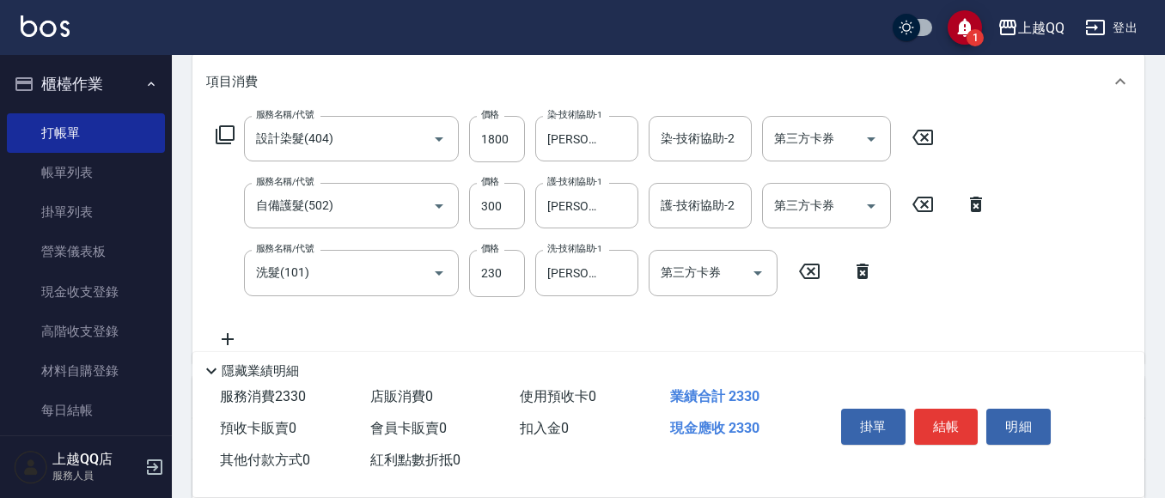
scroll to position [258, 0]
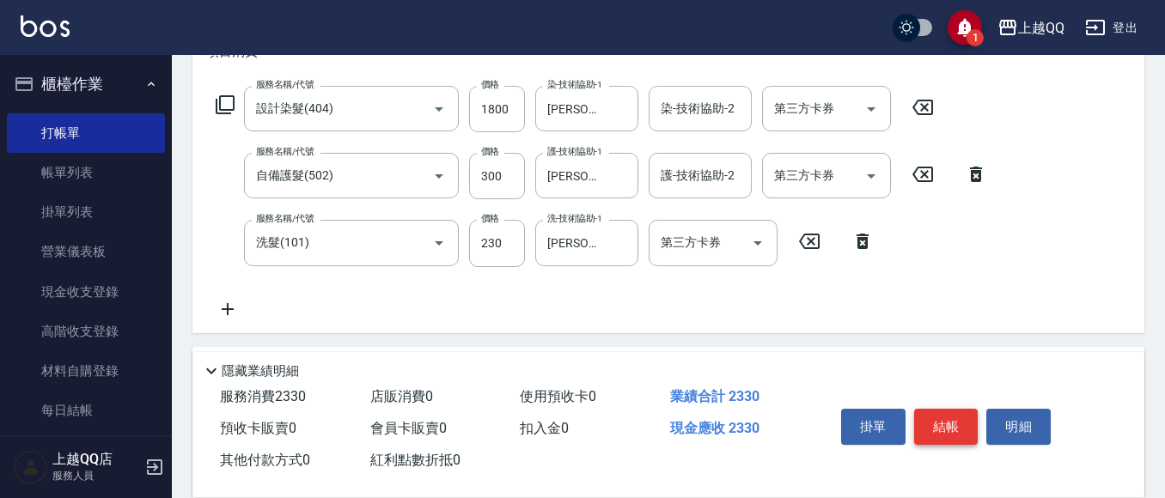
click at [941, 424] on button "結帳" at bounding box center [946, 427] width 64 height 36
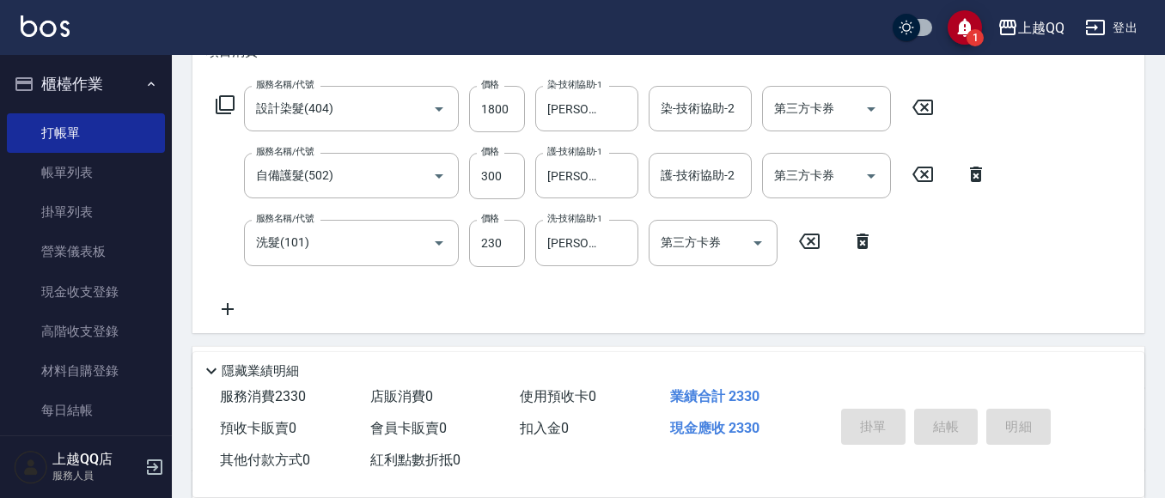
type input "[DATE] 14:59"
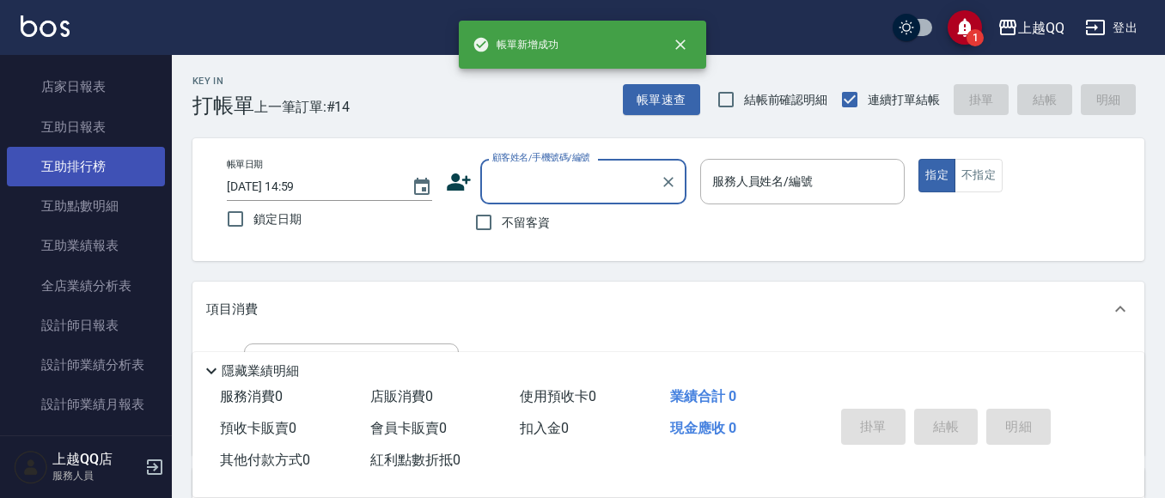
scroll to position [687, 0]
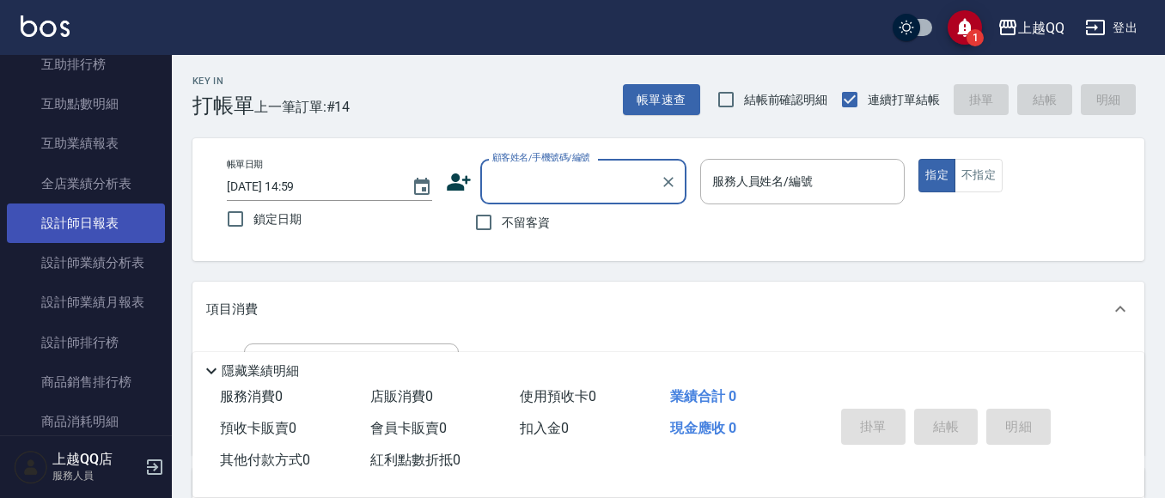
click at [79, 216] on link "設計師日報表" at bounding box center [86, 224] width 158 height 40
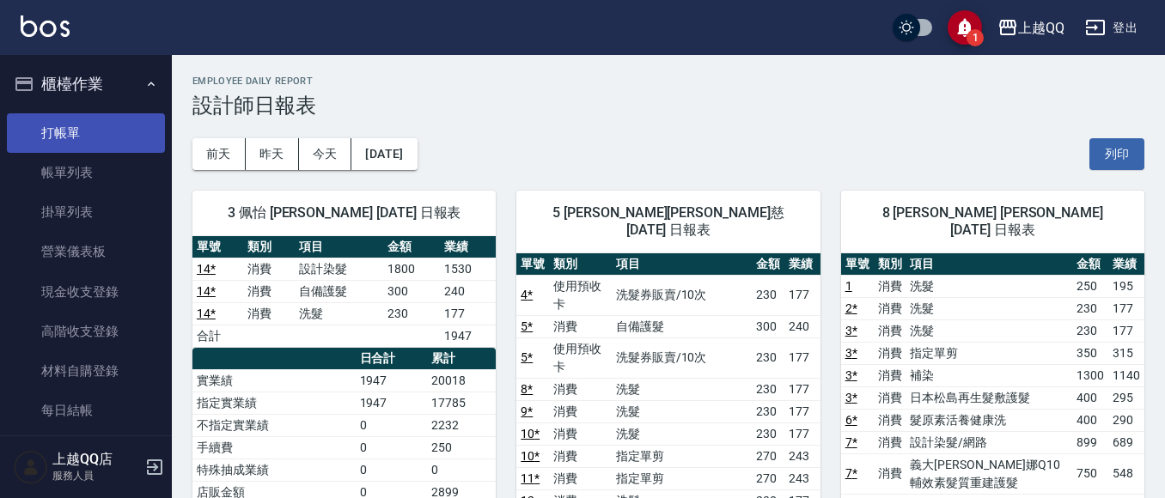
click at [103, 126] on link "打帳單" at bounding box center [86, 133] width 158 height 40
